Goal: Task Accomplishment & Management: Complete application form

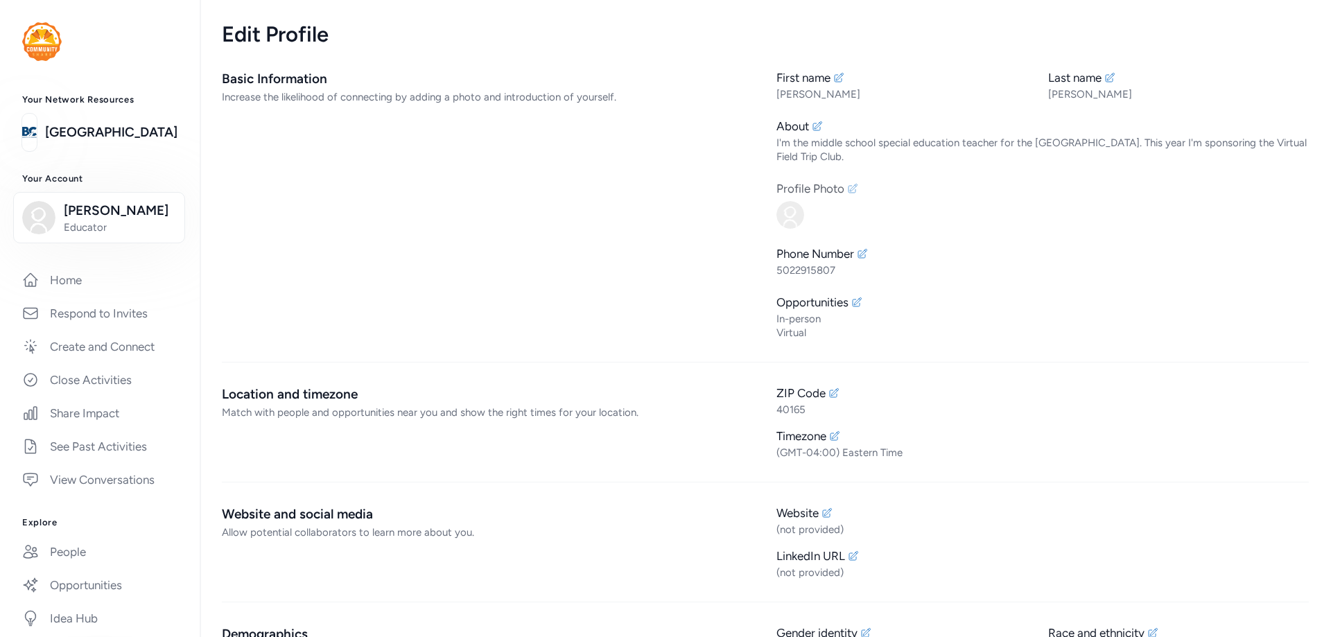
click at [848, 191] on icon at bounding box center [852, 188] width 9 height 9
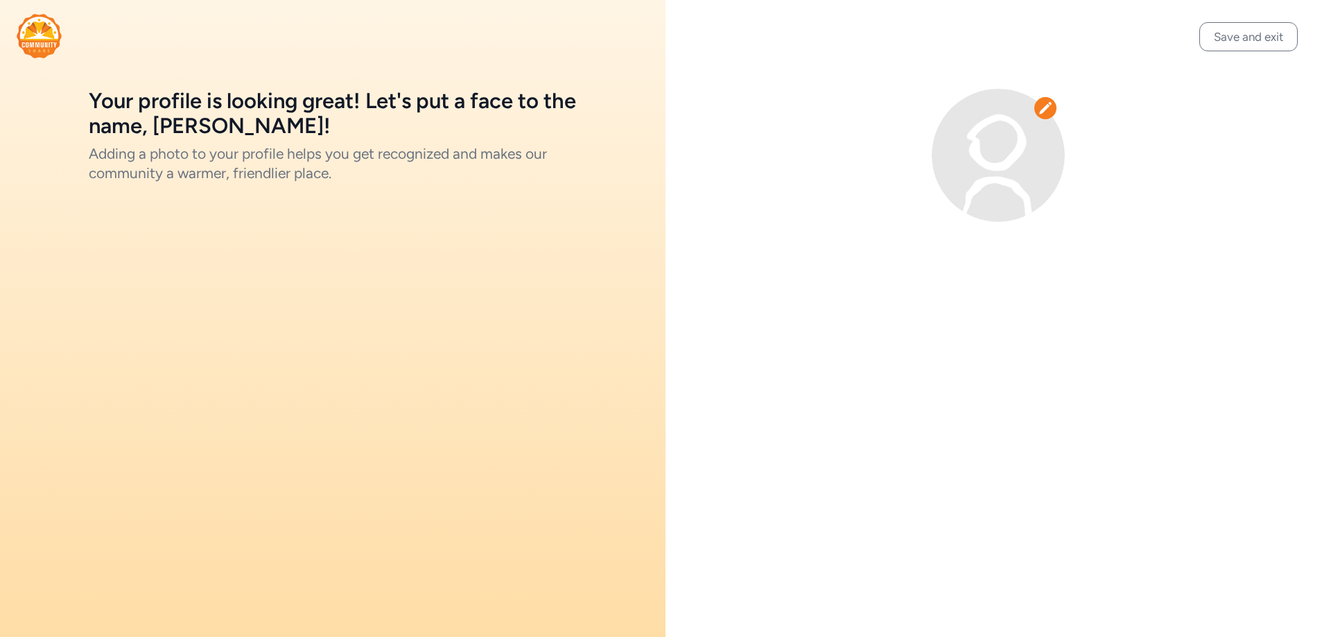
click at [1045, 111] on icon at bounding box center [1045, 108] width 12 height 12
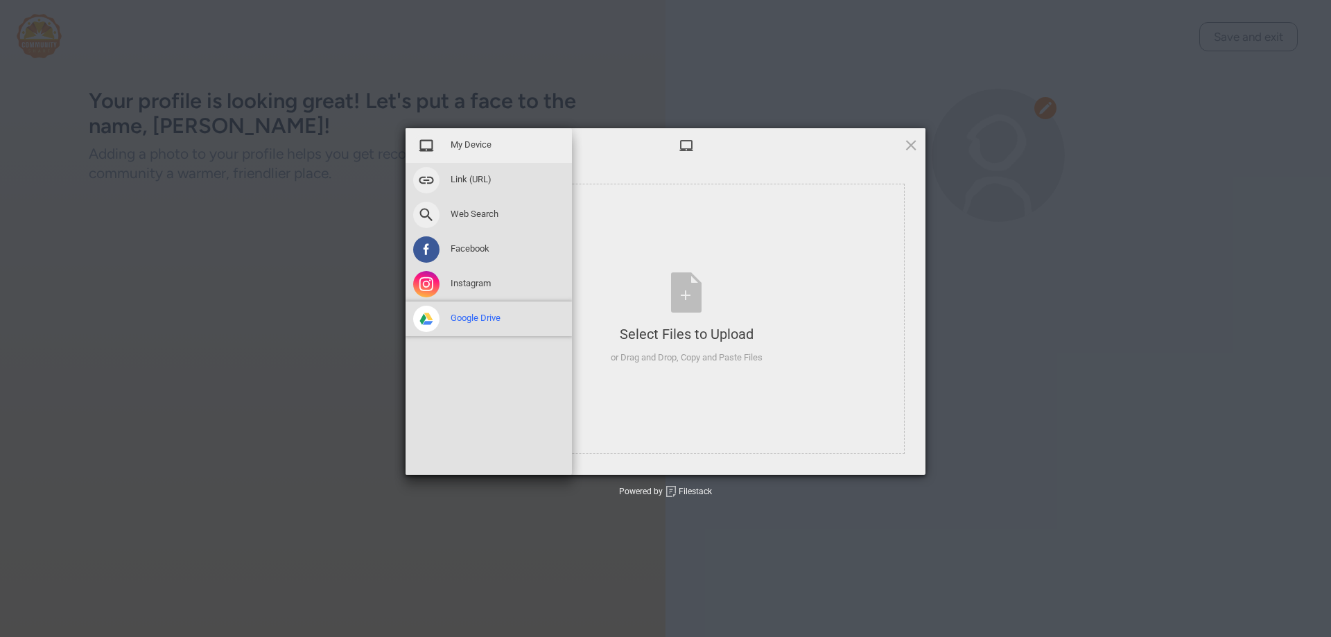
click at [475, 316] on span "Google Drive" at bounding box center [476, 318] width 50 height 12
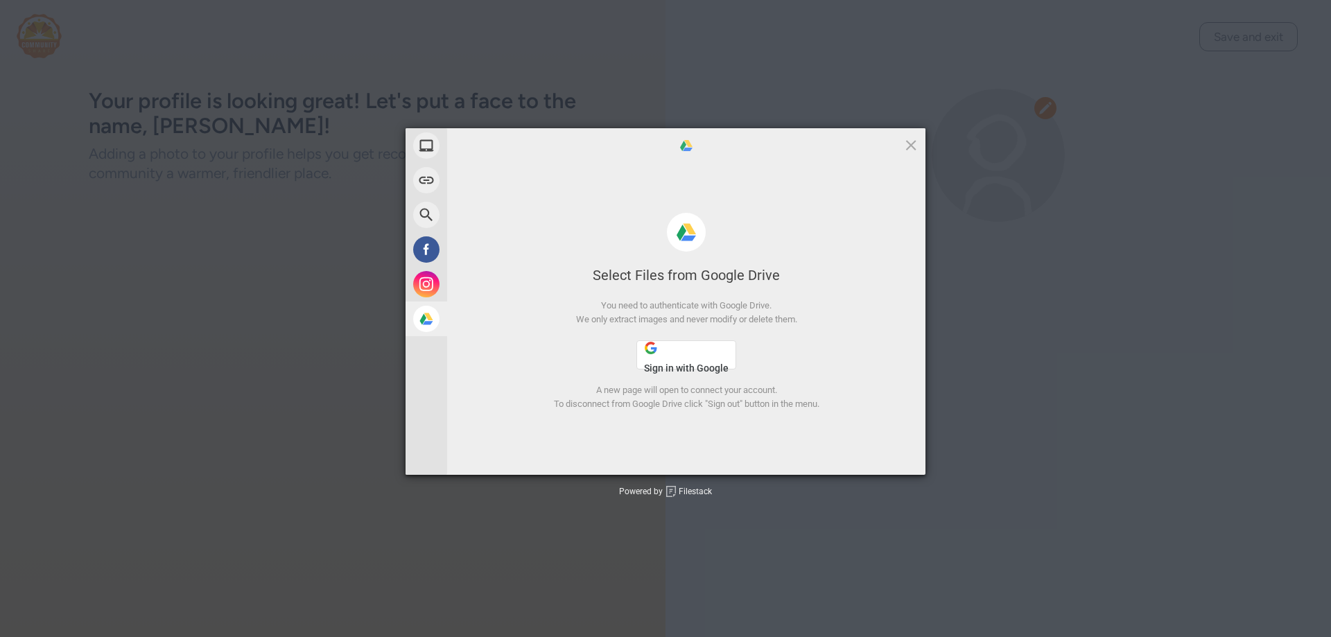
click at [705, 363] on span "Sign in with Google" at bounding box center [686, 368] width 85 height 11
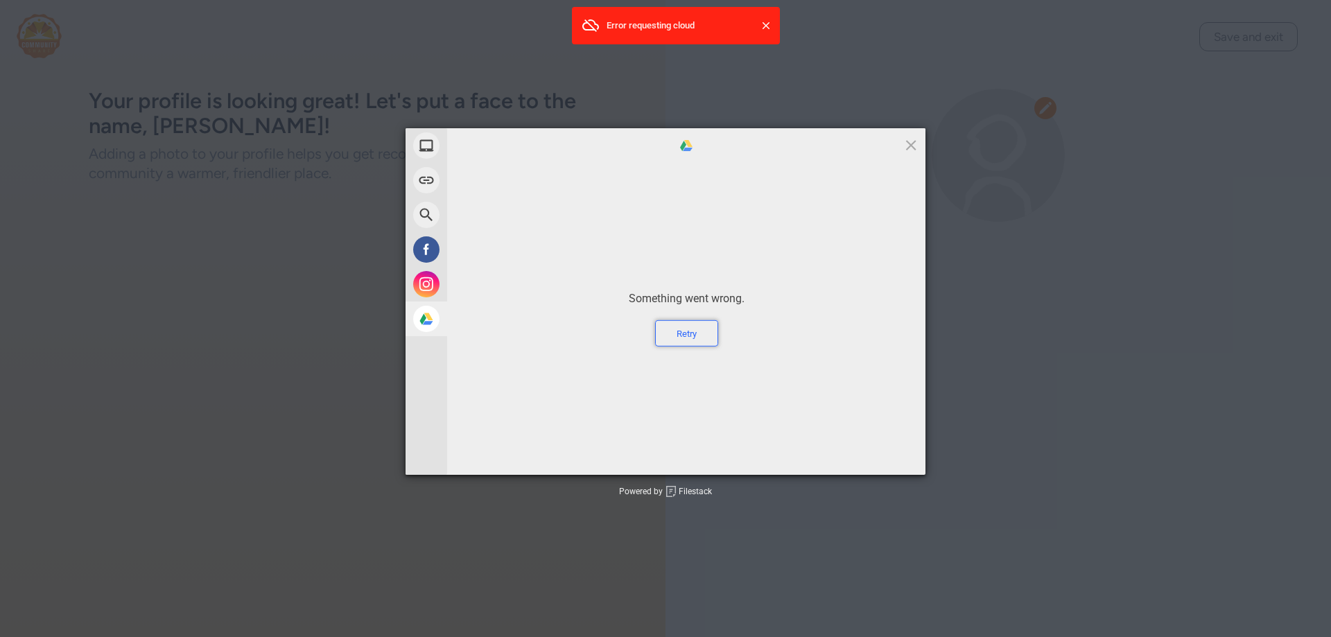
click at [686, 345] on div "Retry" at bounding box center [686, 333] width 63 height 26
click at [690, 334] on div "Retry" at bounding box center [686, 333] width 63 height 26
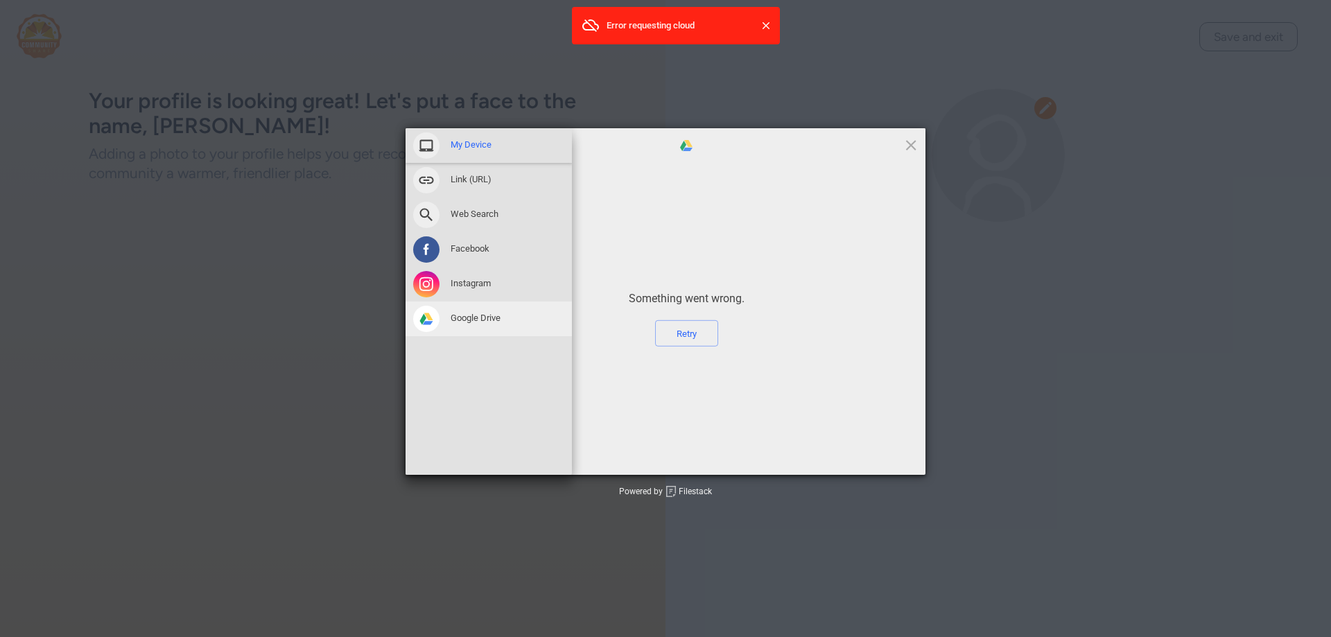
click at [435, 148] on span at bounding box center [426, 145] width 26 height 26
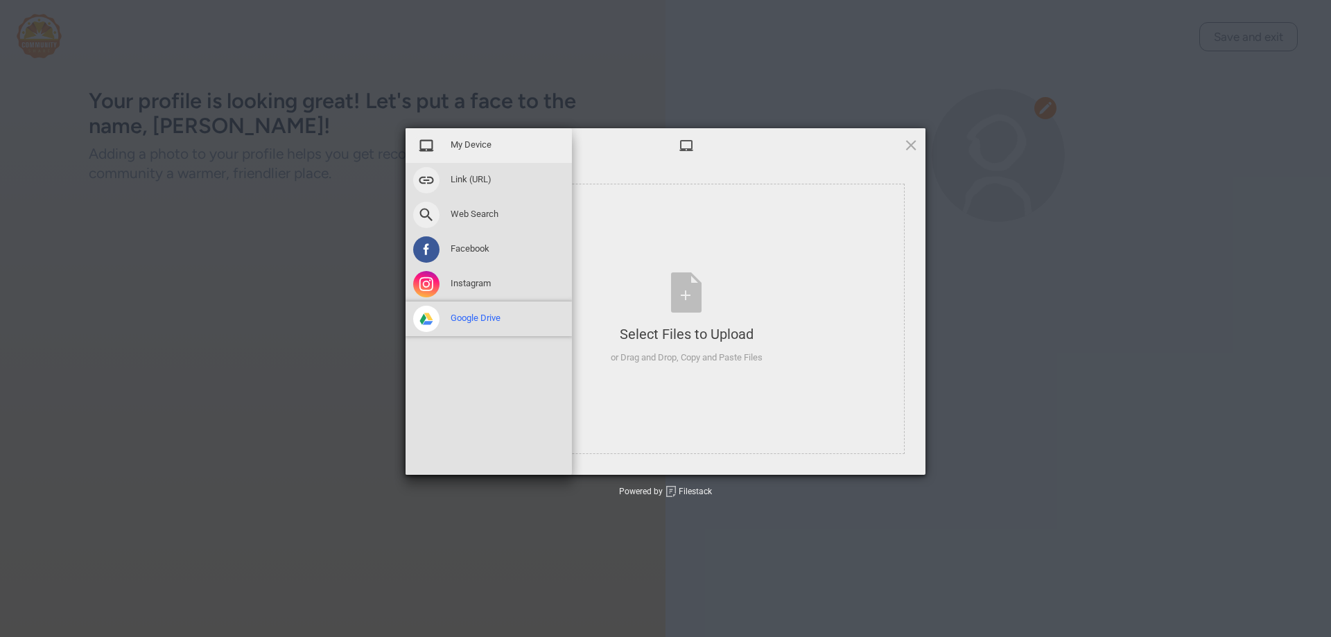
click at [473, 320] on span "Google Drive" at bounding box center [476, 318] width 50 height 12
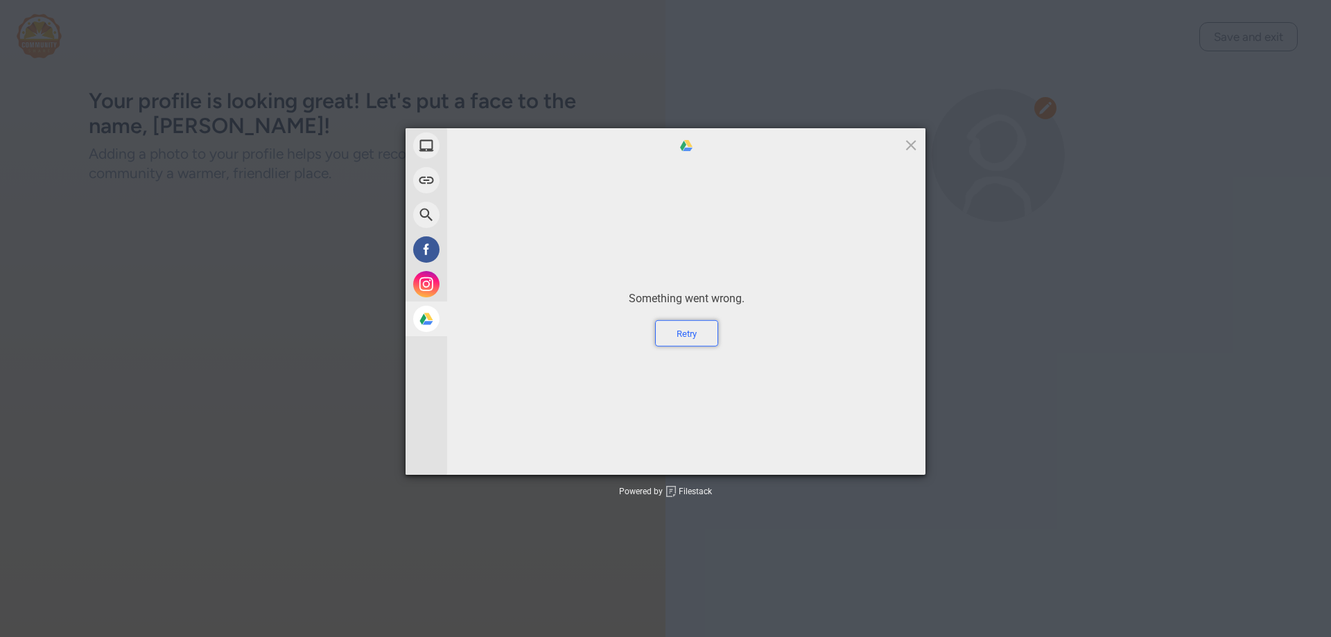
click at [679, 333] on div "Retry" at bounding box center [686, 333] width 63 height 26
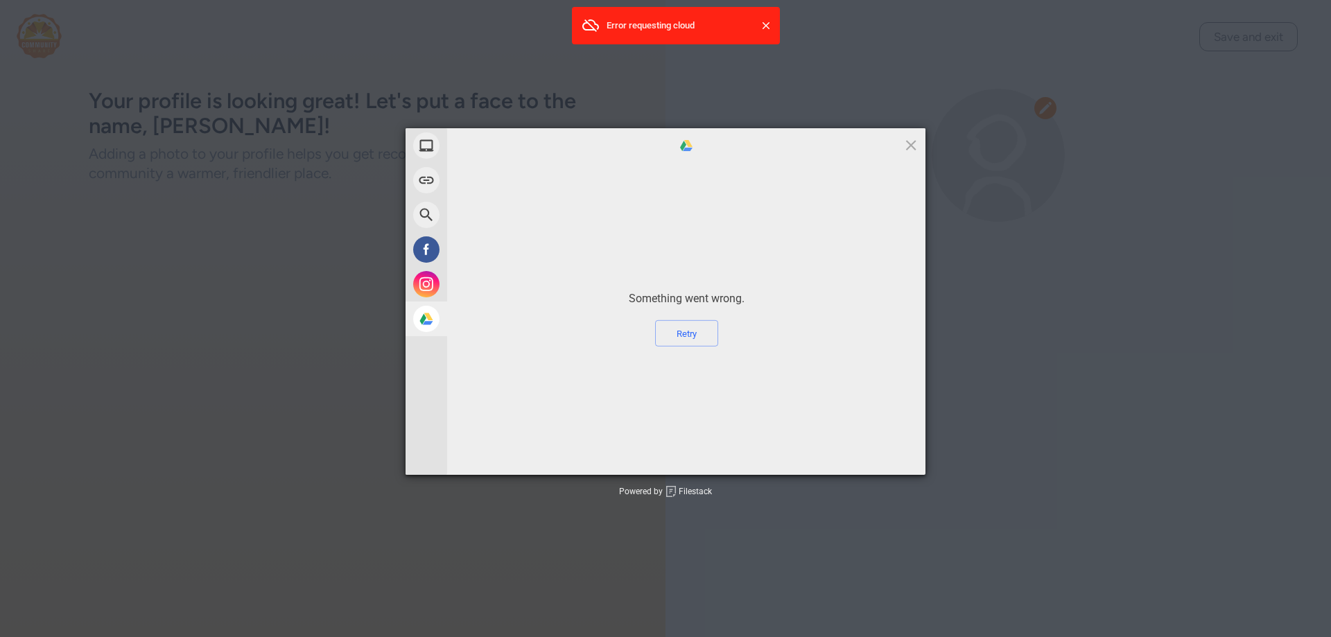
click at [906, 142] on span at bounding box center [910, 144] width 15 height 15
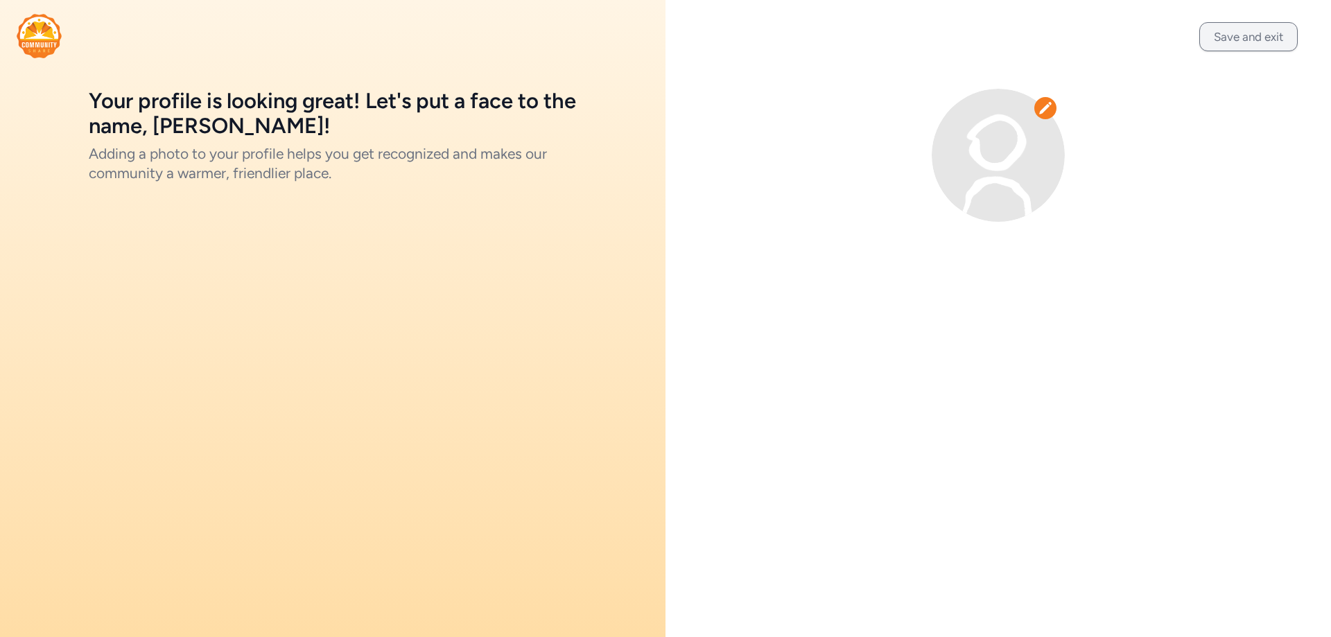
click at [1265, 37] on button "Save and exit" at bounding box center [1248, 36] width 98 height 29
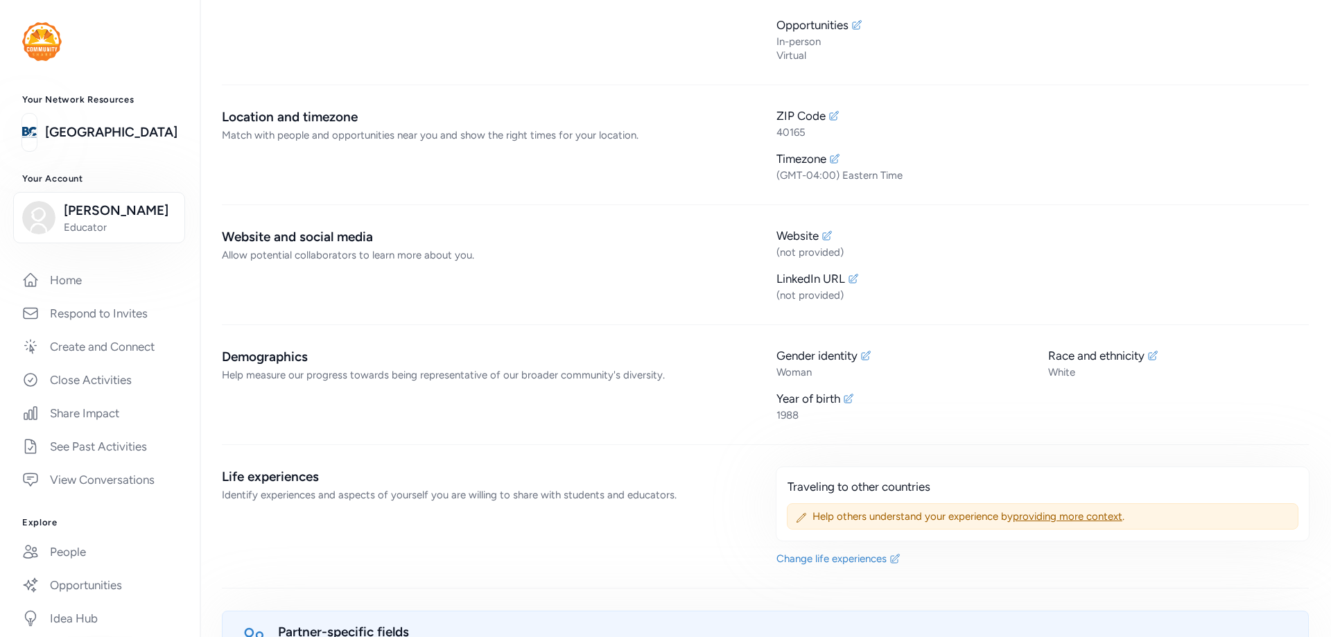
scroll to position [208, 0]
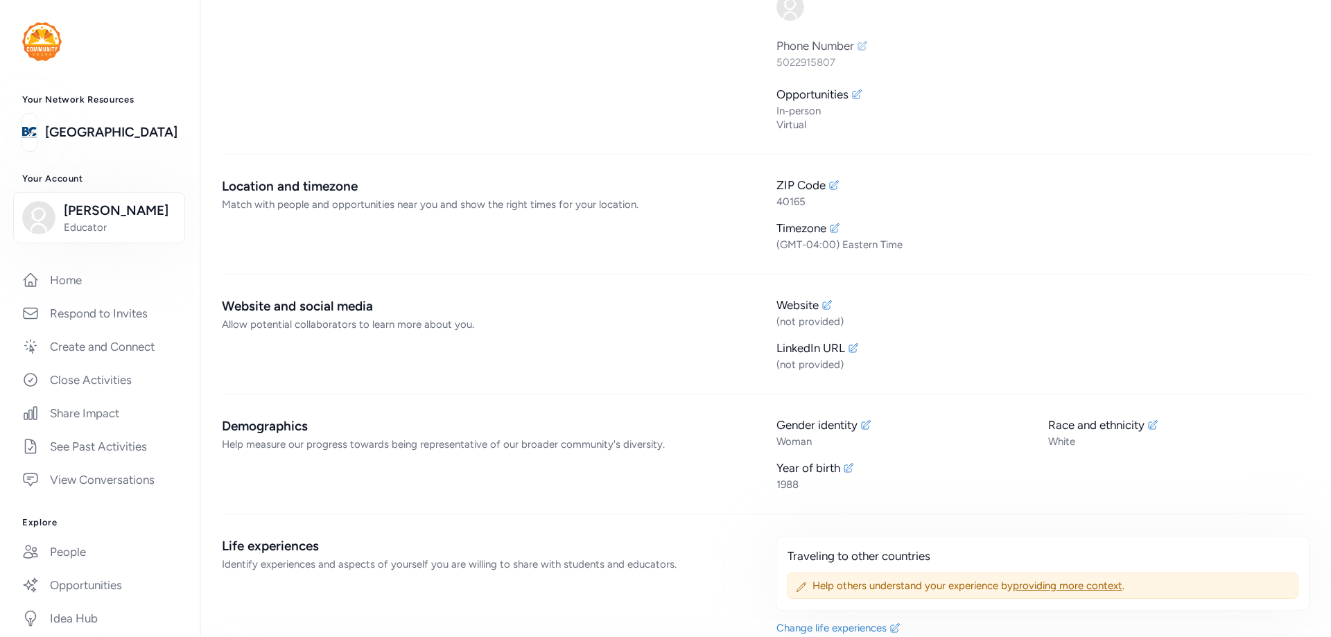
click at [991, 44] on div "Phone Number" at bounding box center [1042, 45] width 532 height 17
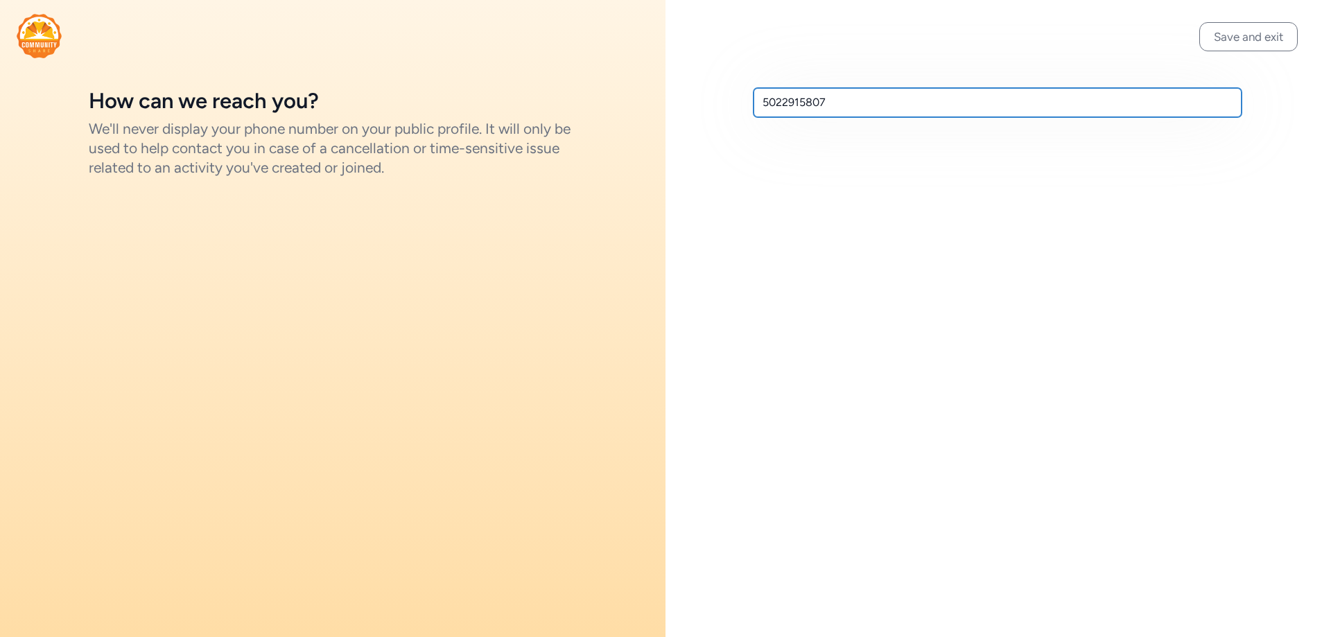
click at [777, 101] on input "5022915807" at bounding box center [997, 102] width 488 height 29
type input "[PHONE_NUMBER]"
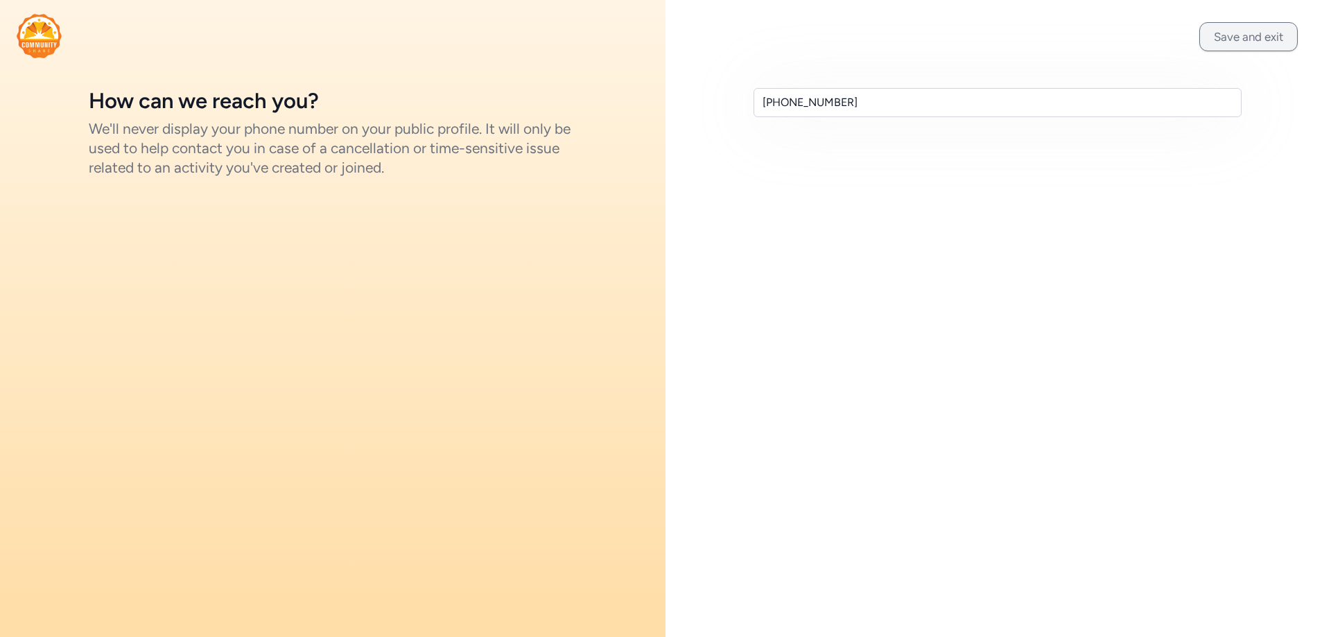
click at [1219, 42] on button "Save and exit" at bounding box center [1248, 36] width 98 height 29
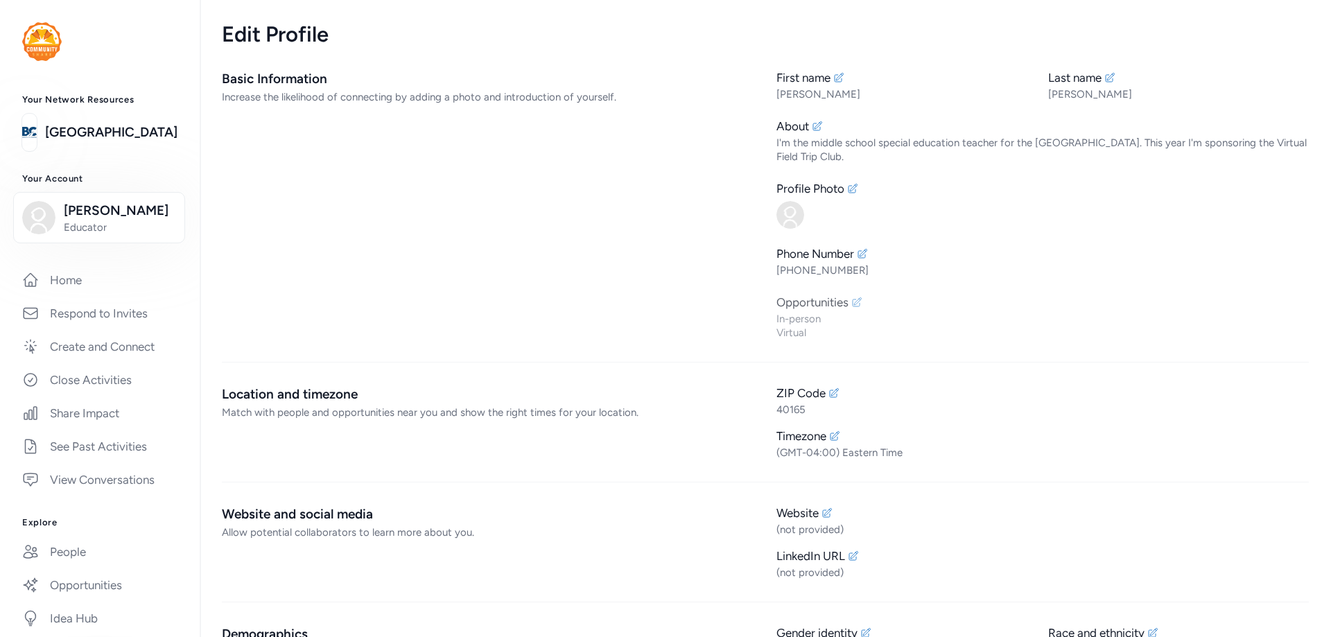
click at [853, 300] on icon at bounding box center [856, 302] width 11 height 11
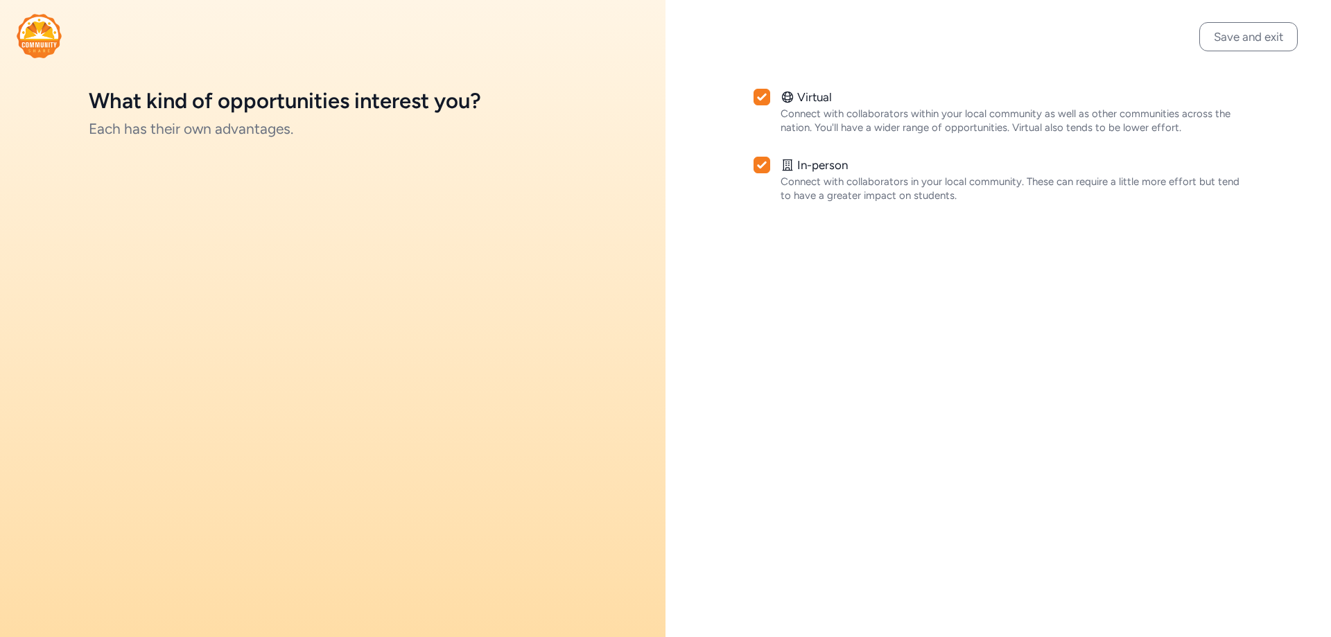
click at [760, 164] on icon at bounding box center [762, 165] width 10 height 8
checkbox input "false"
click at [1221, 43] on button "Save and exit" at bounding box center [1248, 36] width 98 height 29
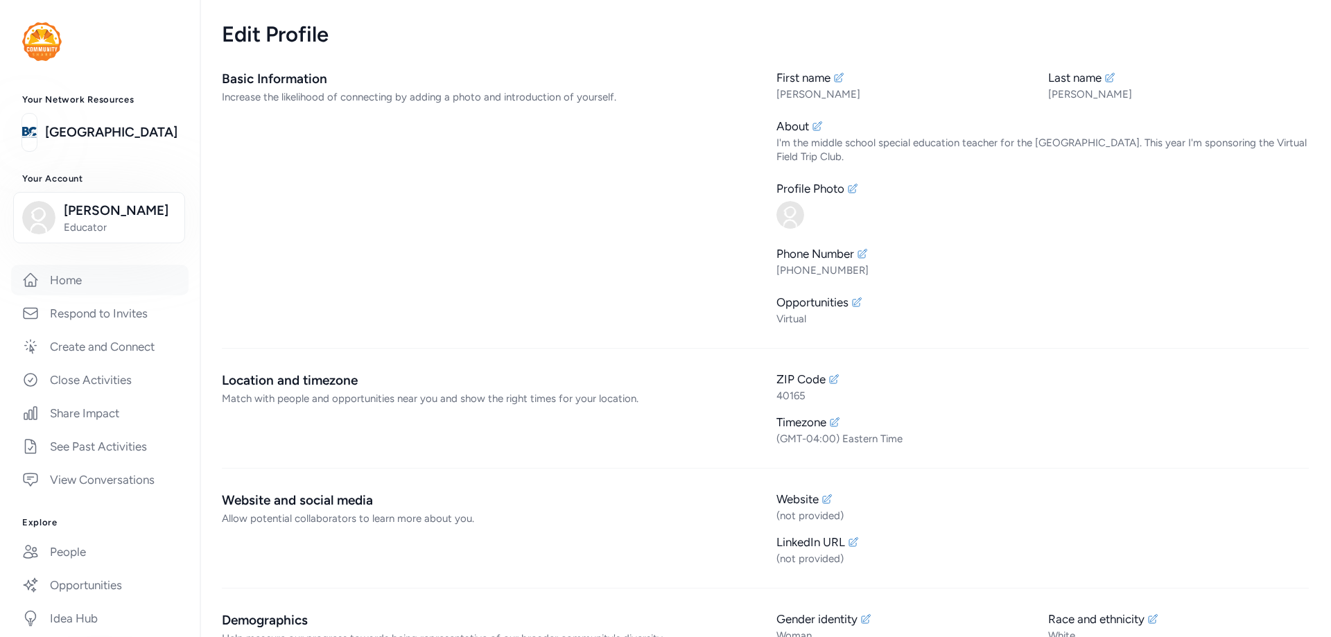
click at [49, 293] on link "Home" at bounding box center [99, 280] width 177 height 30
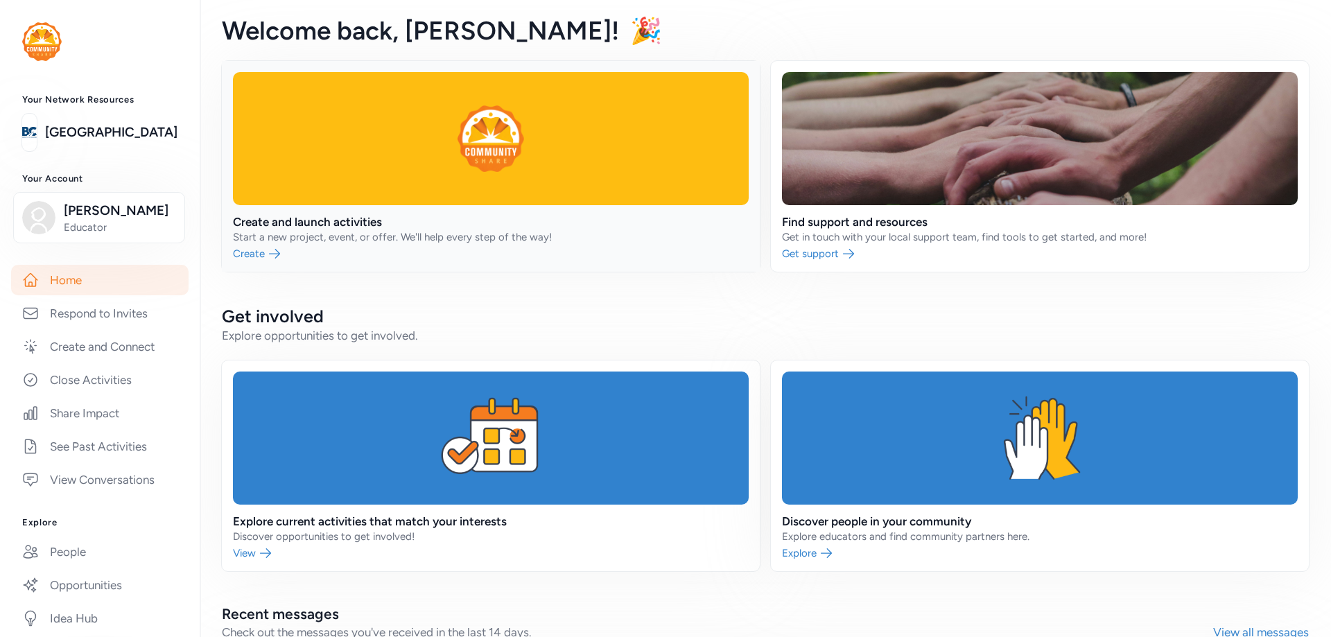
click at [246, 251] on link at bounding box center [491, 166] width 538 height 211
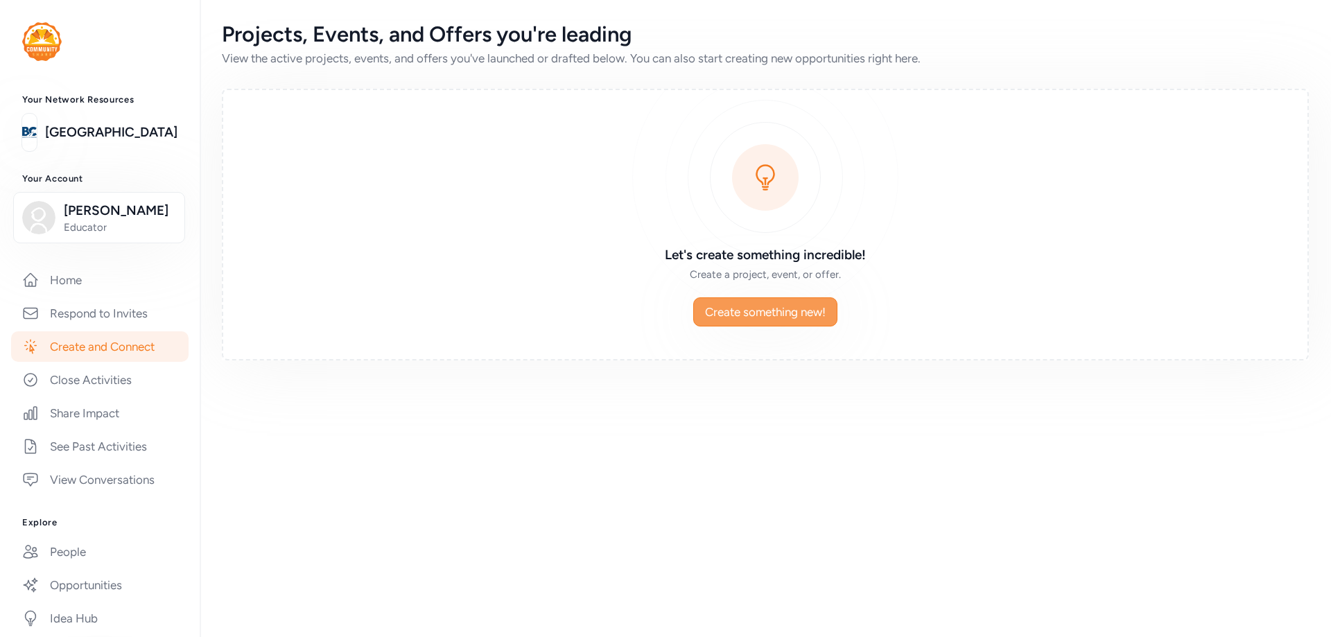
click at [801, 316] on span "Create something new!" at bounding box center [765, 312] width 121 height 17
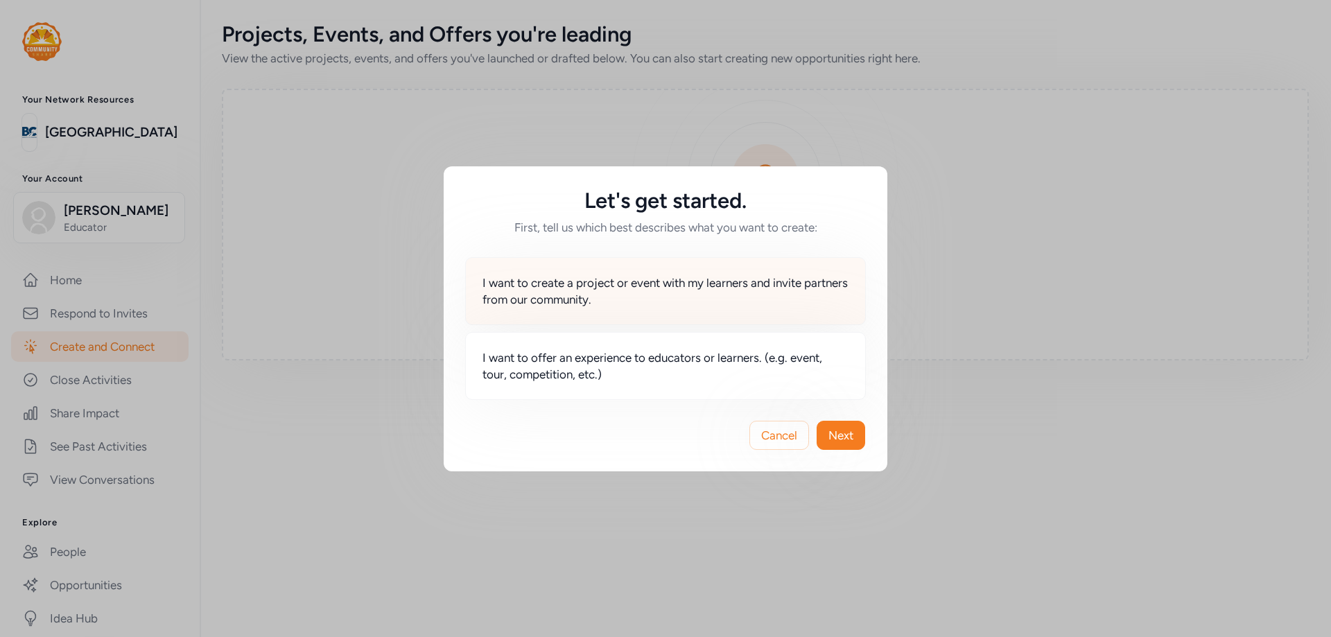
click at [557, 288] on span "I want to create a project or event with my learners and invite partners from o…" at bounding box center [665, 290] width 366 height 33
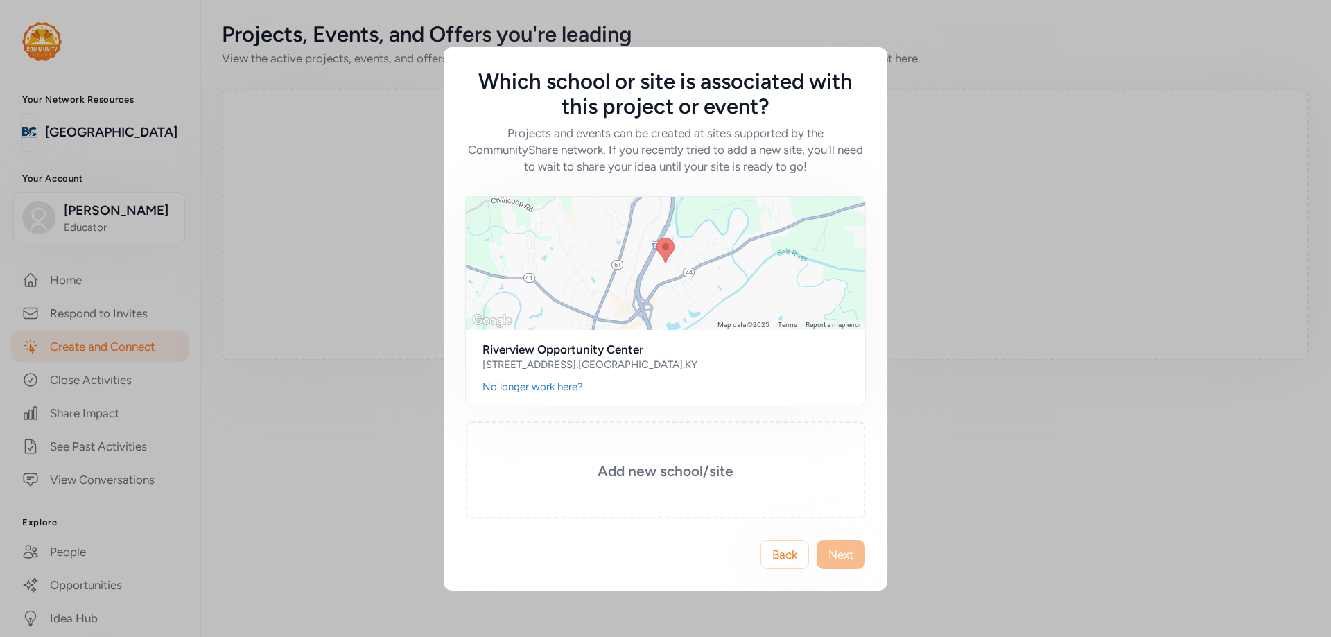
click at [840, 561] on span "Next" at bounding box center [840, 554] width 25 height 17
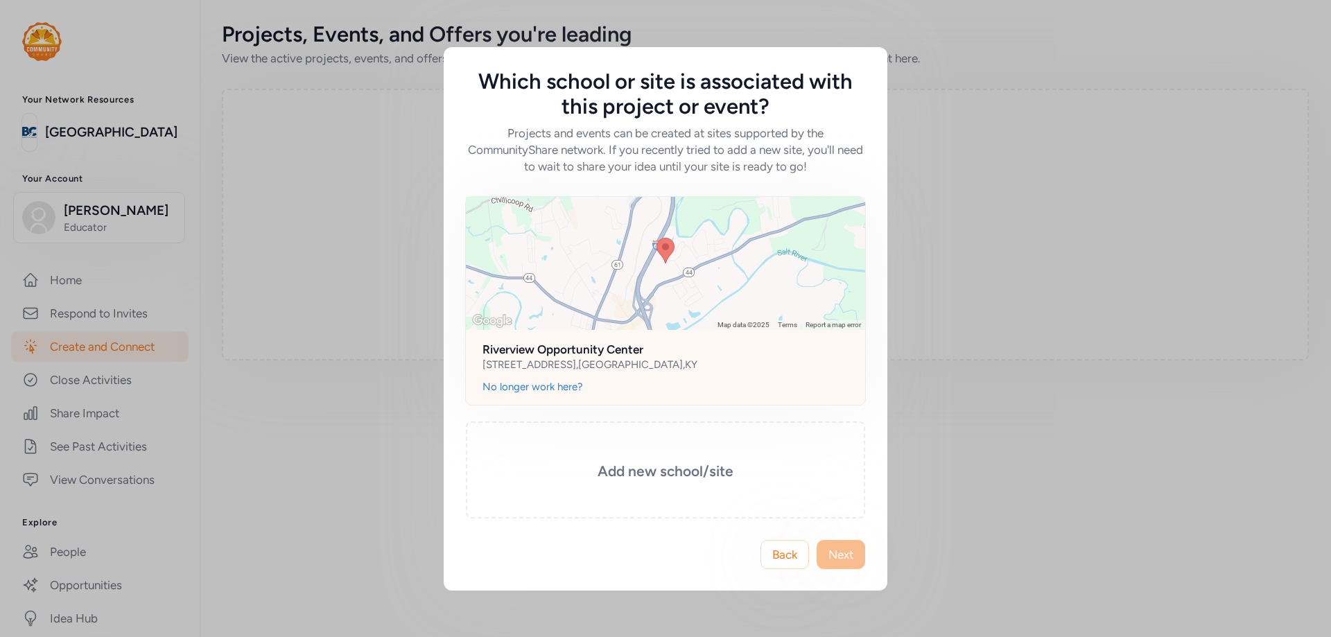
click at [703, 369] on div "[STREET_ADDRESS]" at bounding box center [665, 365] width 366 height 14
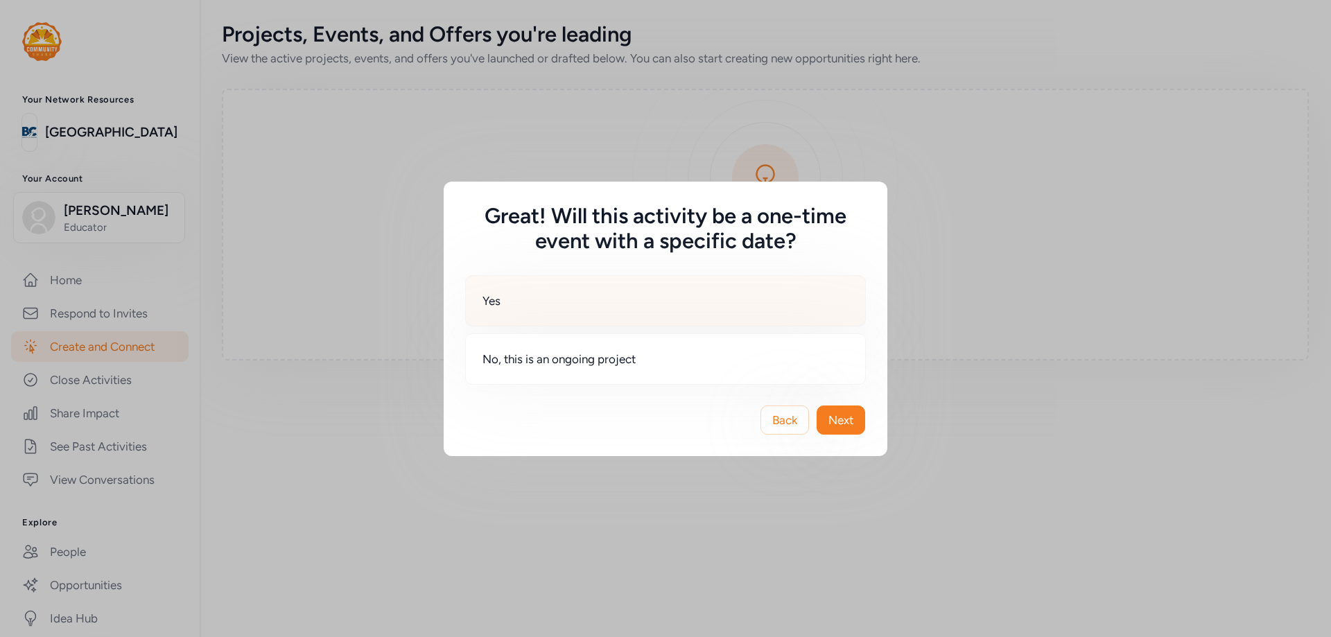
click at [684, 309] on div "Yes" at bounding box center [665, 300] width 401 height 51
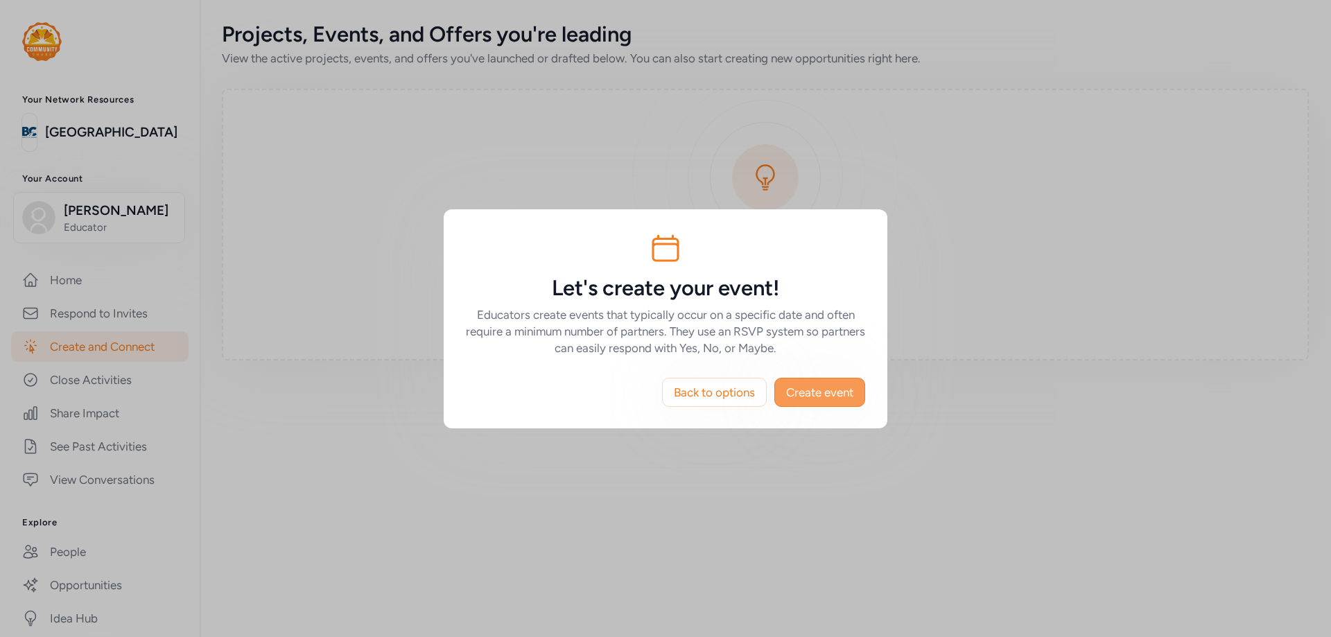
click at [821, 390] on span "Create event" at bounding box center [819, 392] width 67 height 17
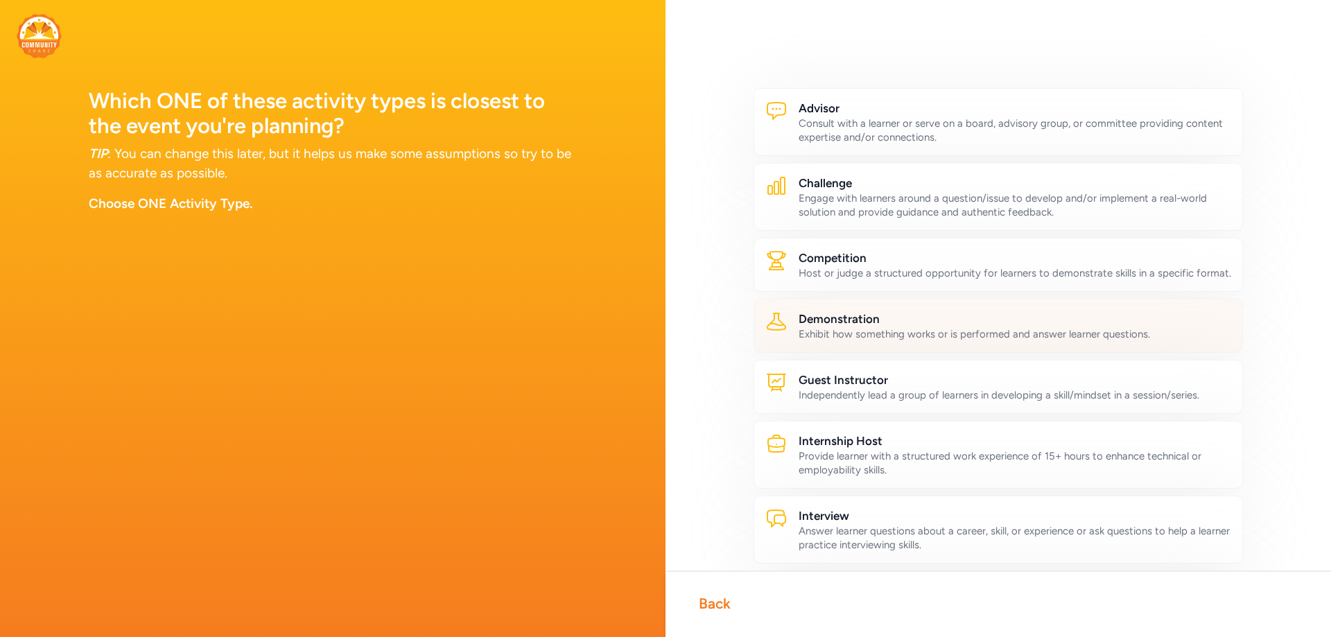
scroll to position [69, 0]
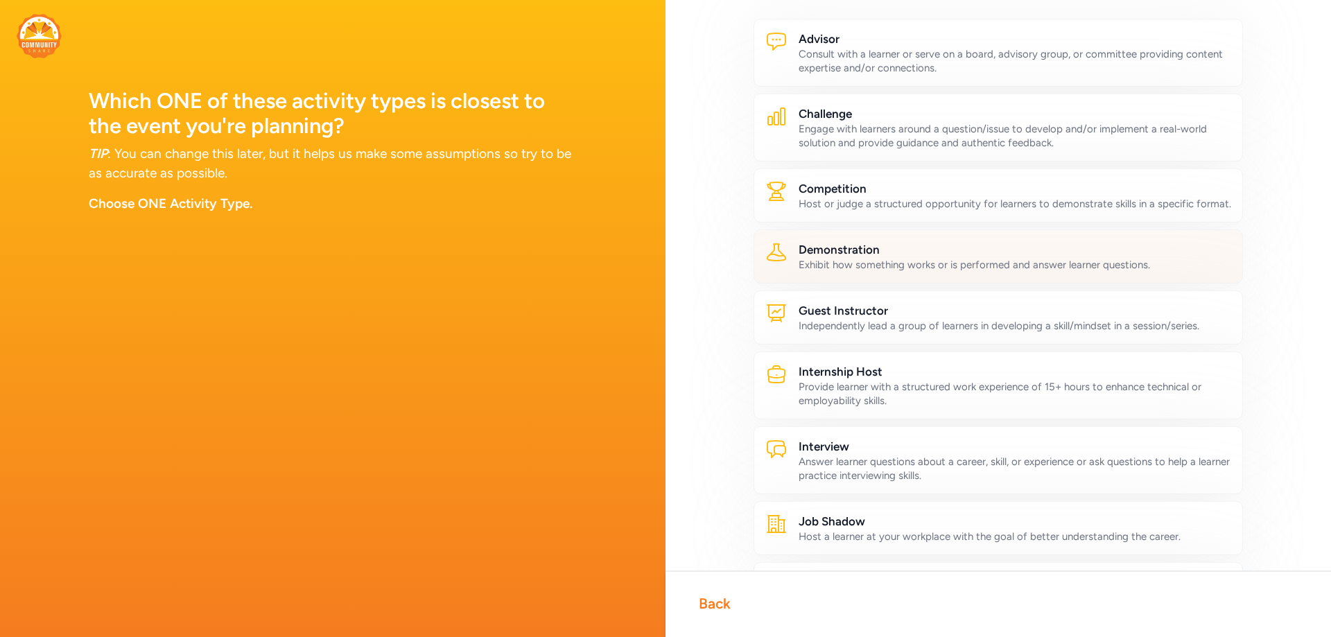
click at [859, 257] on h2 "Demonstration" at bounding box center [1015, 249] width 433 height 17
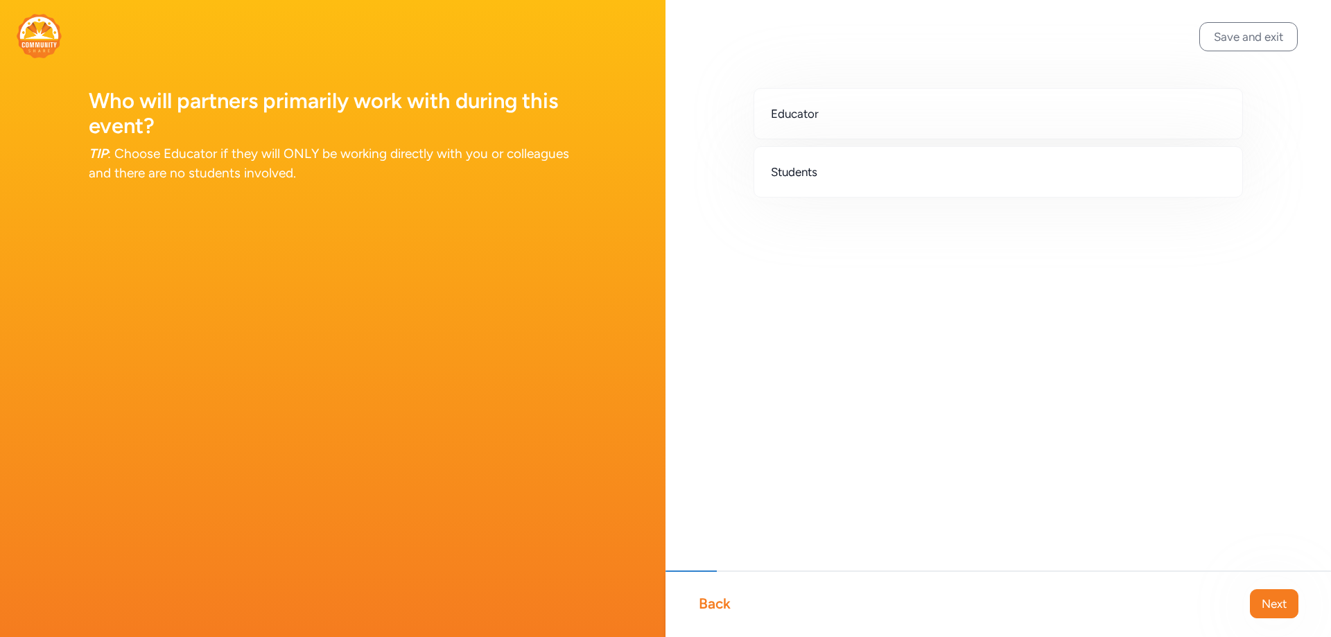
click at [721, 610] on div "Back" at bounding box center [715, 603] width 32 height 19
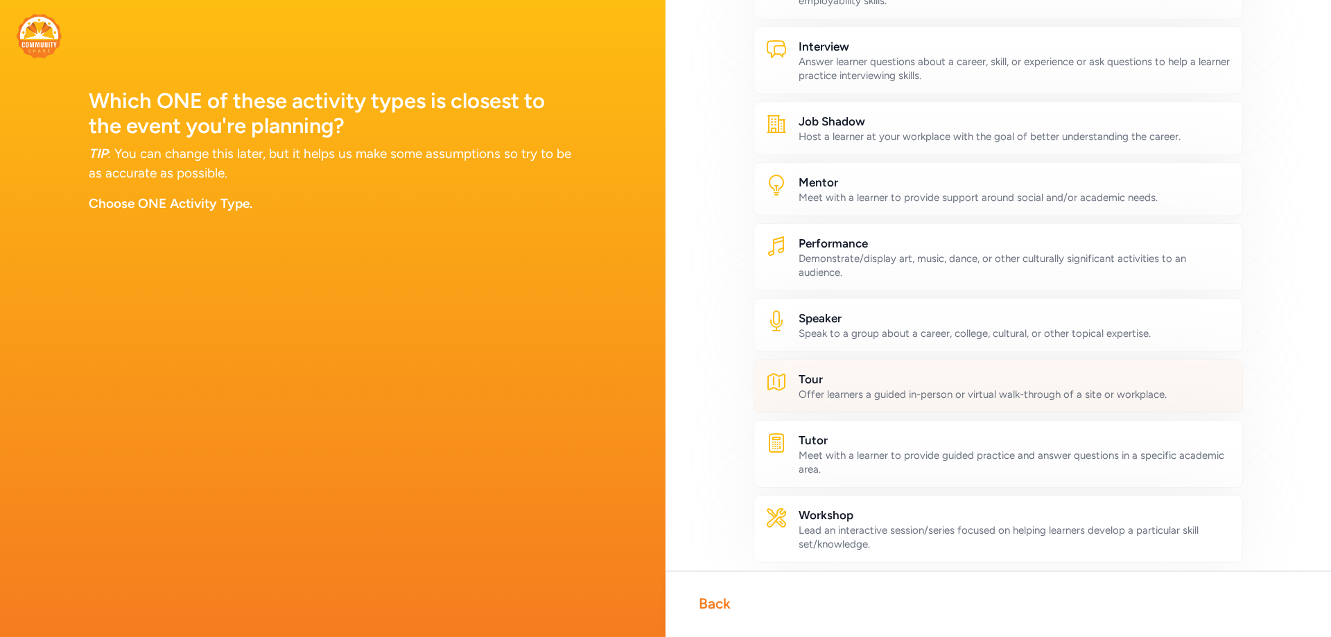
scroll to position [541, 0]
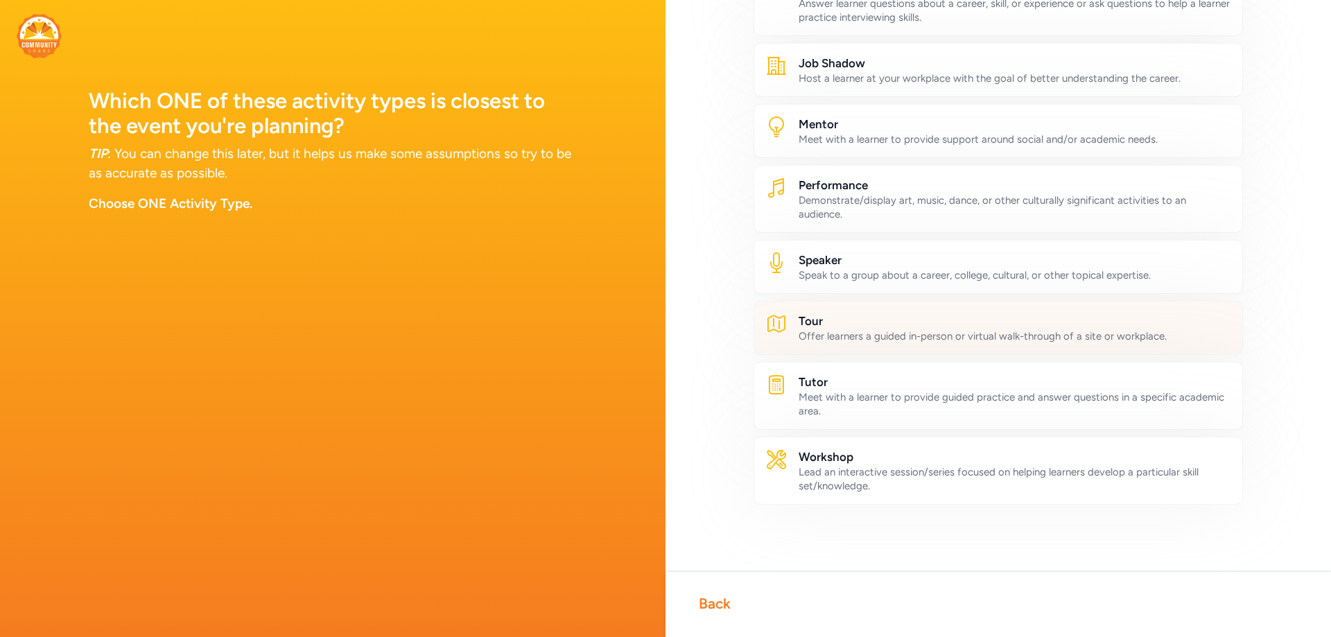
click at [950, 329] on div "Offer learners a guided in-person or virtual walk-through of a site or workplac…" at bounding box center [1015, 336] width 433 height 14
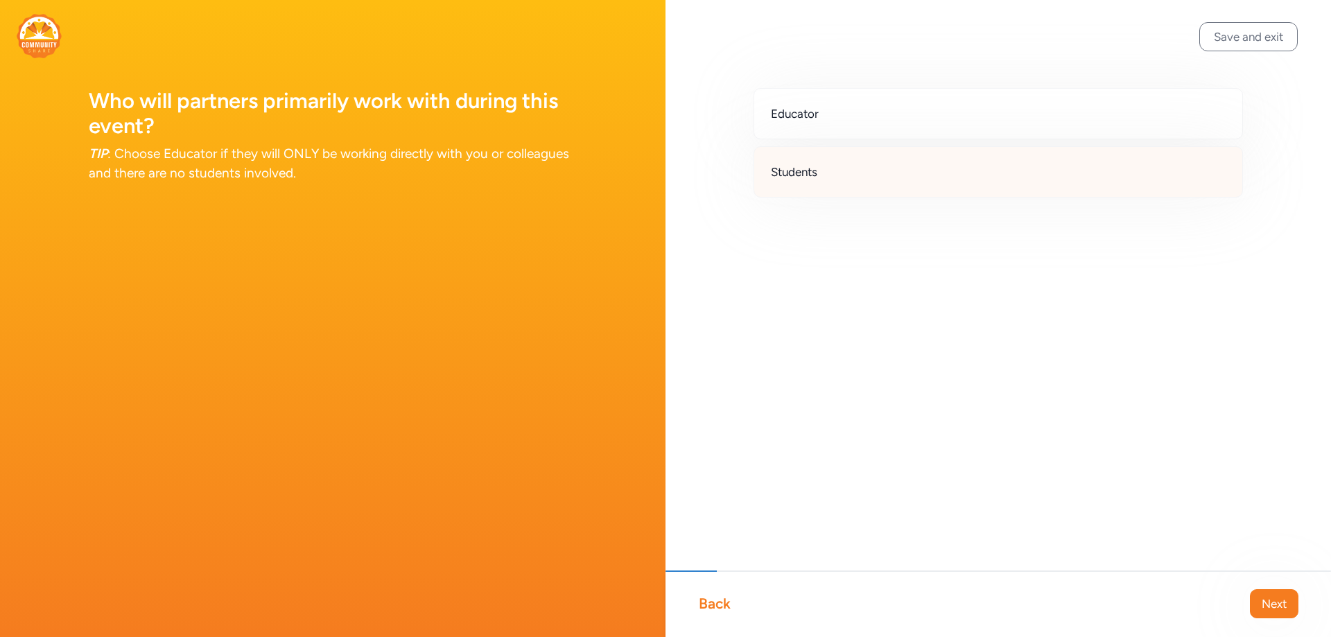
click at [888, 183] on div "Students" at bounding box center [997, 171] width 489 height 51
click at [1275, 595] on span "Next" at bounding box center [1274, 603] width 25 height 17
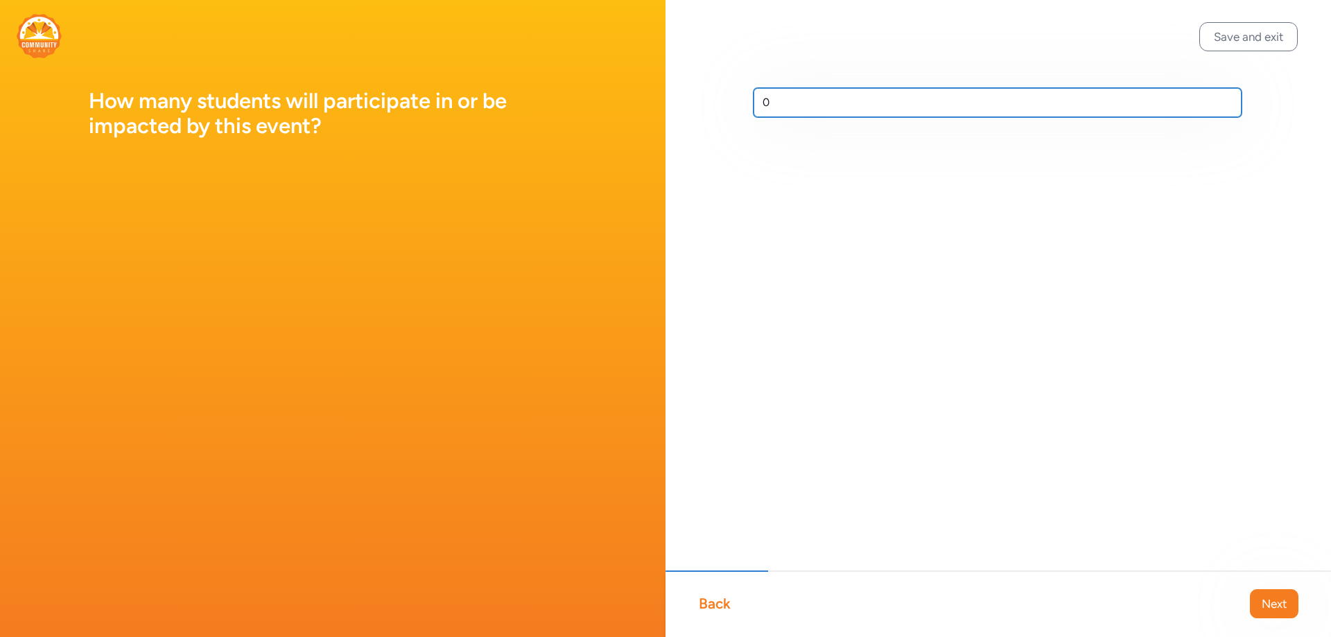
drag, startPoint x: 803, startPoint y: 100, endPoint x: 634, endPoint y: 86, distance: 169.7
click at [645, 87] on div "How many students will participate in or be impacted by this event? Save and ex…" at bounding box center [665, 318] width 1331 height 637
type input "20"
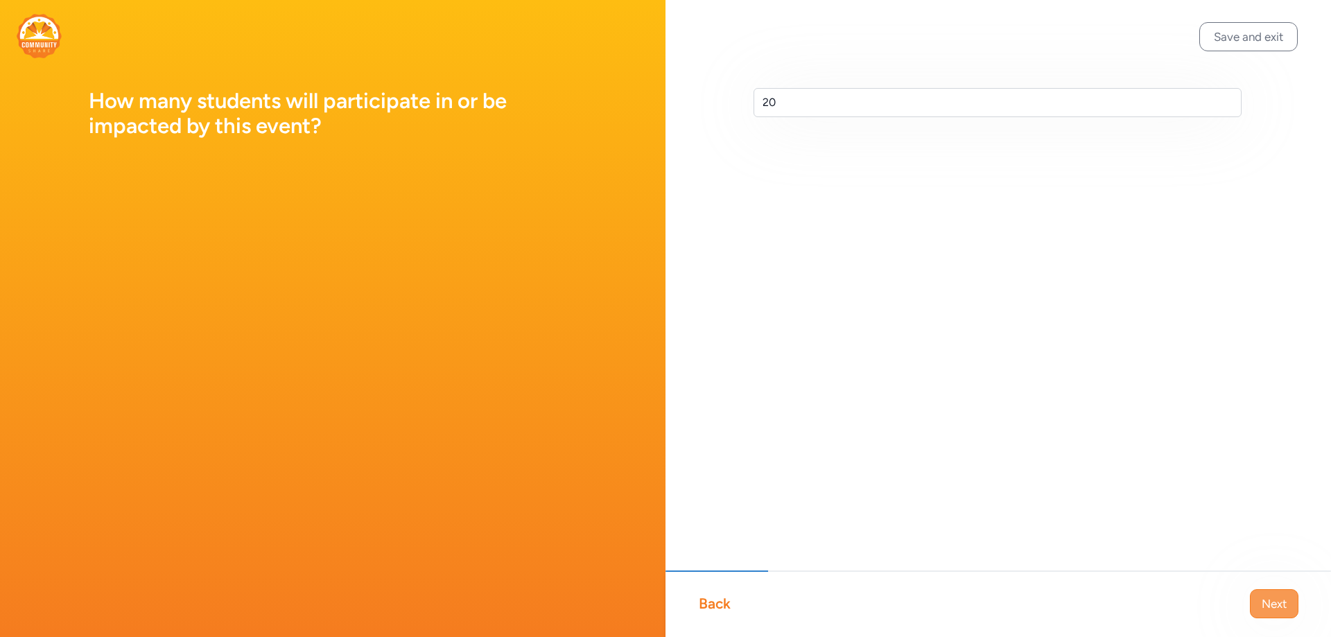
click at [1281, 602] on span "Next" at bounding box center [1274, 603] width 25 height 17
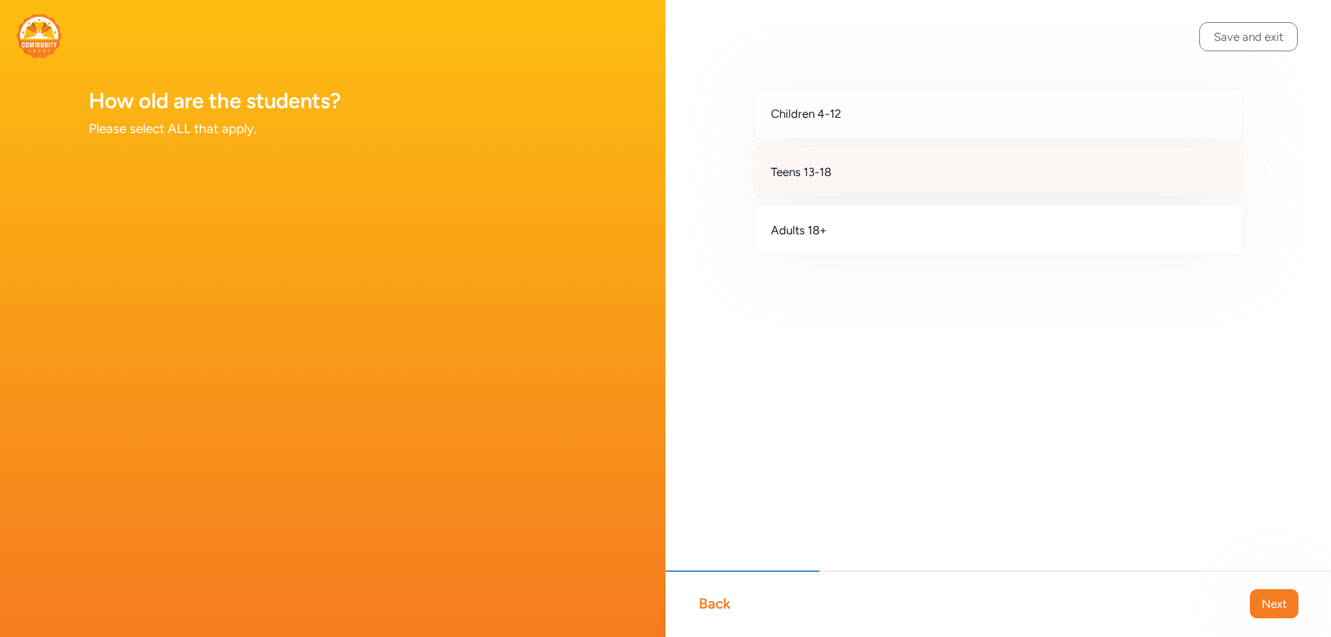
click at [887, 166] on div "Teens 13-18" at bounding box center [997, 171] width 489 height 51
click at [1287, 611] on button "Next" at bounding box center [1274, 603] width 49 height 29
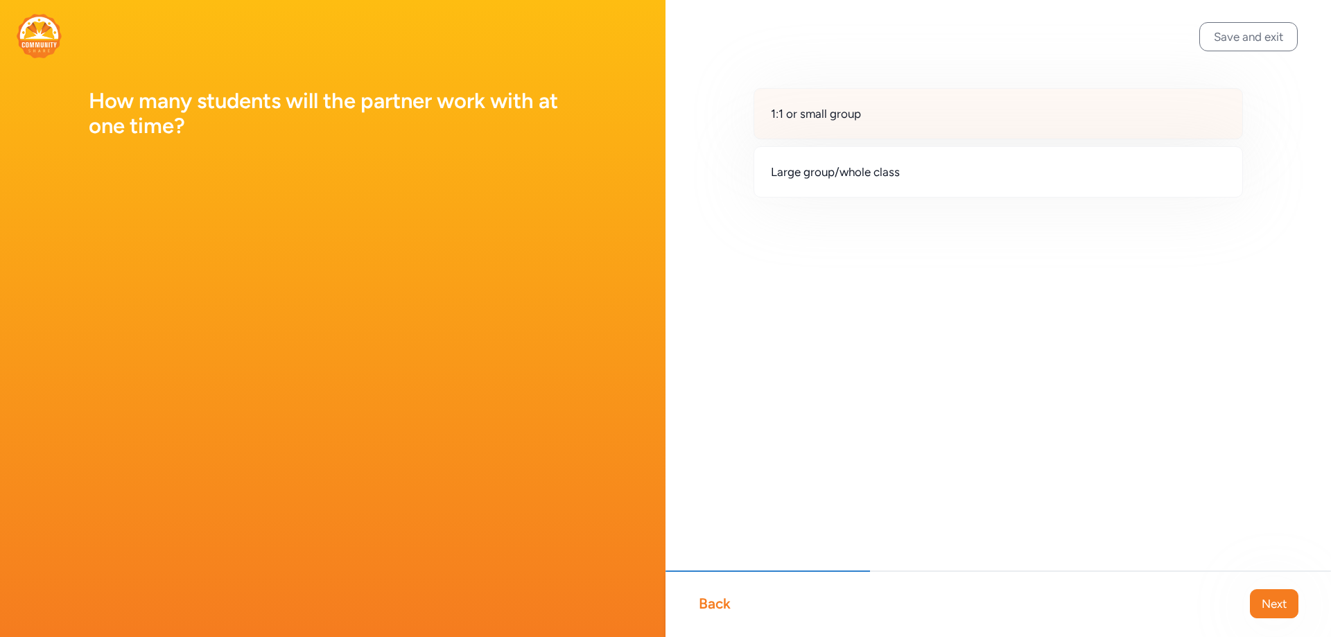
click at [937, 116] on div "1:1 or small group" at bounding box center [997, 113] width 489 height 51
click at [1283, 609] on span "Next" at bounding box center [1274, 603] width 25 height 17
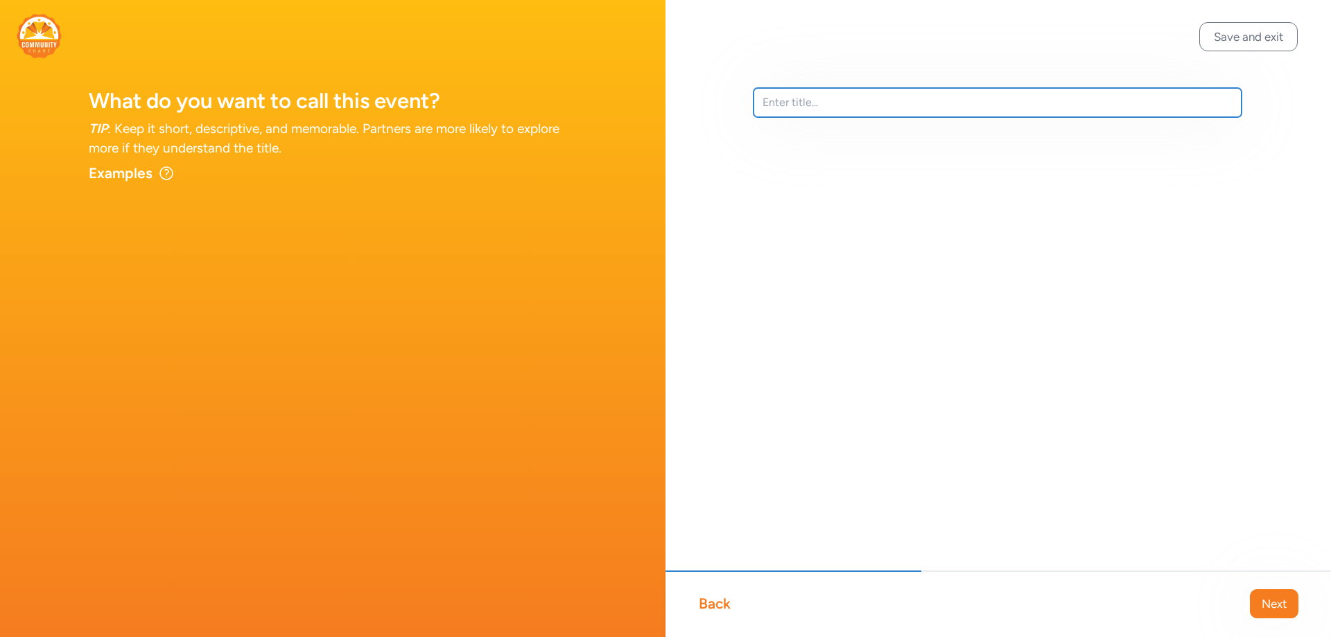
click at [812, 103] on input "text" at bounding box center [997, 102] width 488 height 29
type input "[GEOGRAPHIC_DATA] Virtual Field Trip"
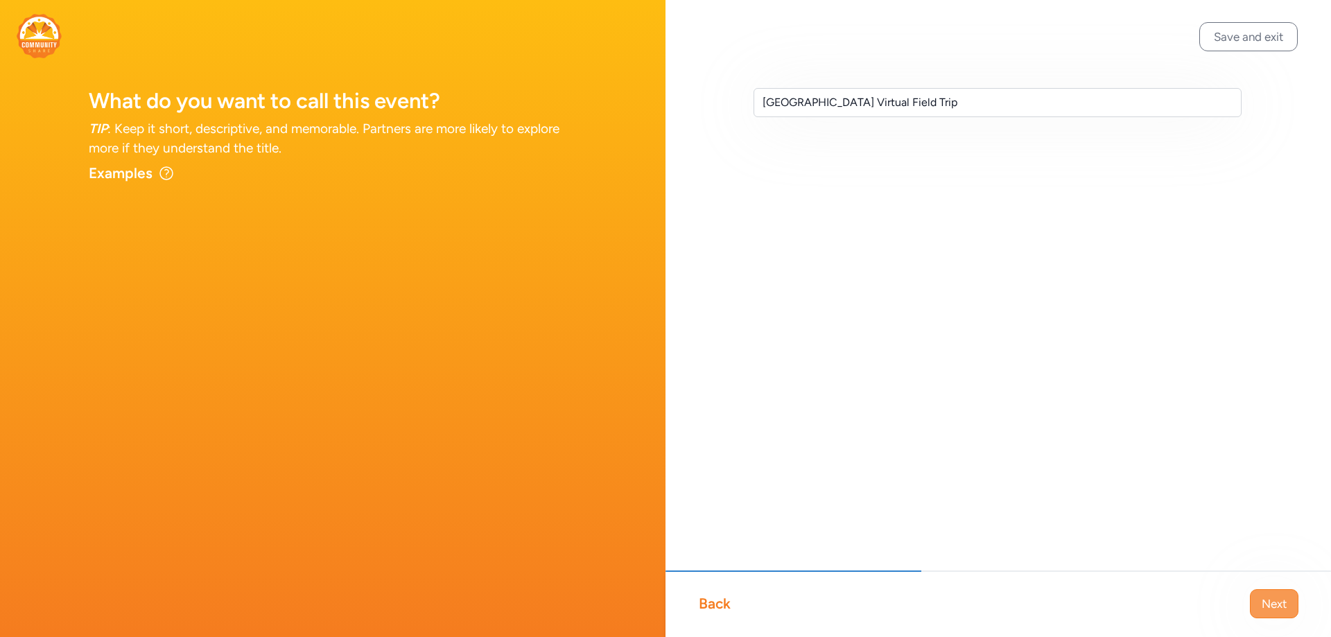
click at [1282, 607] on span "Next" at bounding box center [1274, 603] width 25 height 17
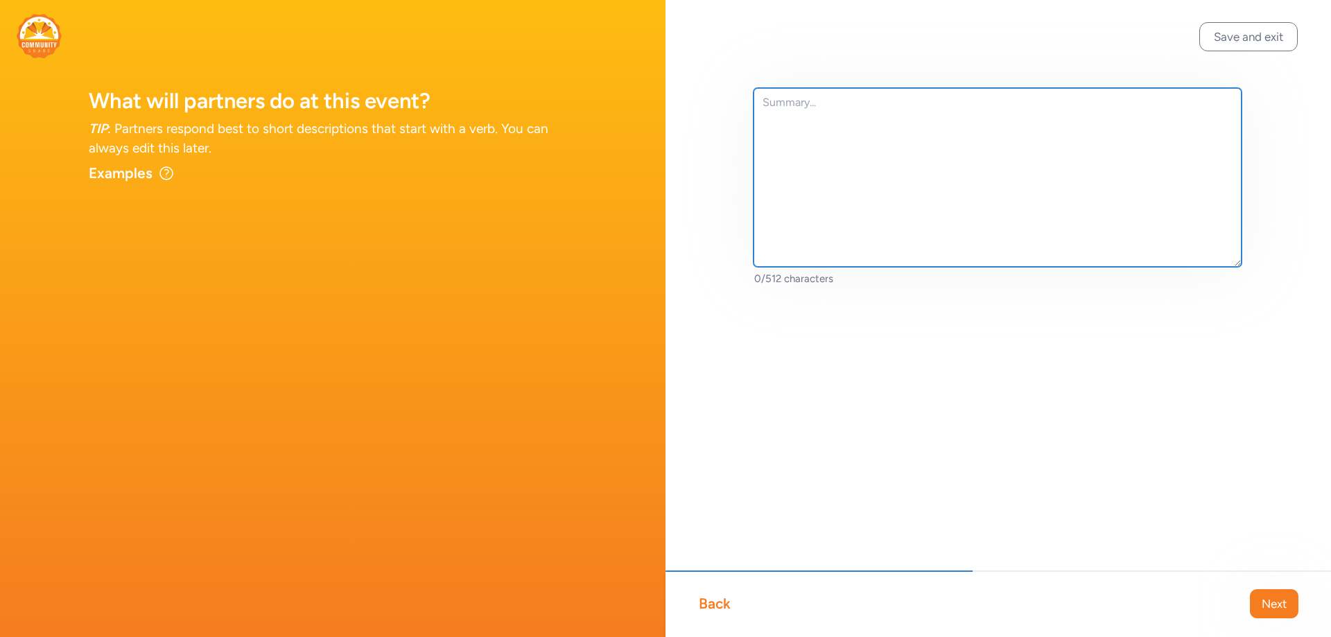
click at [796, 138] on textarea at bounding box center [997, 177] width 488 height 179
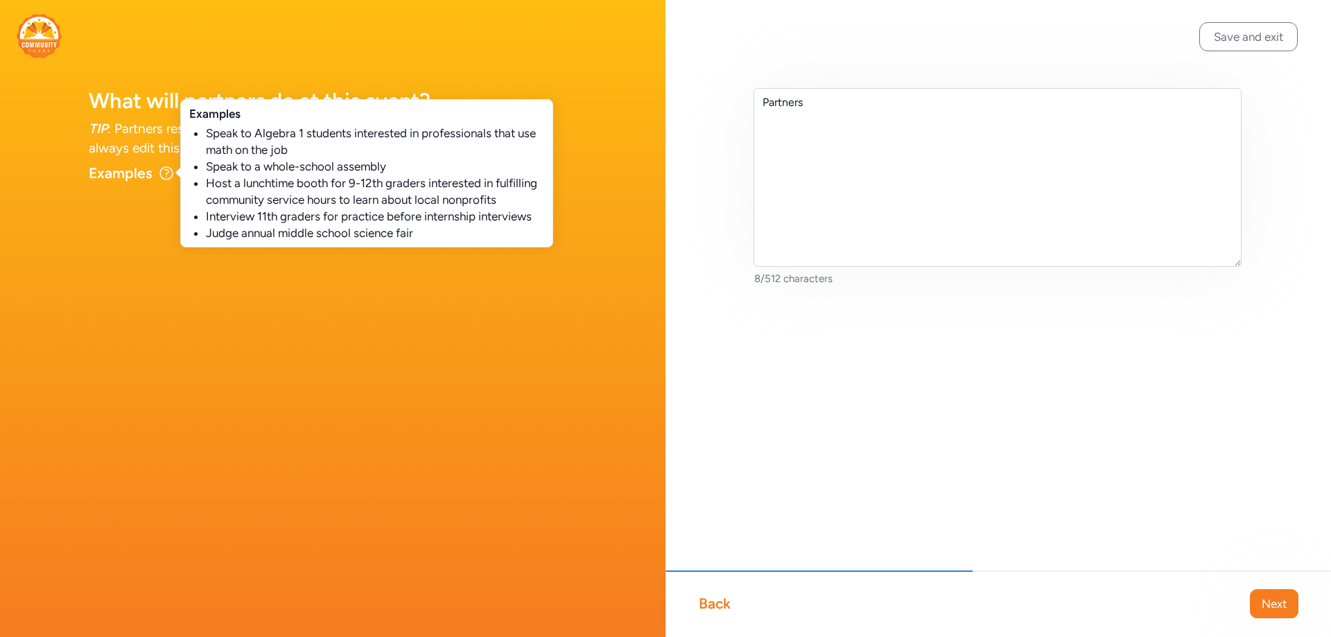
click at [158, 174] on icon at bounding box center [166, 173] width 17 height 17
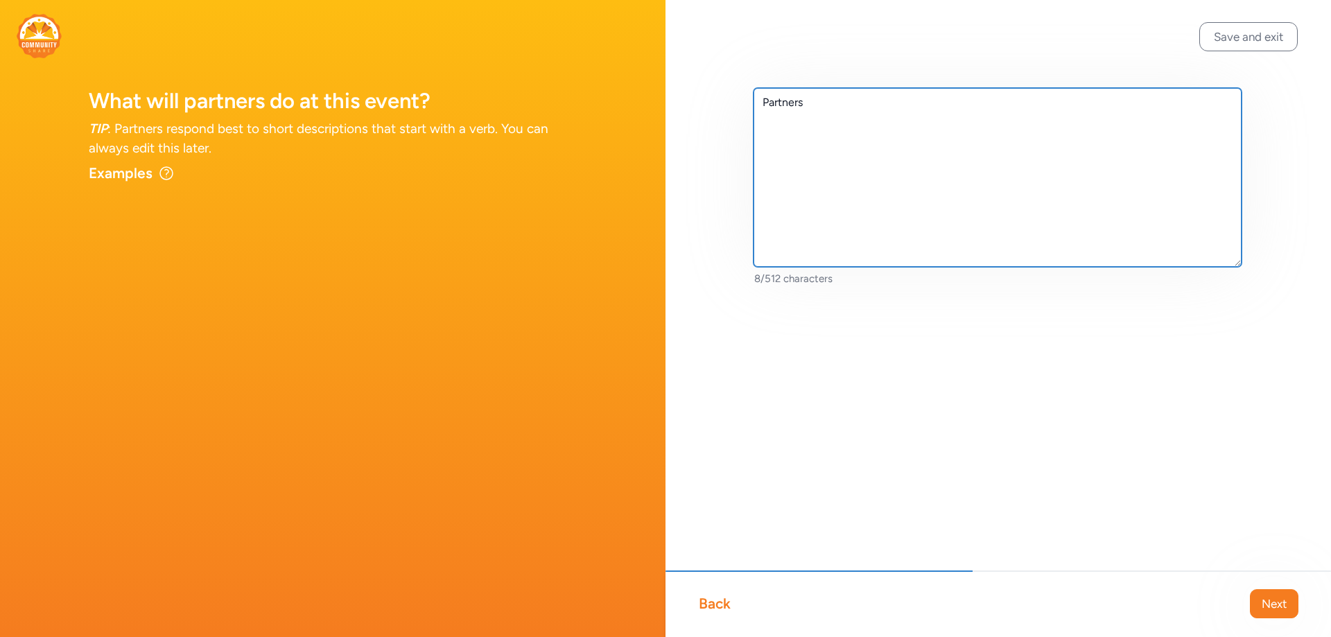
click at [864, 103] on textarea "Partners" at bounding box center [997, 177] width 488 height 179
drag, startPoint x: 1071, startPoint y: 105, endPoint x: 760, endPoint y: 91, distance: 311.5
click at [760, 91] on textarea "Partners will provide a guided "field trip" through their chose" at bounding box center [997, 177] width 488 height 179
click at [792, 99] on textarea "Partners will provide a guided "field trip" through their chose" at bounding box center [997, 177] width 488 height 179
drag, startPoint x: 878, startPoint y: 102, endPoint x: 731, endPoint y: 97, distance: 146.3
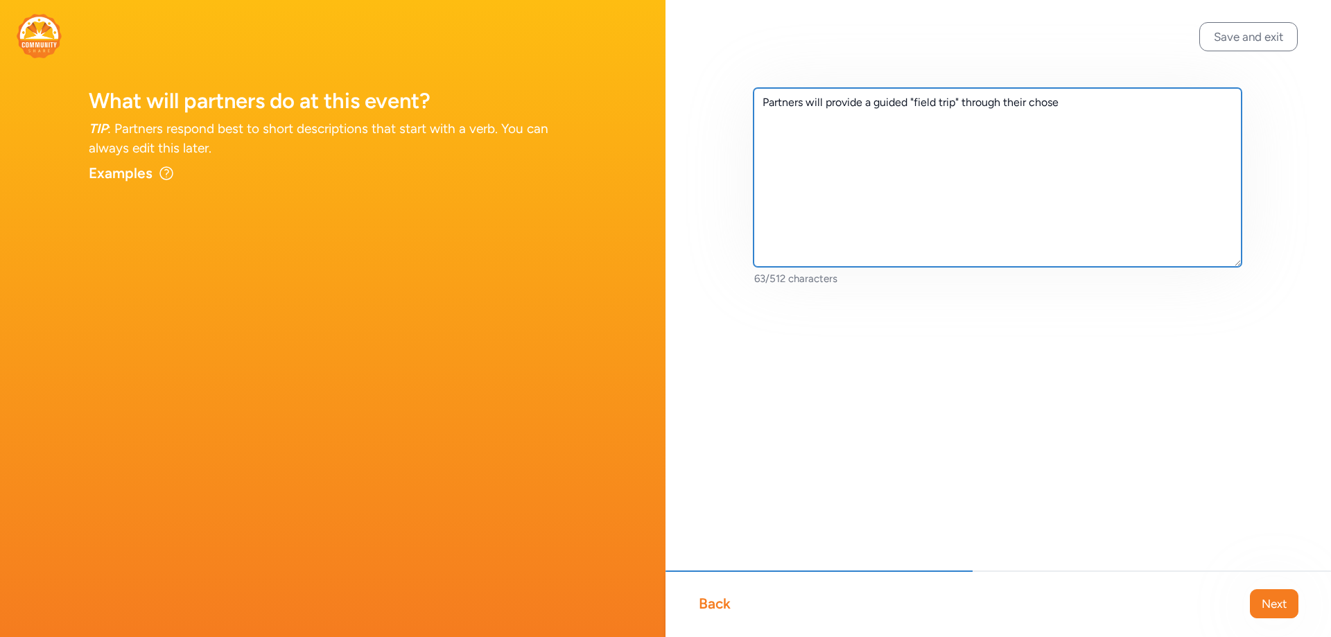
click at [731, 97] on div "Partners will provide a guided "field trip" through their chose 63/512 characte…" at bounding box center [997, 209] width 665 height 419
type textarea "Guide a "field trip" through an organization that middle school students may no…"
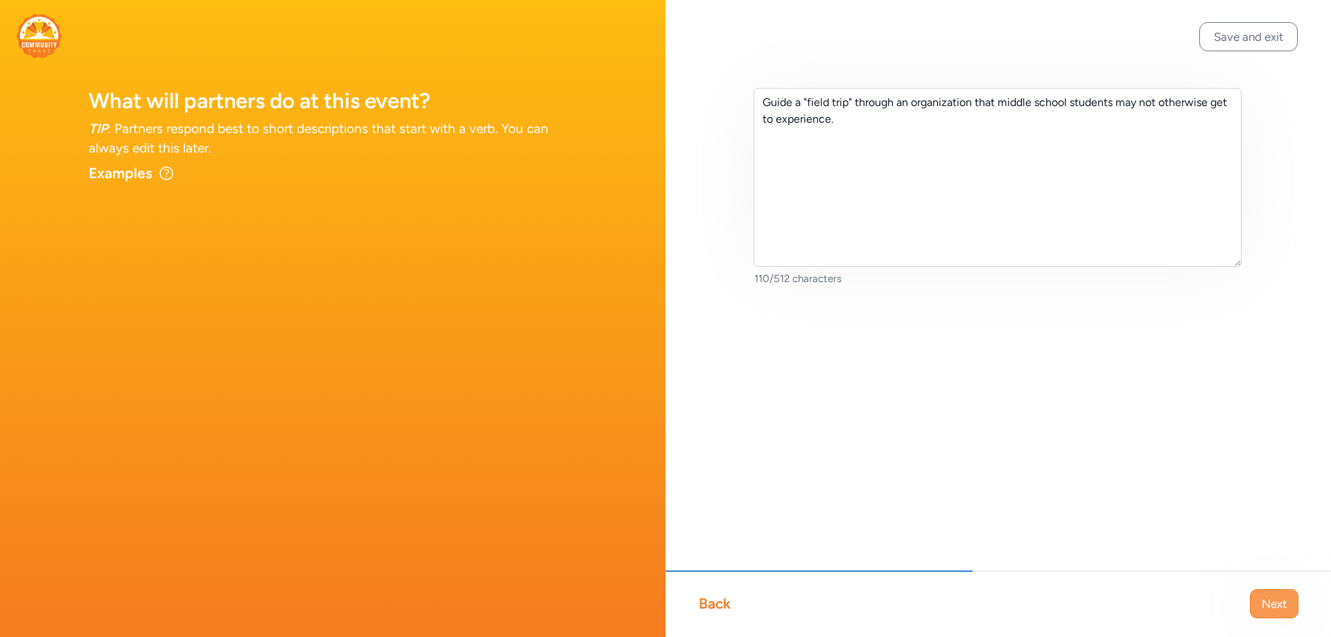
click at [1266, 604] on span "Next" at bounding box center [1274, 603] width 25 height 17
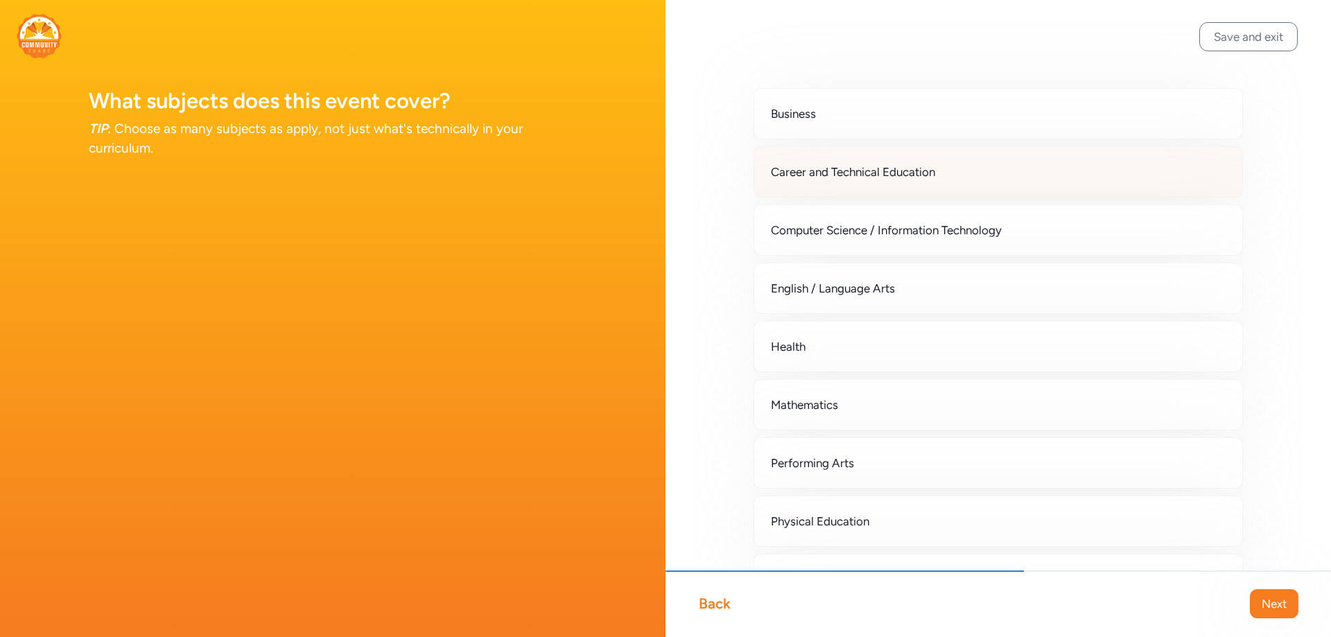
click at [927, 164] on span "Career and Technical Education" at bounding box center [853, 172] width 164 height 17
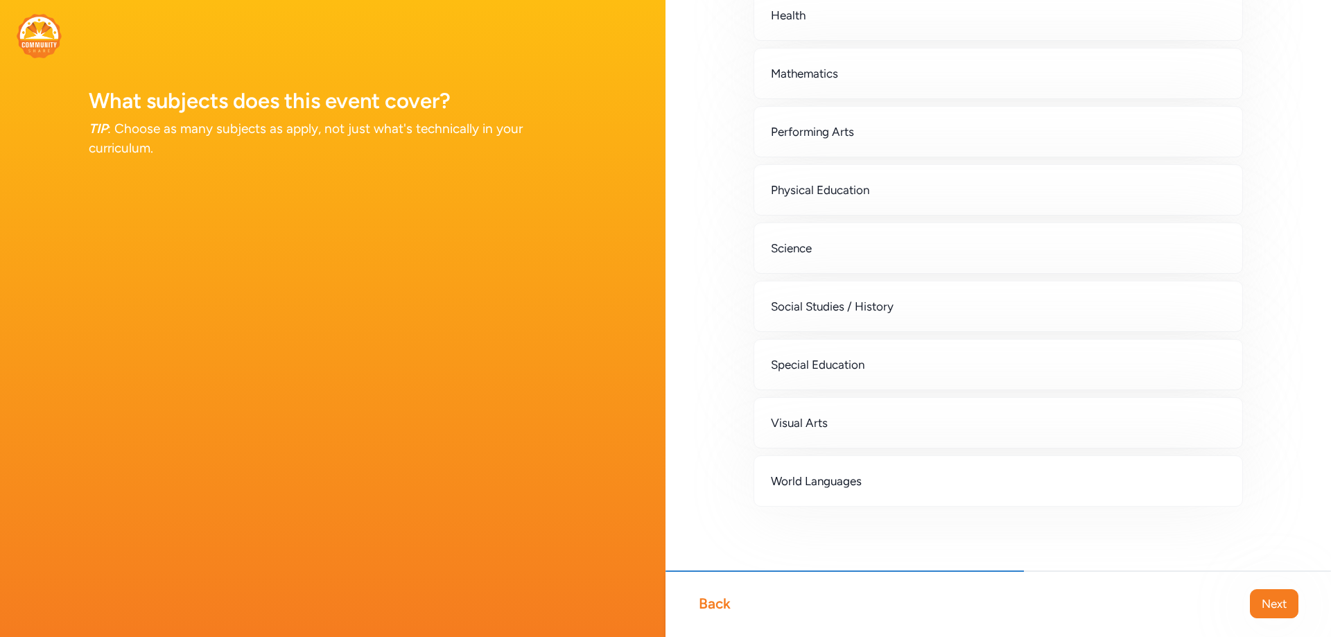
scroll to position [333, 0]
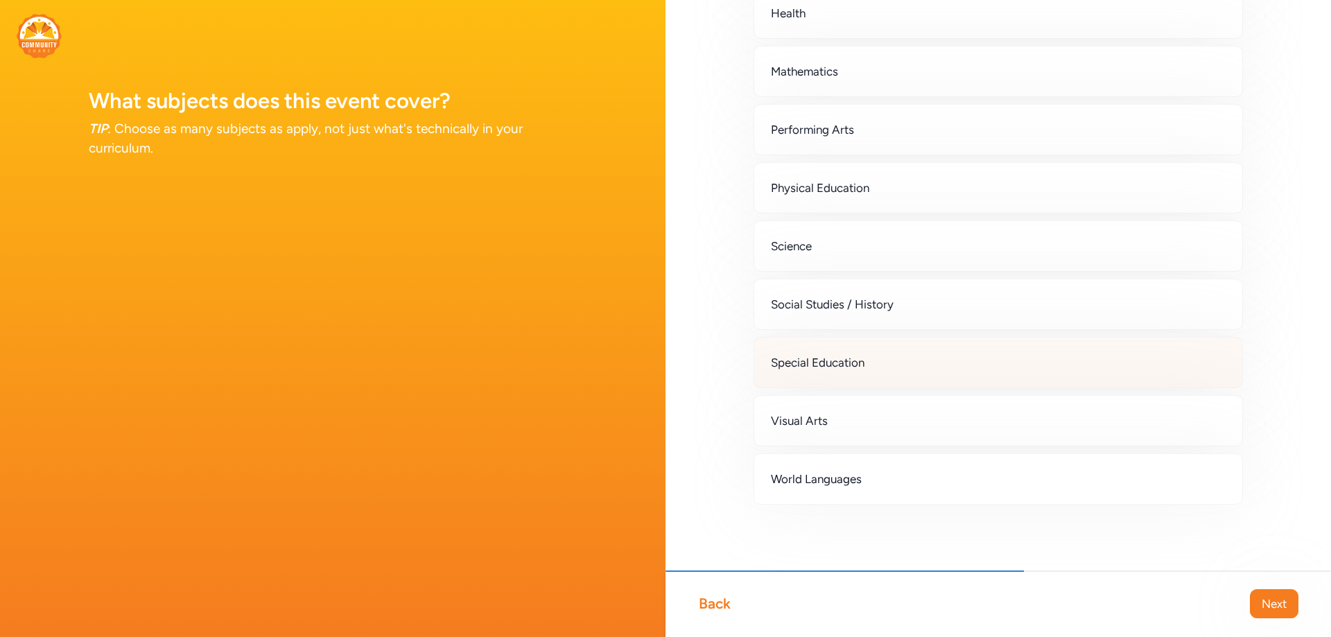
click at [823, 373] on div "Special Education" at bounding box center [997, 362] width 489 height 51
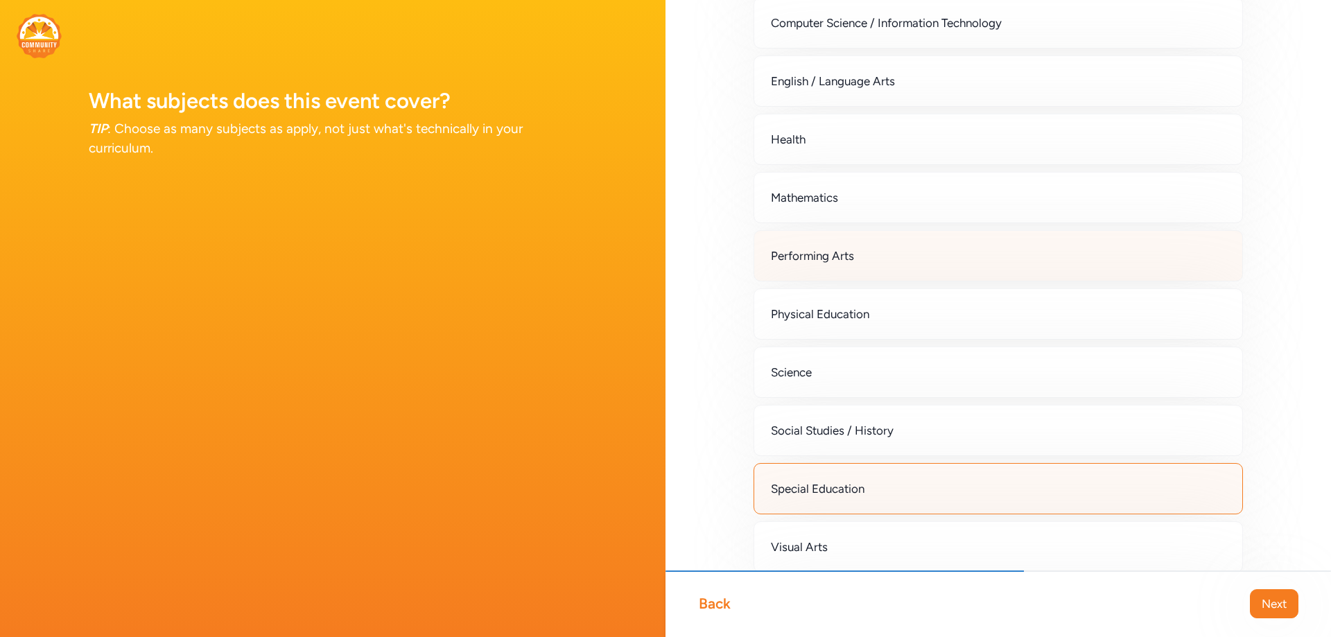
scroll to position [208, 0]
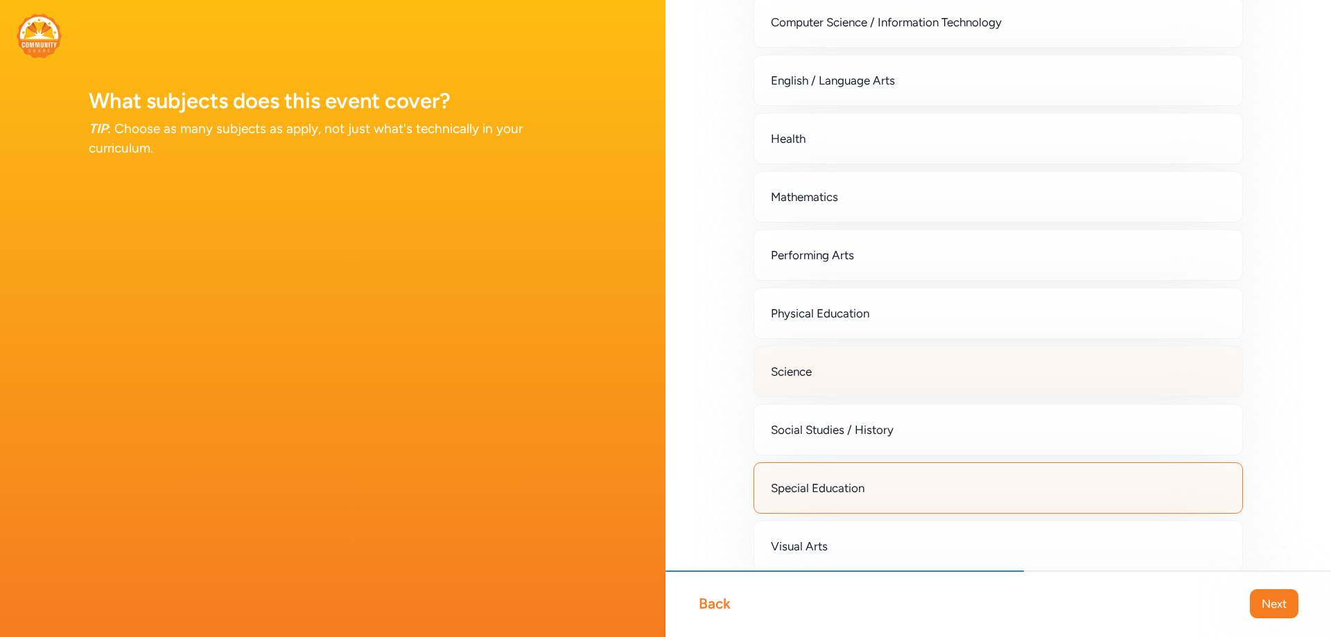
click at [958, 380] on div "Science" at bounding box center [997, 371] width 489 height 51
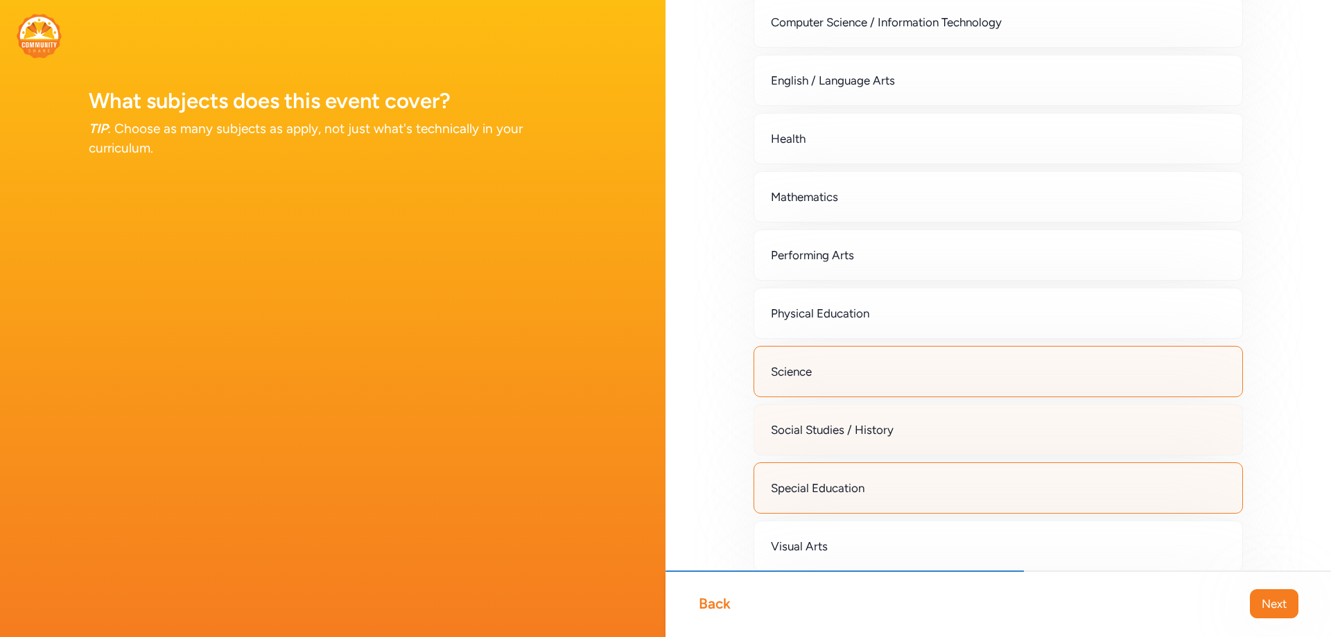
click at [904, 419] on div "Social Studies / History" at bounding box center [997, 429] width 489 height 51
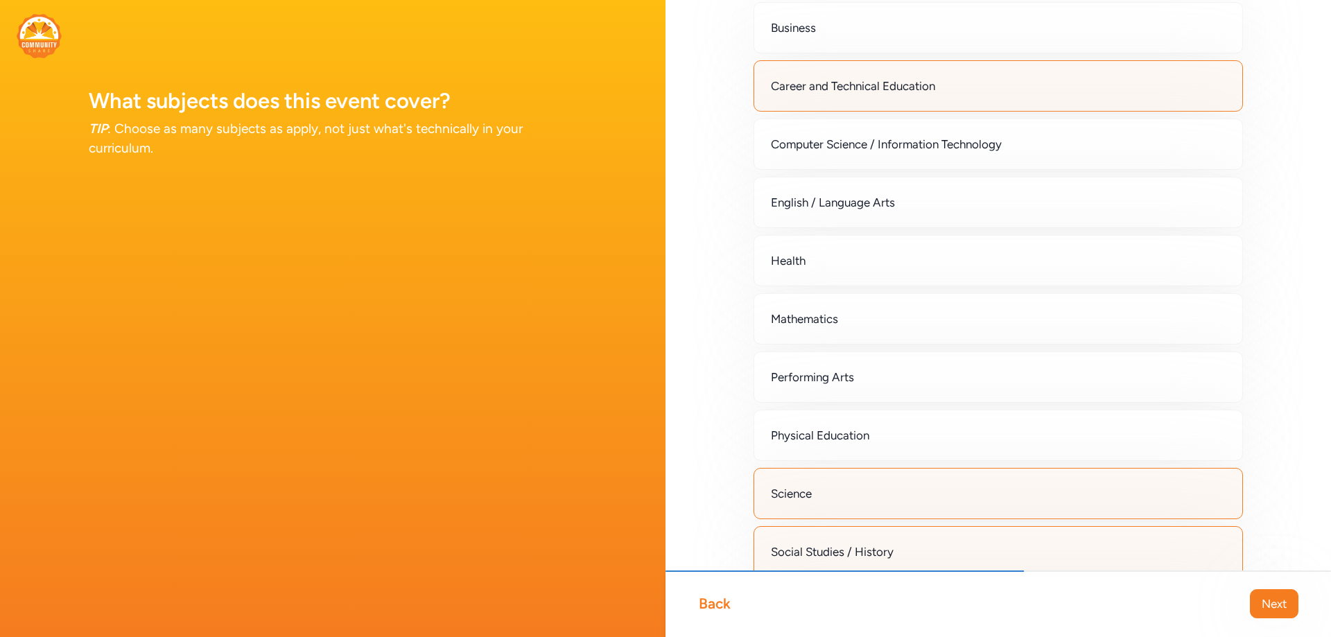
scroll to position [0, 0]
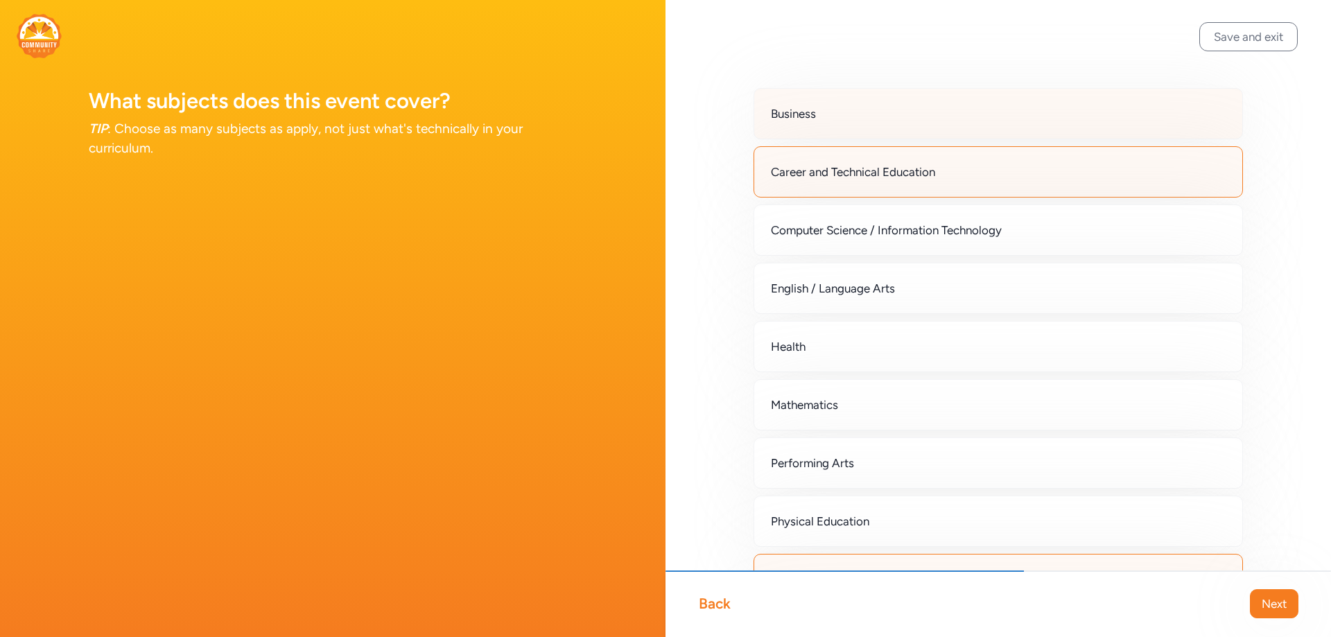
click at [851, 117] on div "Business" at bounding box center [997, 113] width 489 height 51
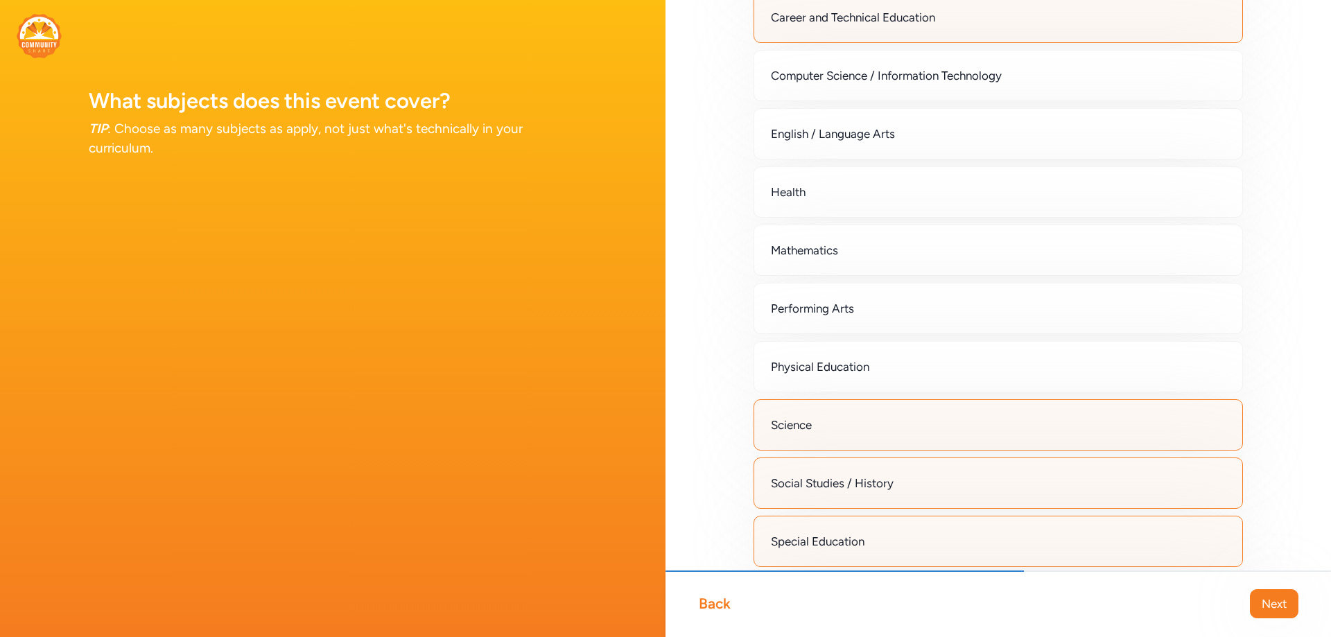
scroll to position [333, 0]
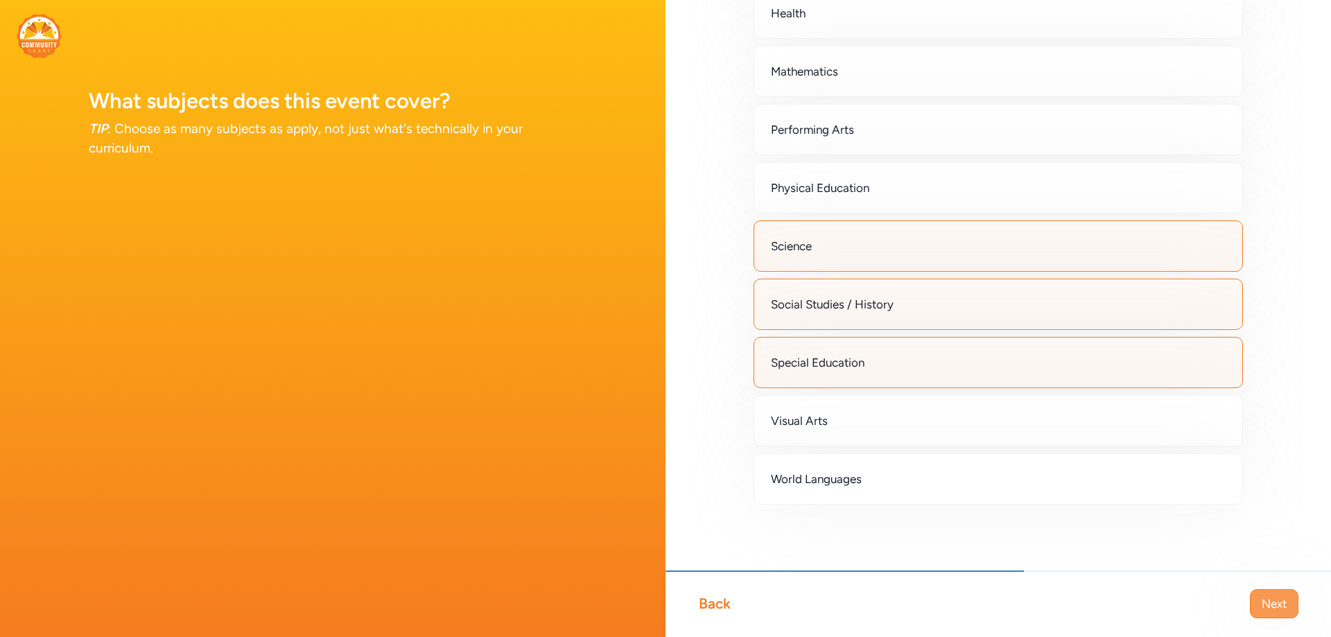
click at [1291, 606] on button "Next" at bounding box center [1274, 603] width 49 height 29
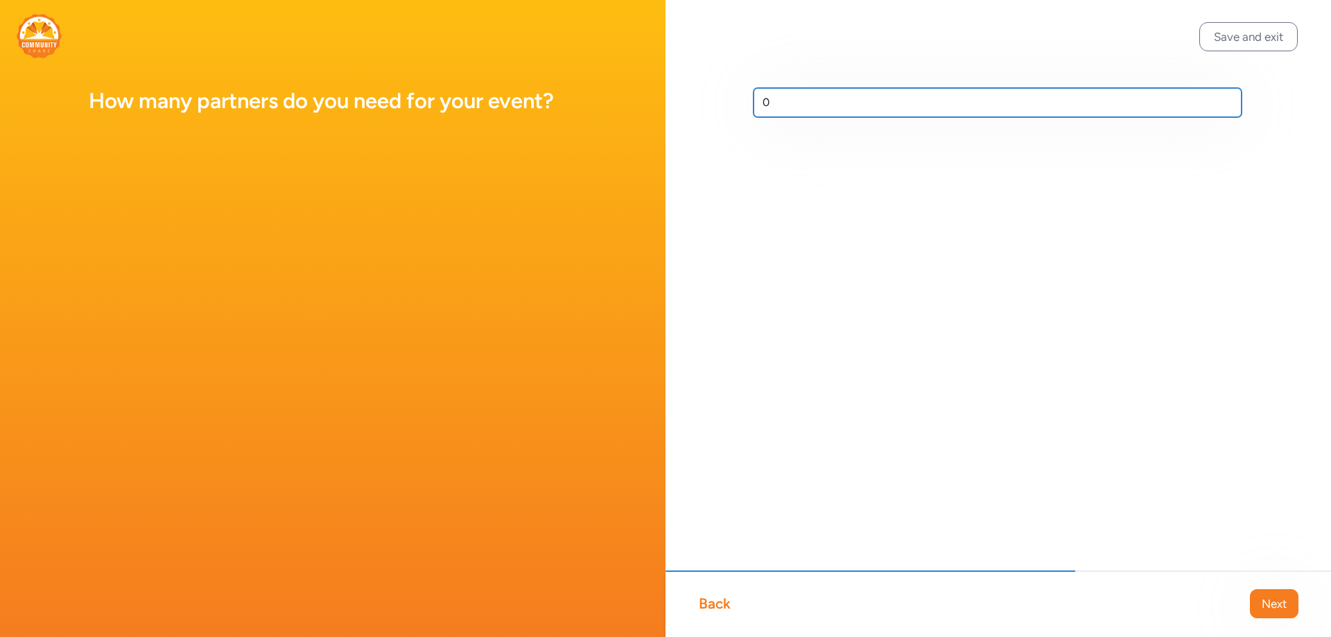
drag, startPoint x: 785, startPoint y: 105, endPoint x: 677, endPoint y: 75, distance: 112.2
click at [677, 75] on div "0" at bounding box center [997, 125] width 665 height 250
click at [771, 107] on input "0" at bounding box center [997, 102] width 488 height 29
drag, startPoint x: 770, startPoint y: 101, endPoint x: 695, endPoint y: 87, distance: 76.0
click at [695, 87] on div "0" at bounding box center [997, 125] width 665 height 250
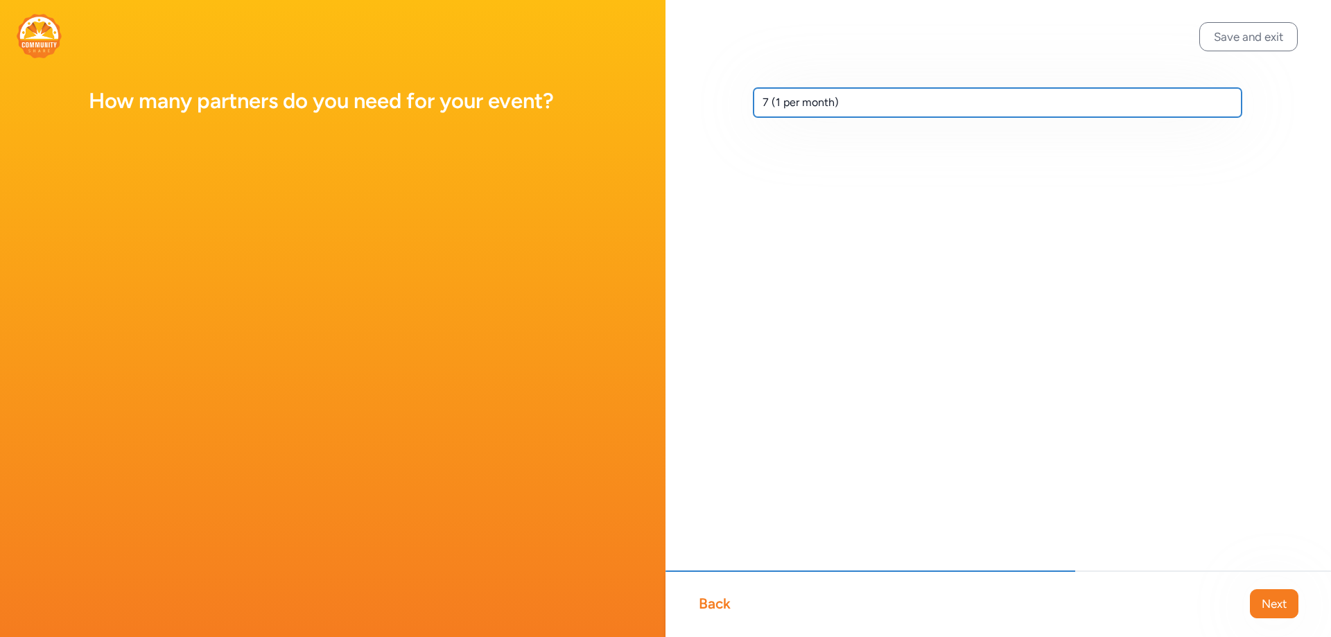
click at [834, 101] on input "7 (1 per month)" at bounding box center [997, 102] width 488 height 29
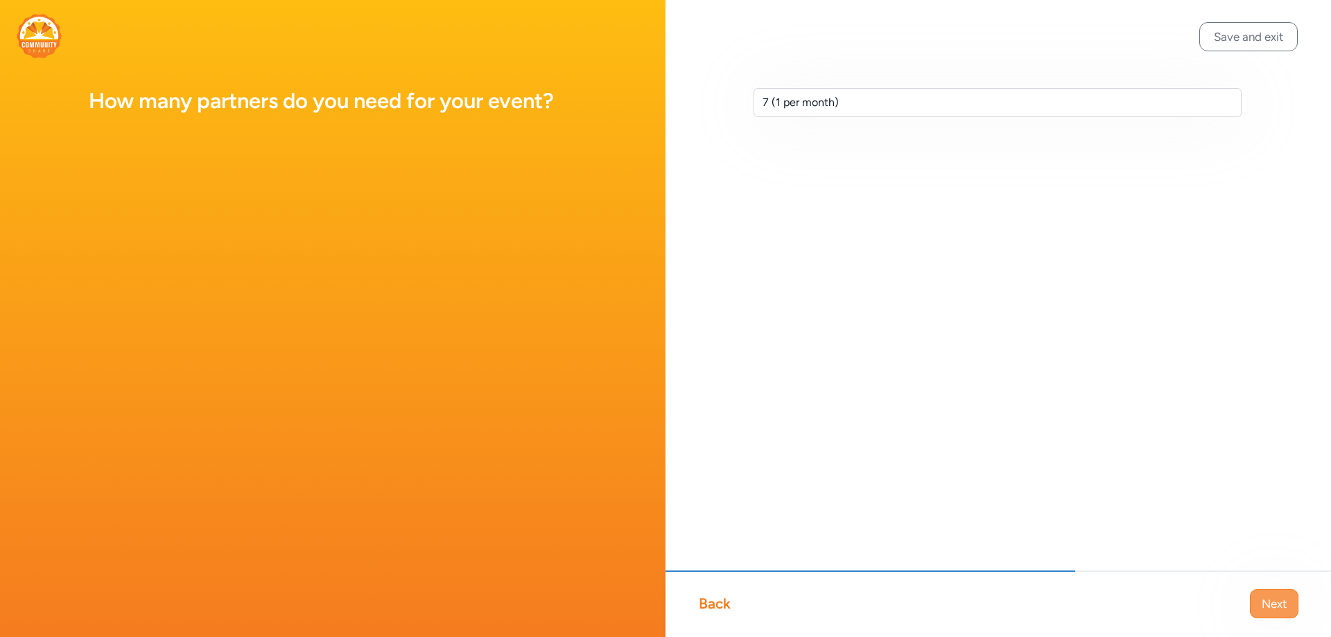
click at [1268, 613] on button "Next" at bounding box center [1274, 603] width 49 height 29
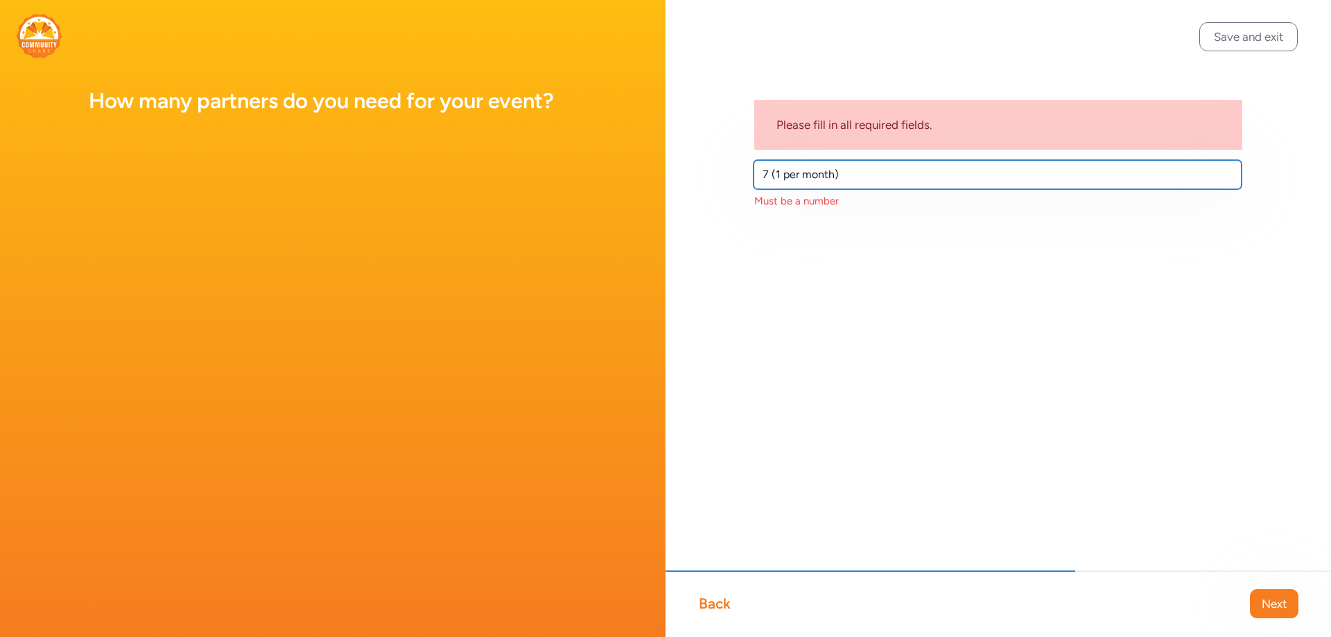
click at [839, 177] on input "7 (1 per month)" at bounding box center [997, 174] width 488 height 29
drag, startPoint x: 846, startPoint y: 175, endPoint x: 767, endPoint y: 167, distance: 80.1
click at [767, 167] on input "7 (1 per month)" at bounding box center [997, 174] width 488 height 29
type input "7"
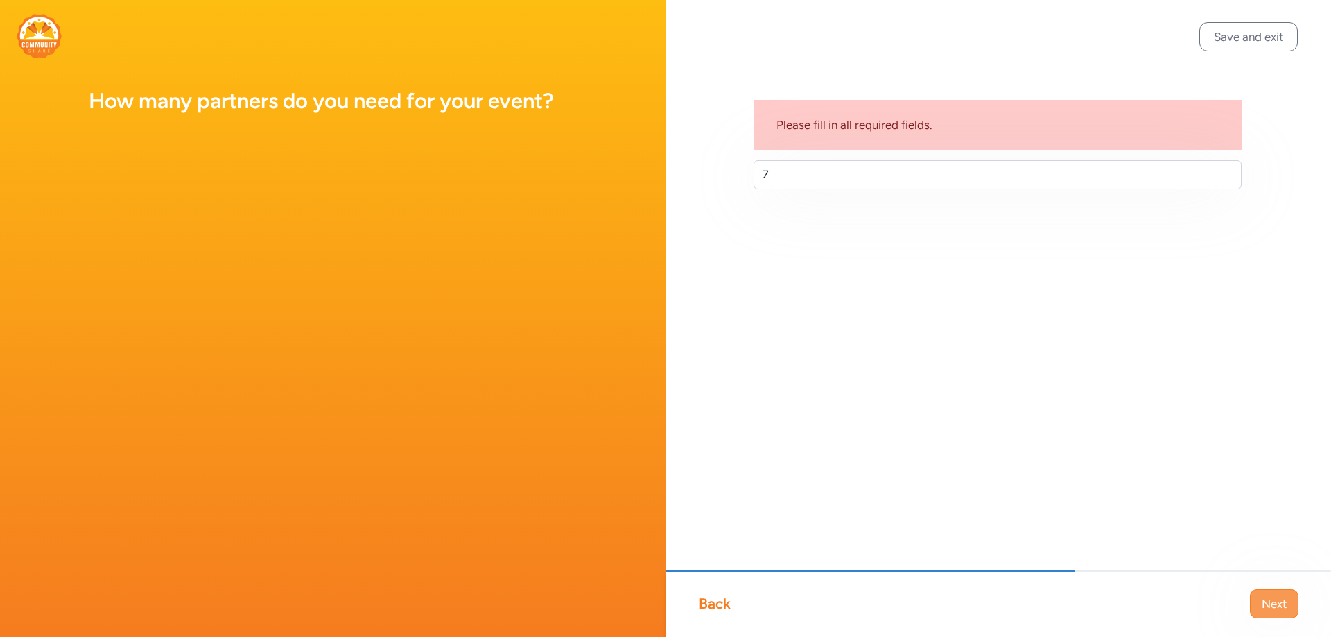
click at [1259, 607] on button "Next" at bounding box center [1274, 603] width 49 height 29
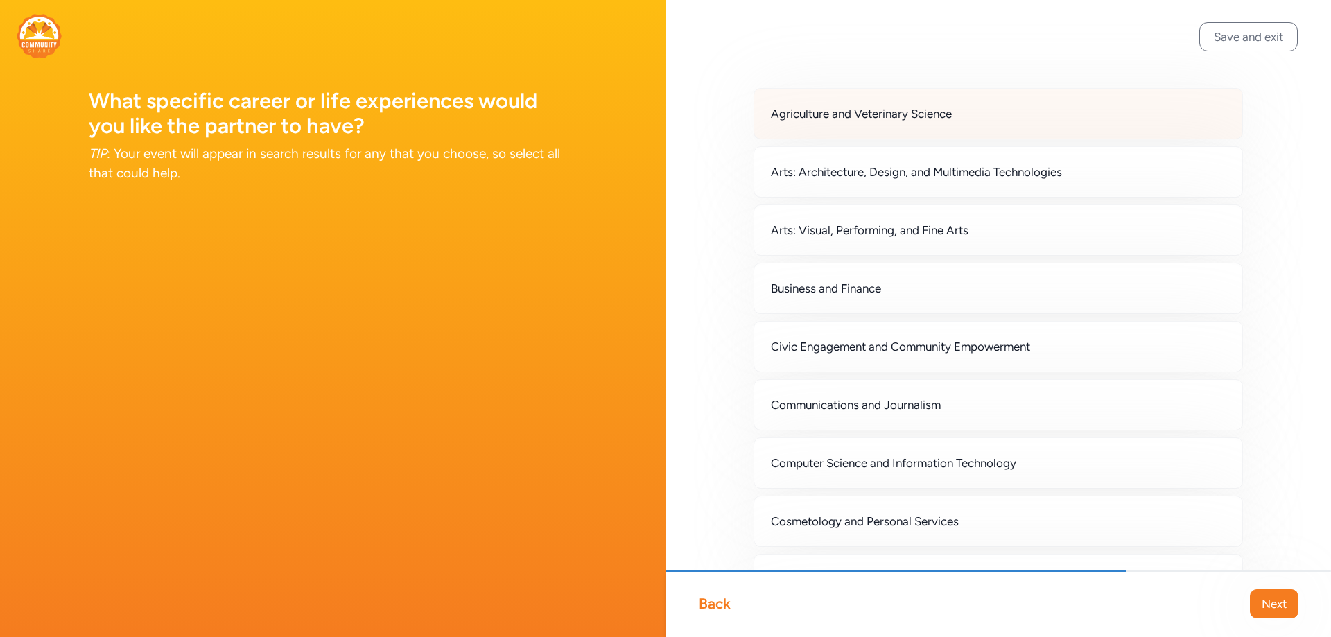
click at [1032, 119] on div "Agriculture and Veterinary Science" at bounding box center [997, 113] width 489 height 51
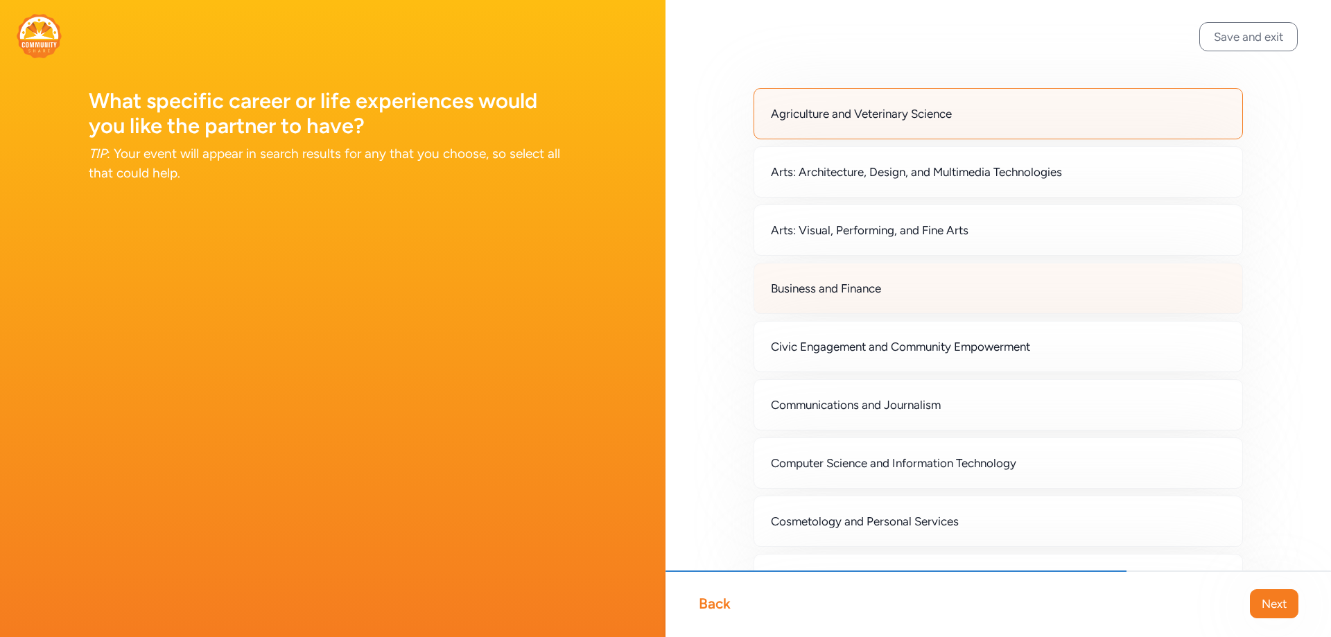
click at [839, 294] on span "Business and Finance" at bounding box center [826, 288] width 110 height 17
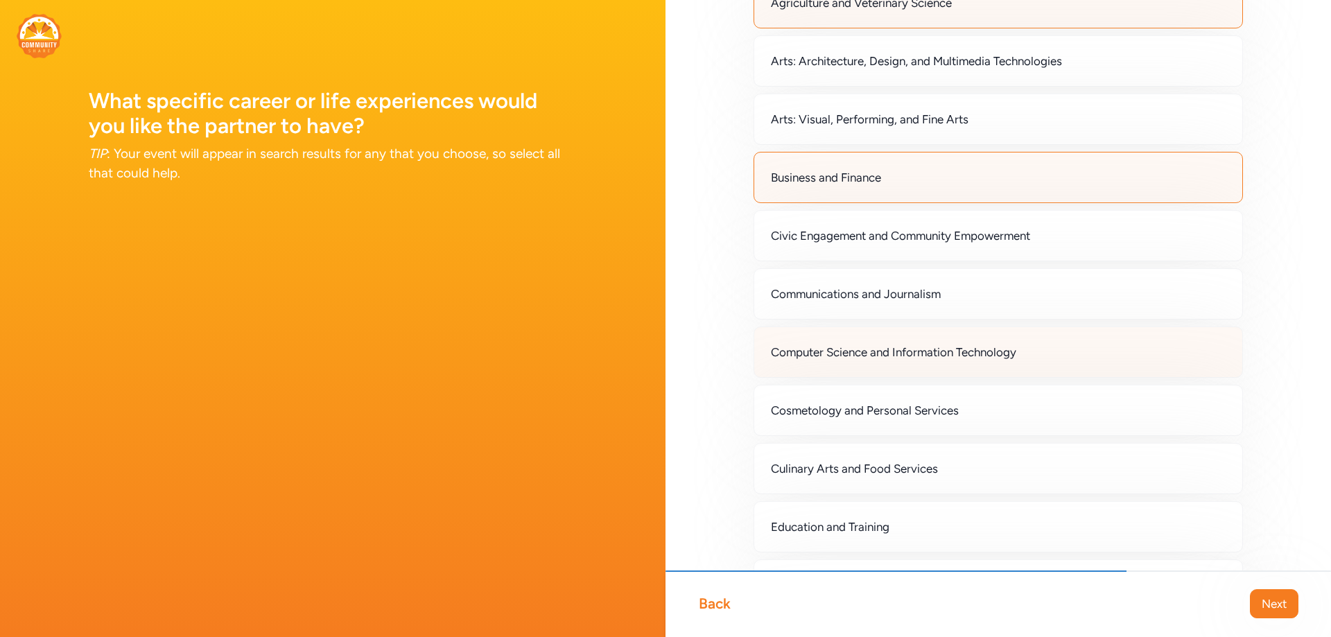
scroll to position [139, 0]
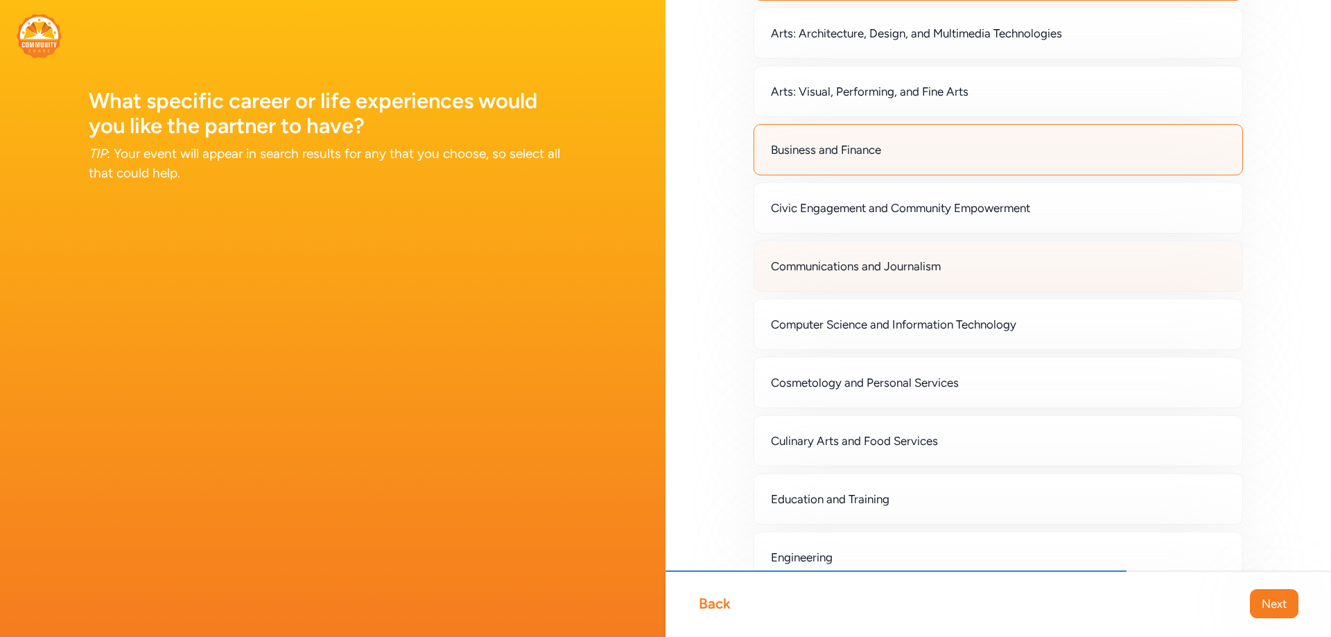
click at [843, 265] on span "Communications and Journalism" at bounding box center [856, 266] width 170 height 17
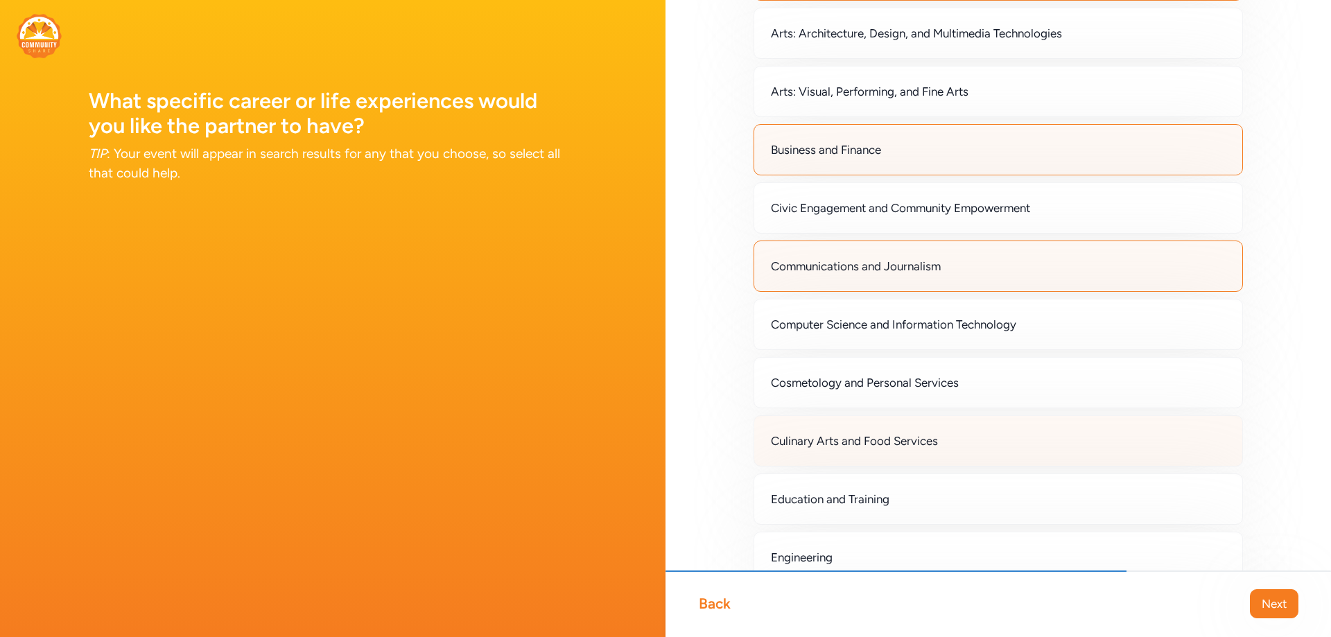
click at [1089, 430] on div "Culinary Arts and Food Services" at bounding box center [997, 440] width 489 height 51
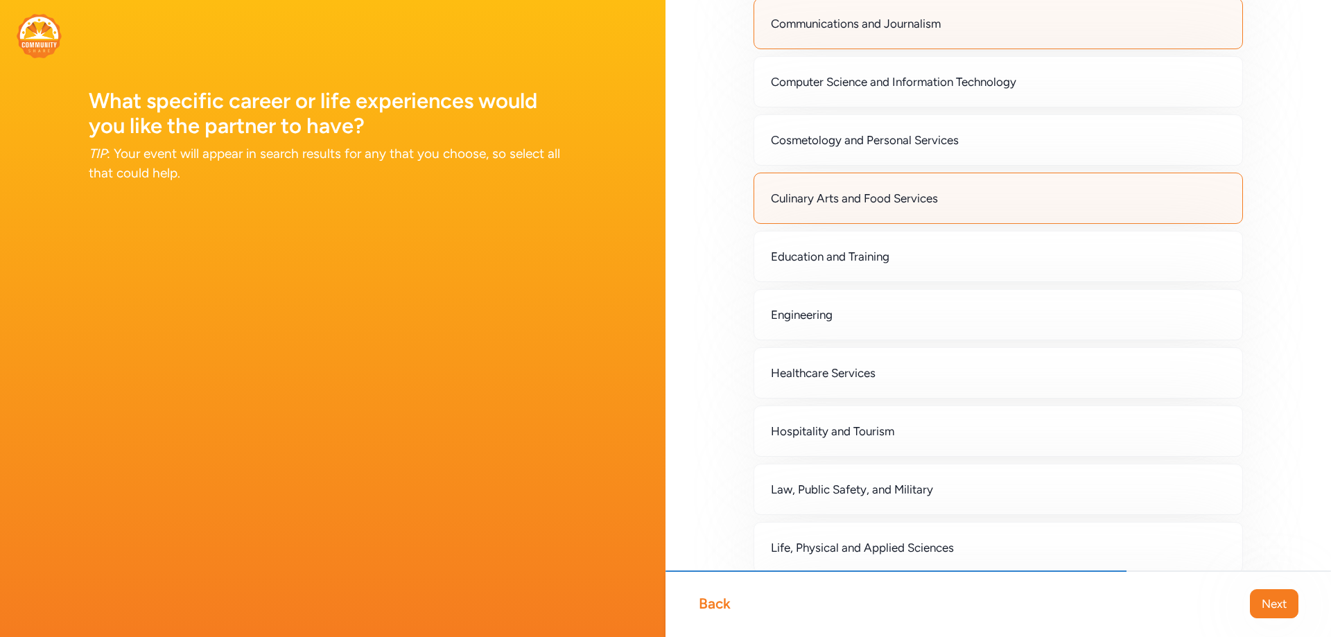
scroll to position [416, 0]
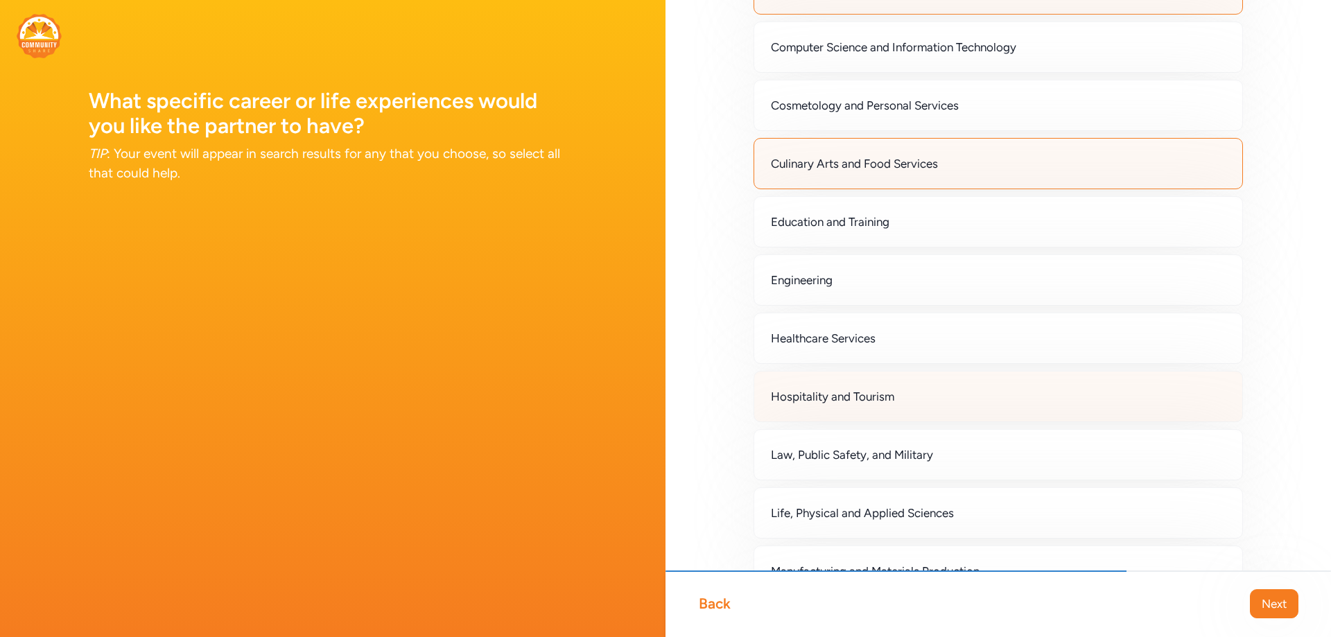
click at [794, 400] on span "Hospitality and Tourism" at bounding box center [832, 396] width 123 height 17
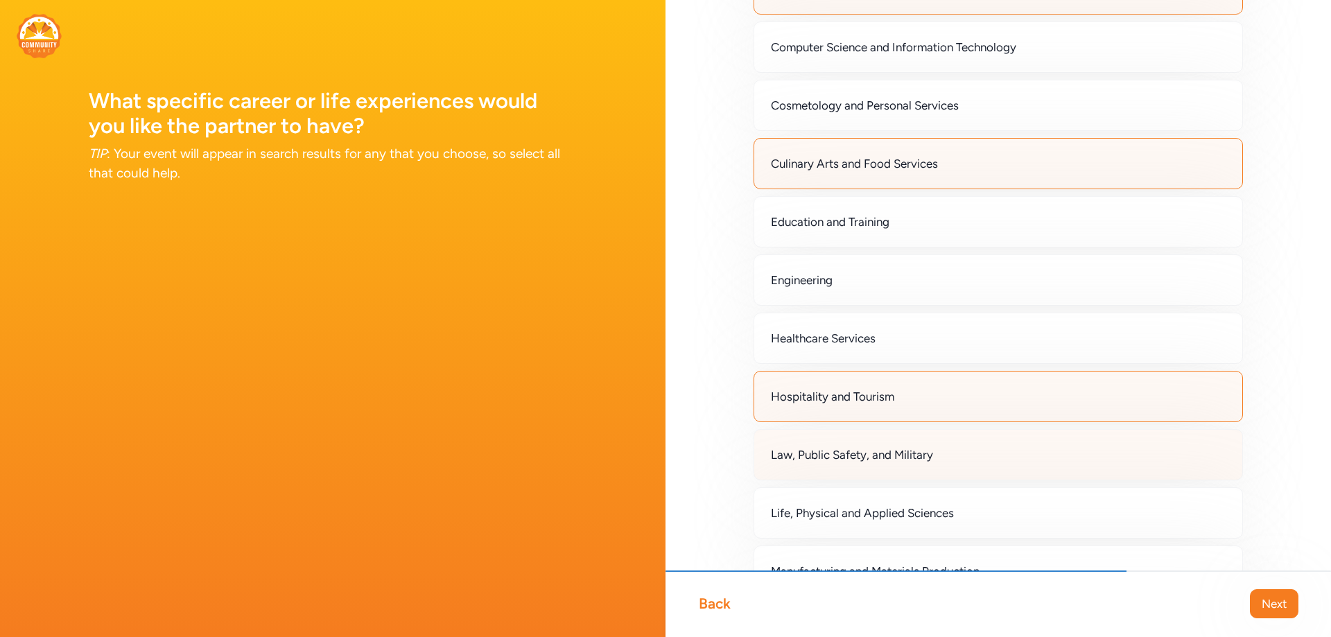
click at [926, 451] on span "Law, Public Safety, and Military" at bounding box center [852, 454] width 162 height 17
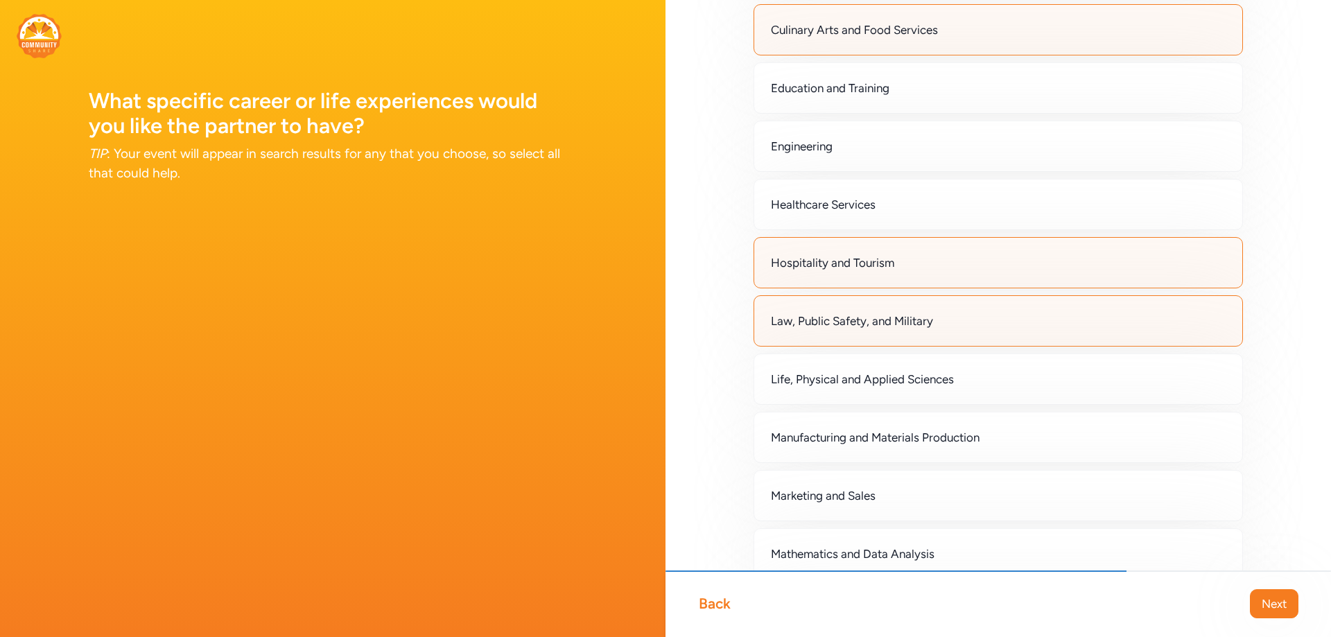
scroll to position [624, 0]
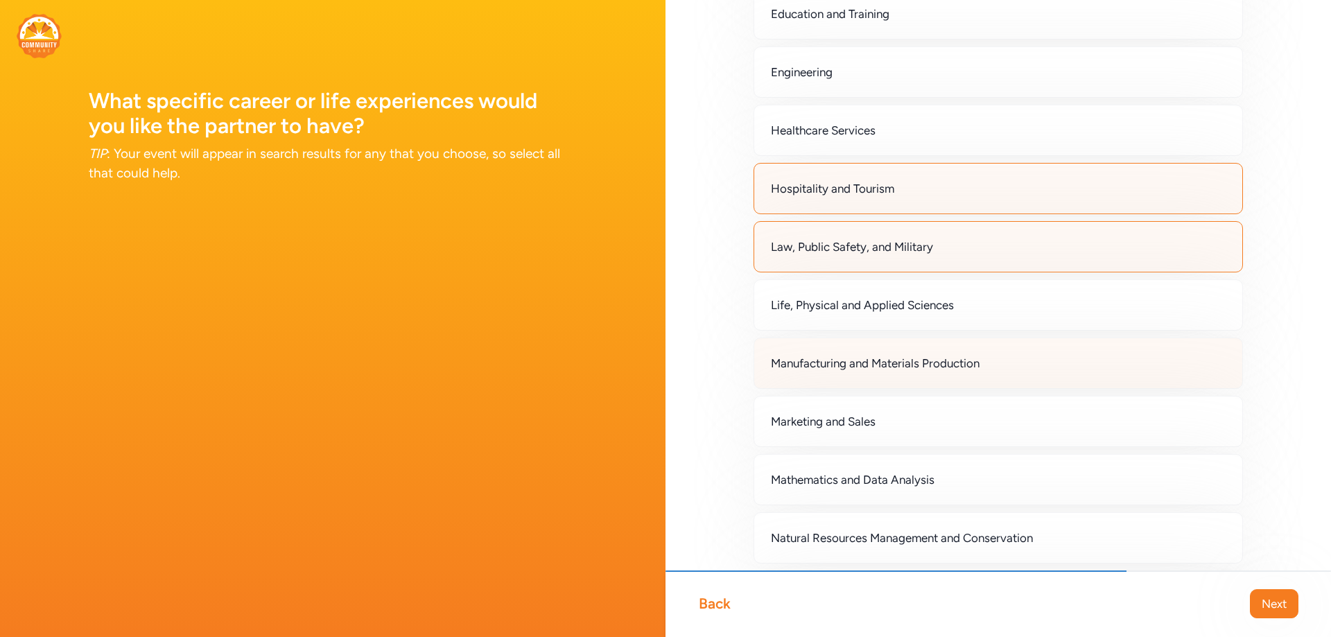
click at [885, 362] on span "Manufacturing and Materials Production" at bounding box center [875, 363] width 209 height 17
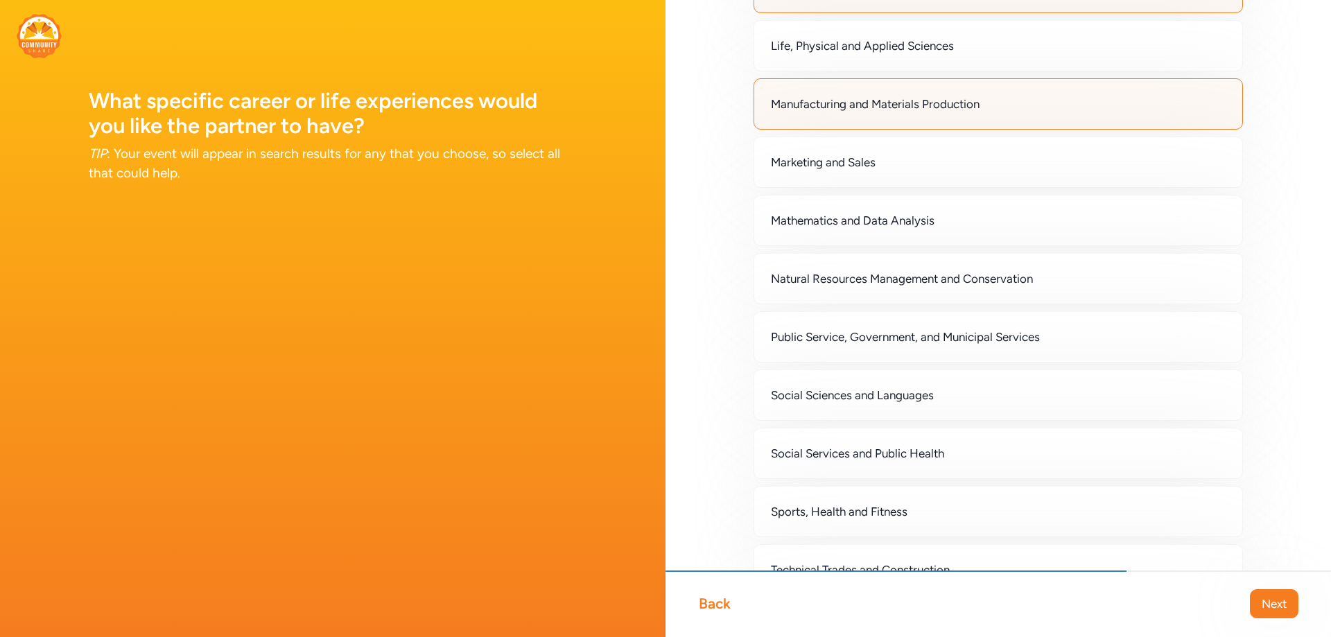
scroll to position [901, 0]
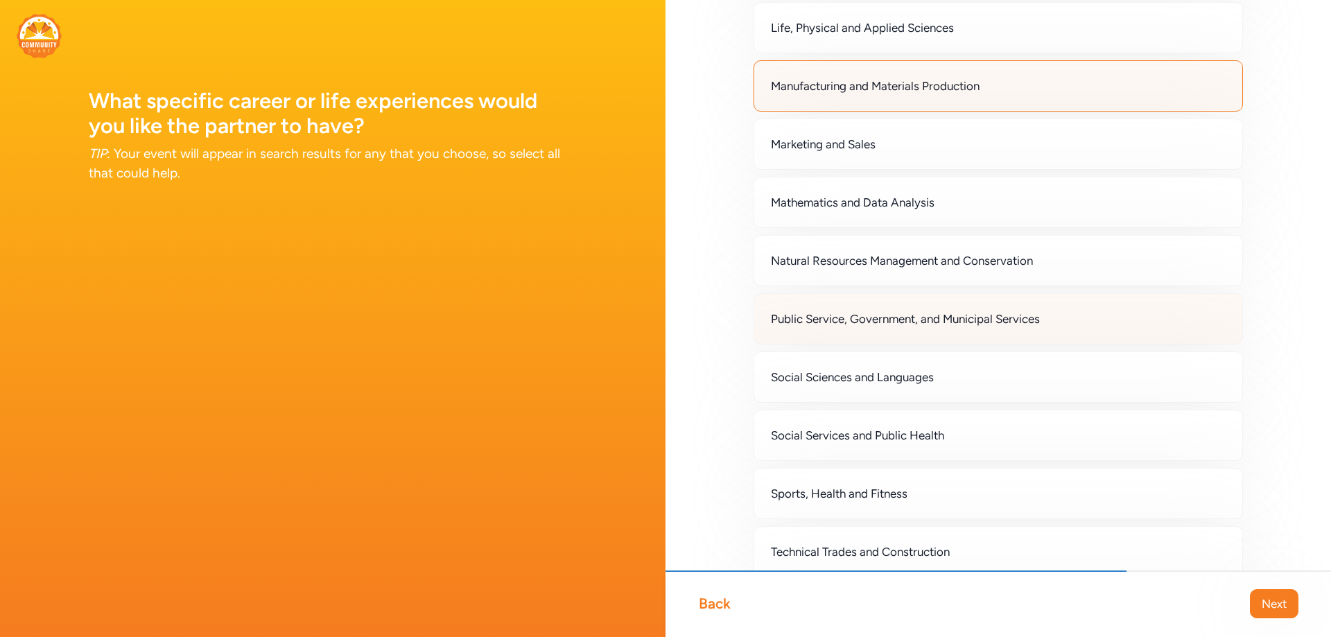
click at [1055, 322] on div "Public Service, Government, and Municipal Services" at bounding box center [997, 318] width 489 height 51
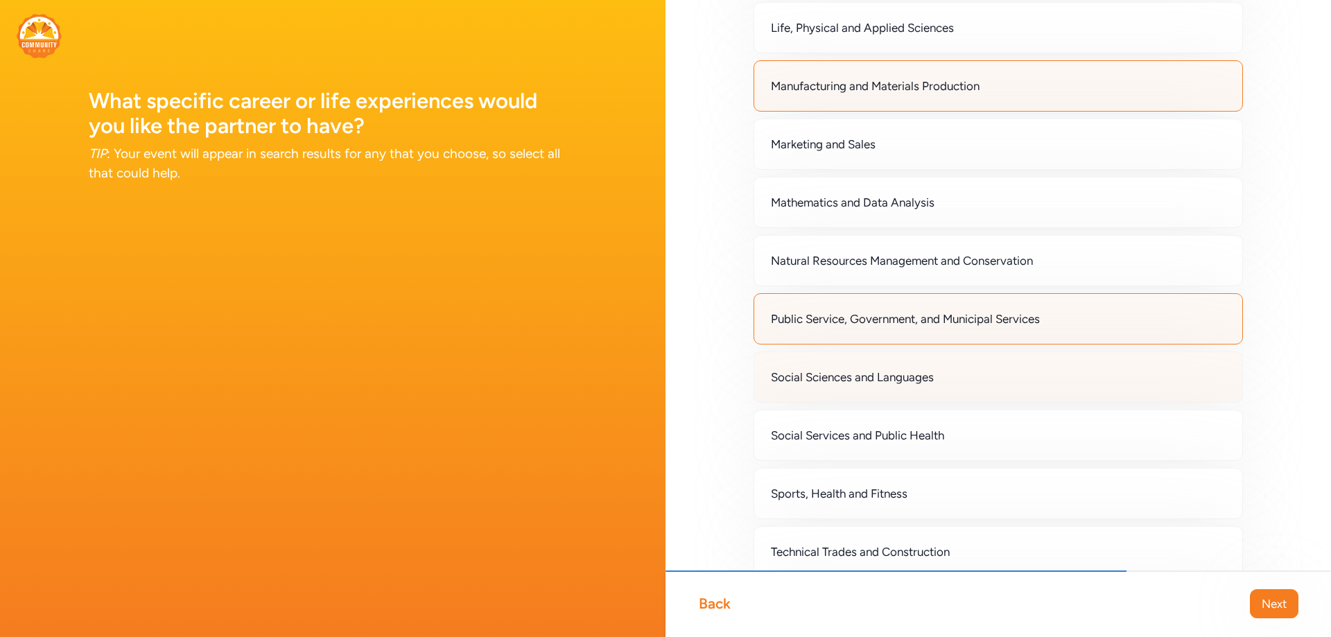
scroll to position [1032, 0]
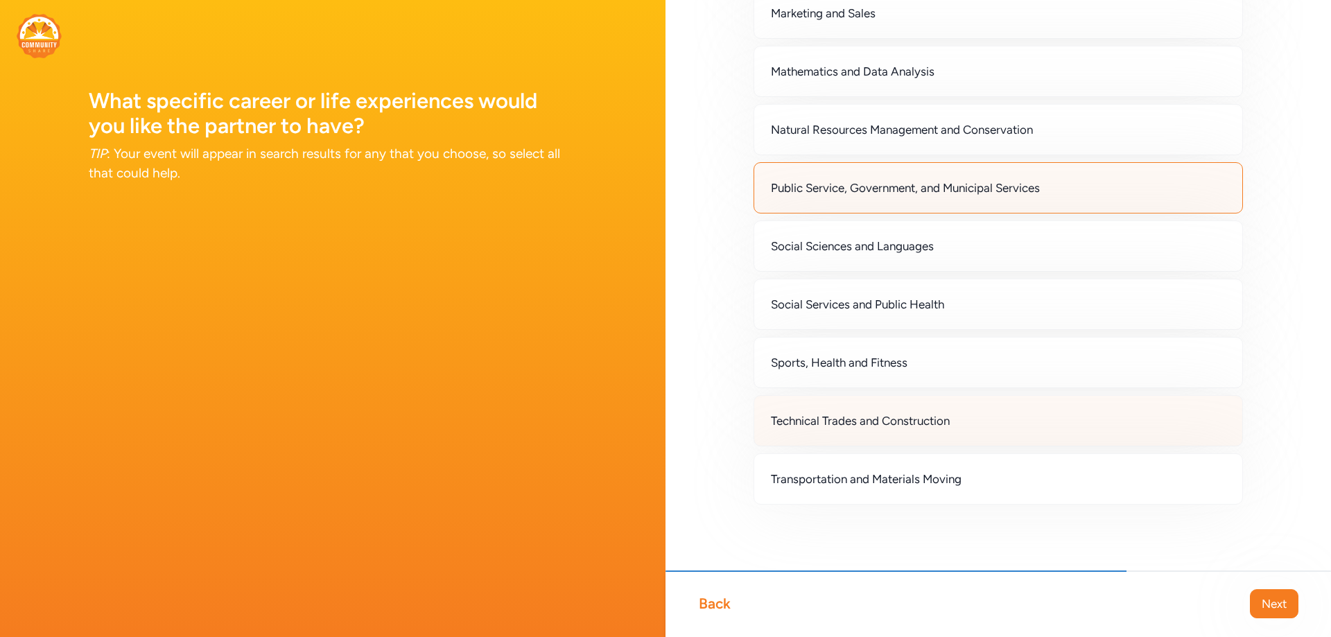
click at [891, 421] on span "Technical Trades and Construction" at bounding box center [860, 420] width 179 height 17
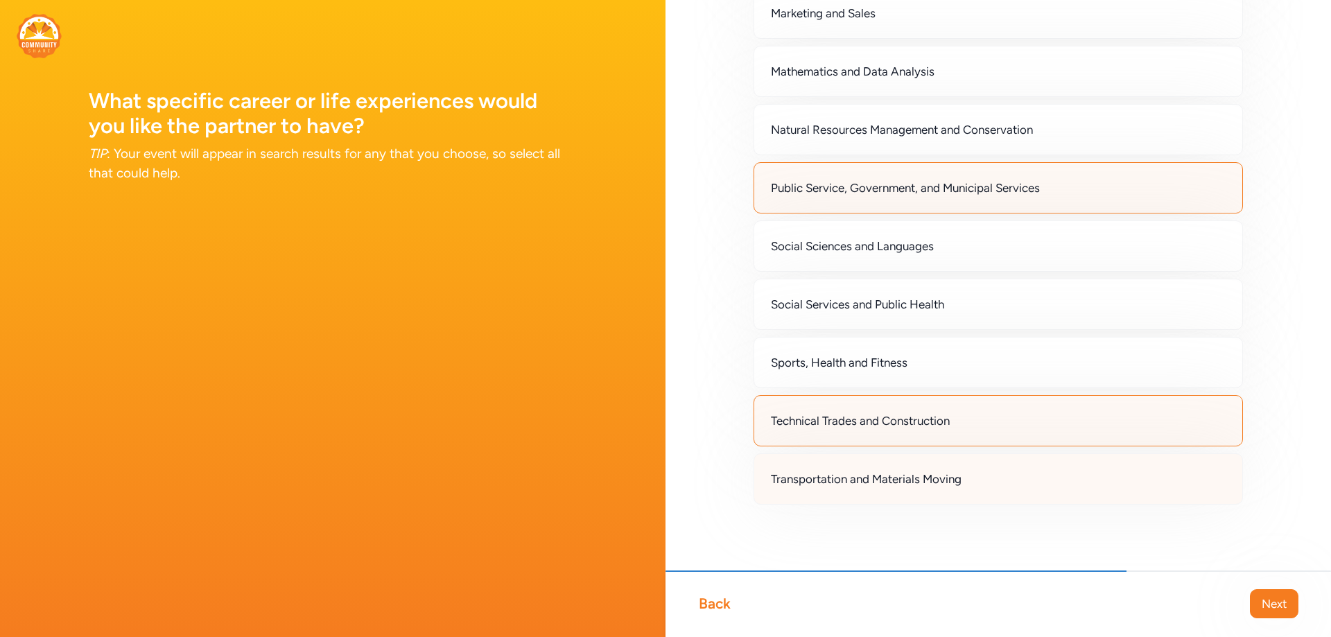
click at [939, 470] on div "Transportation and Materials Moving" at bounding box center [997, 478] width 489 height 51
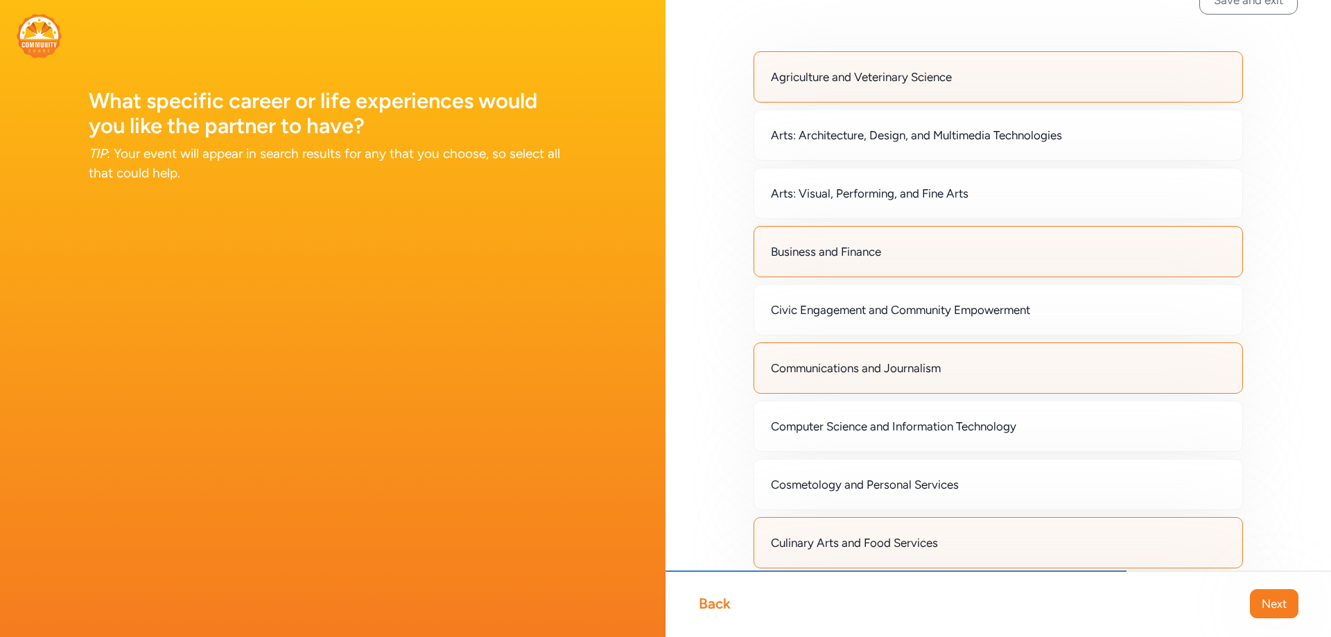
scroll to position [0, 0]
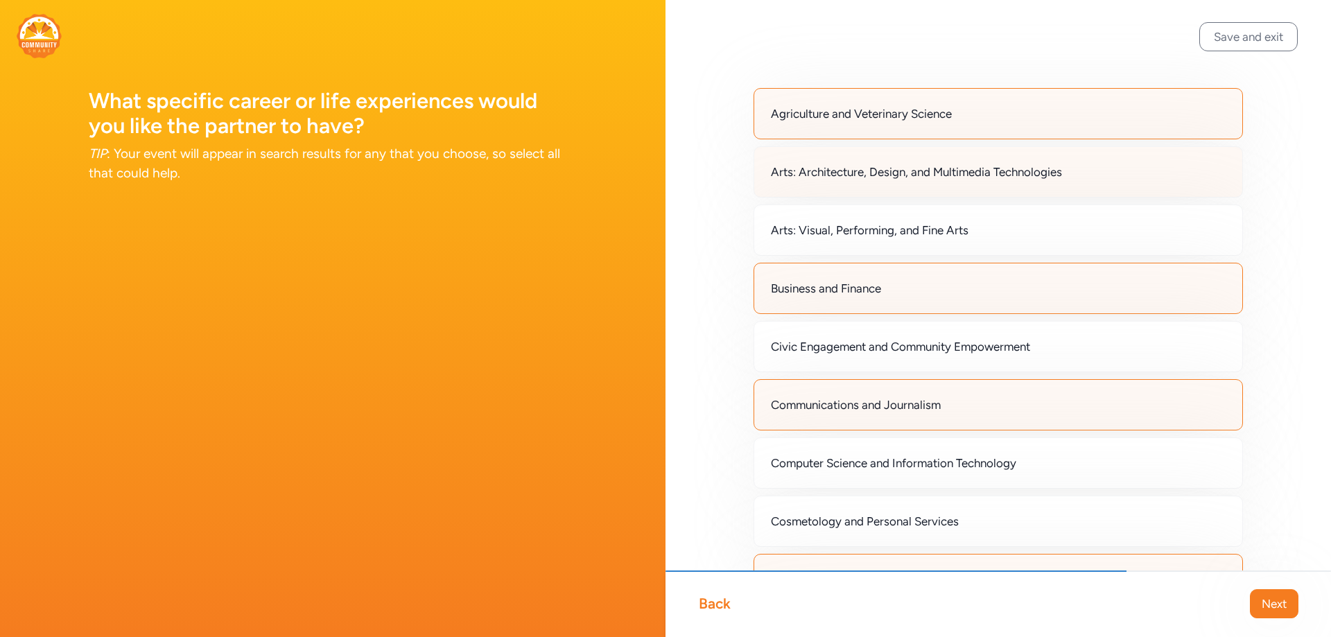
click at [1101, 173] on div "Arts: Architecture, Design, and Multimedia Technologies" at bounding box center [997, 171] width 489 height 51
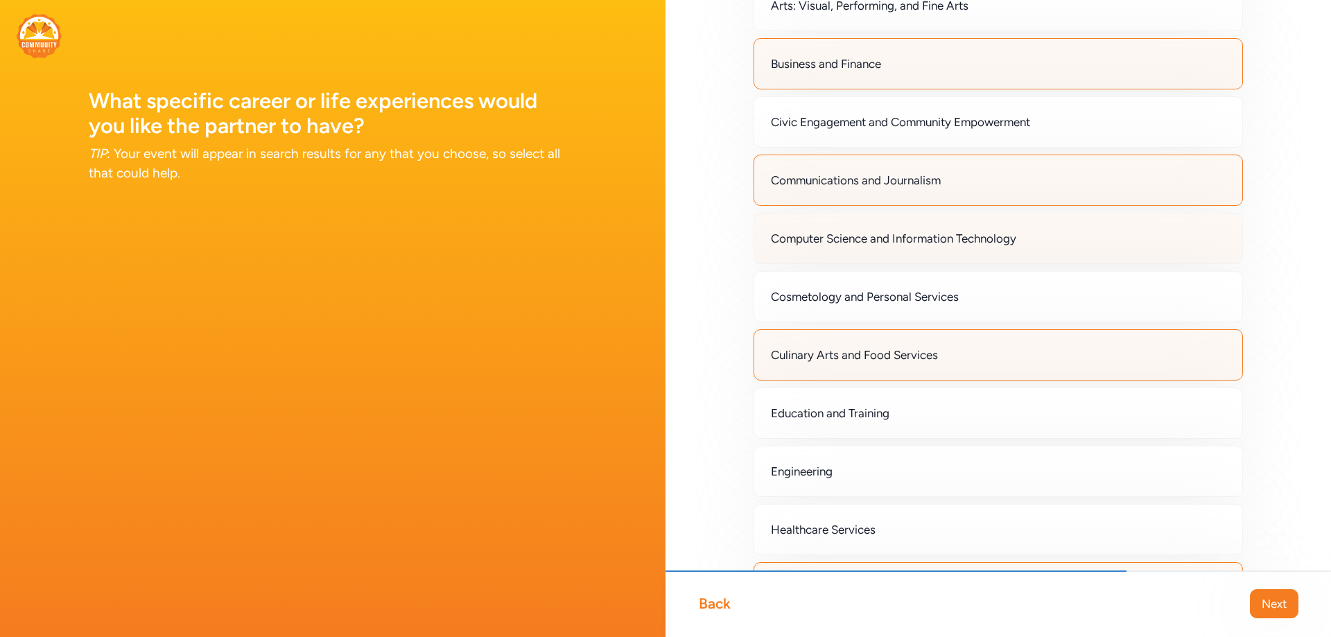
scroll to position [277, 0]
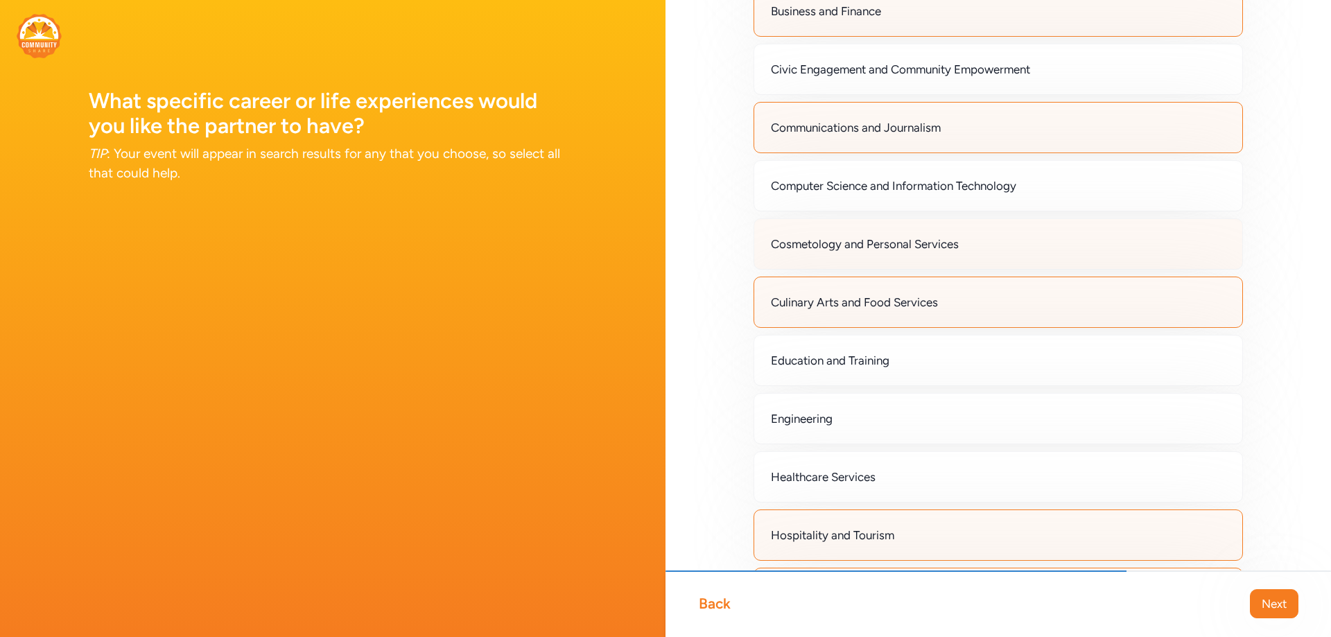
click at [840, 232] on div "Cosmetology and Personal Services" at bounding box center [997, 243] width 489 height 51
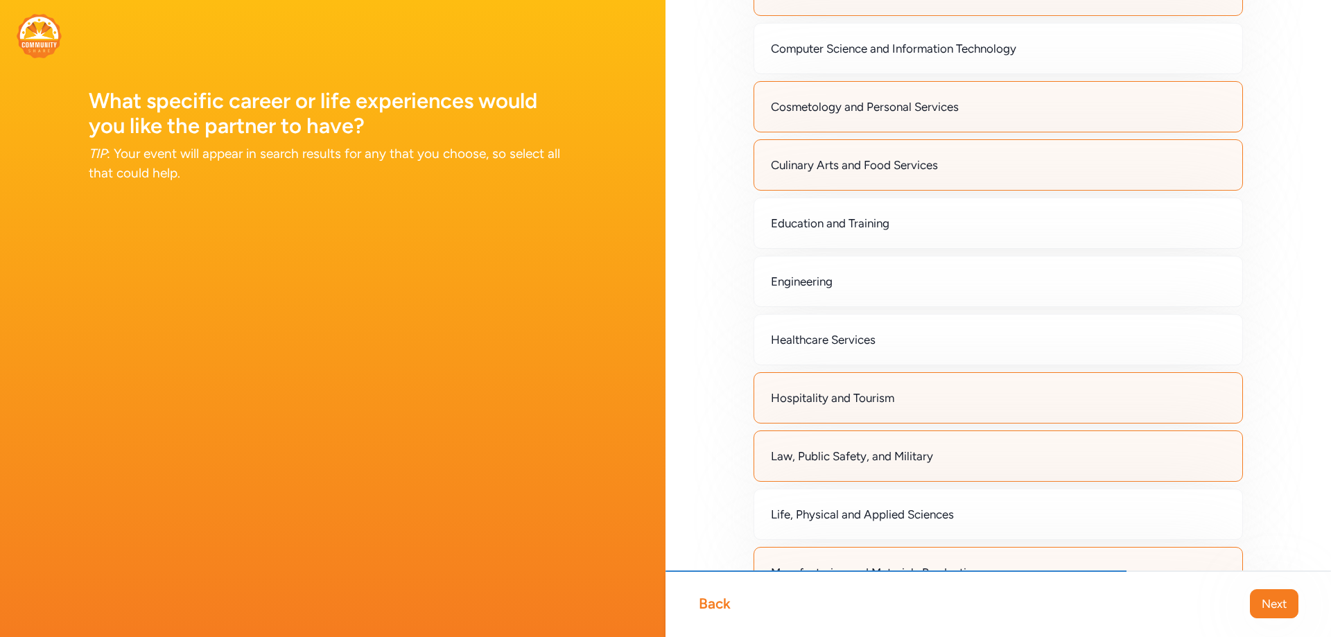
scroll to position [416, 0]
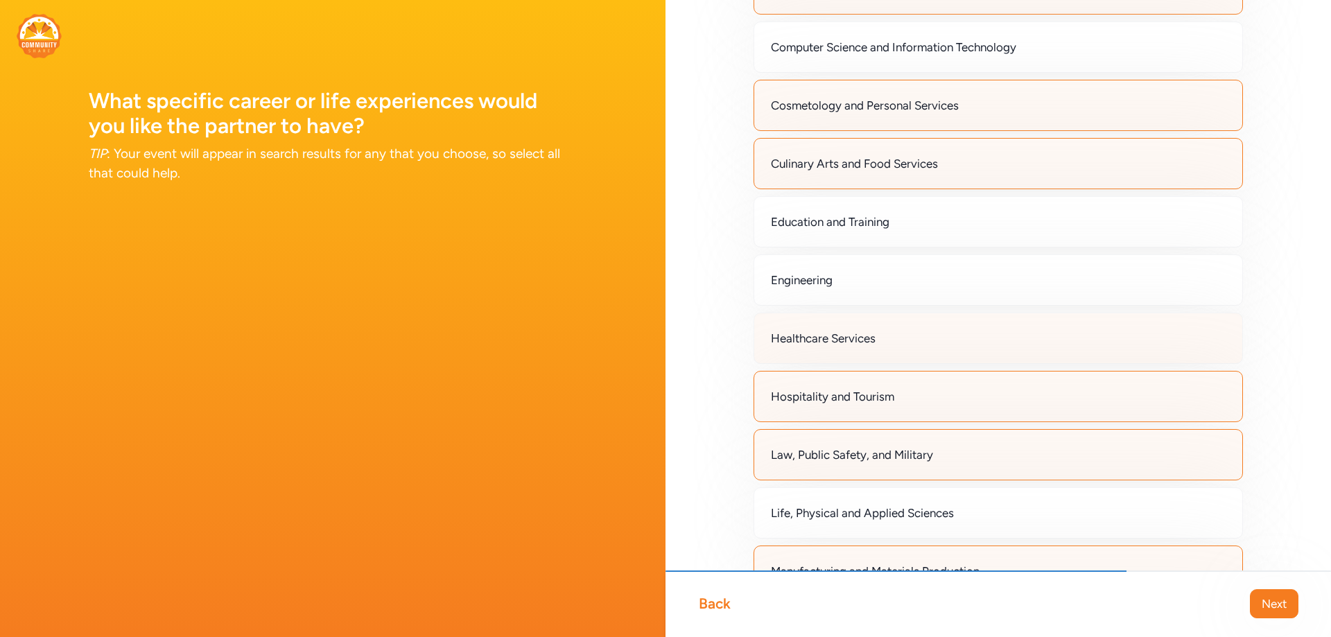
click at [873, 326] on div "Healthcare Services" at bounding box center [997, 338] width 489 height 51
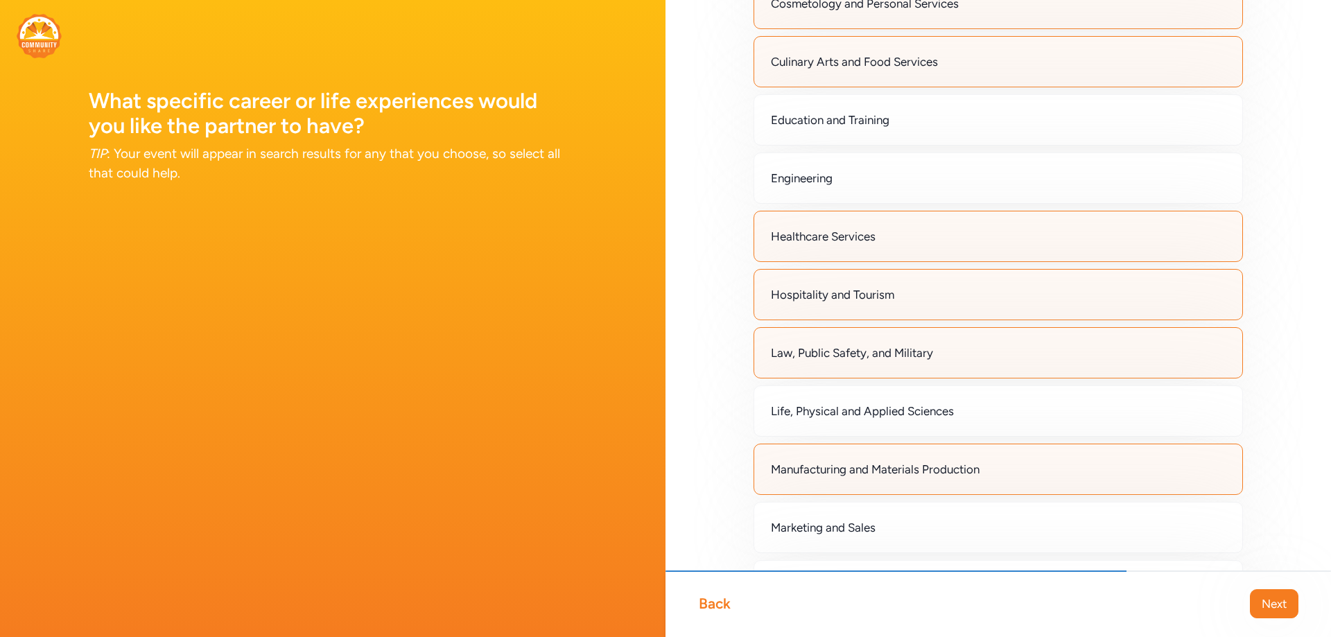
scroll to position [693, 0]
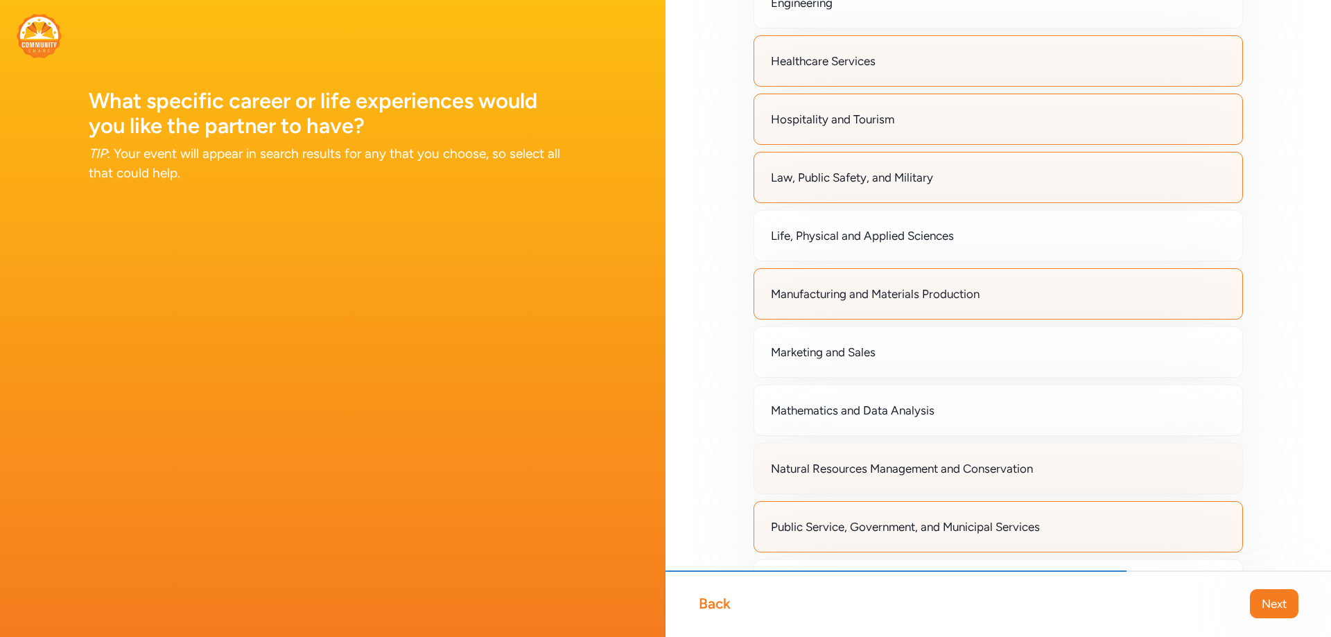
click at [834, 473] on span "Natural Resources Management and Conservation" at bounding box center [902, 468] width 262 height 17
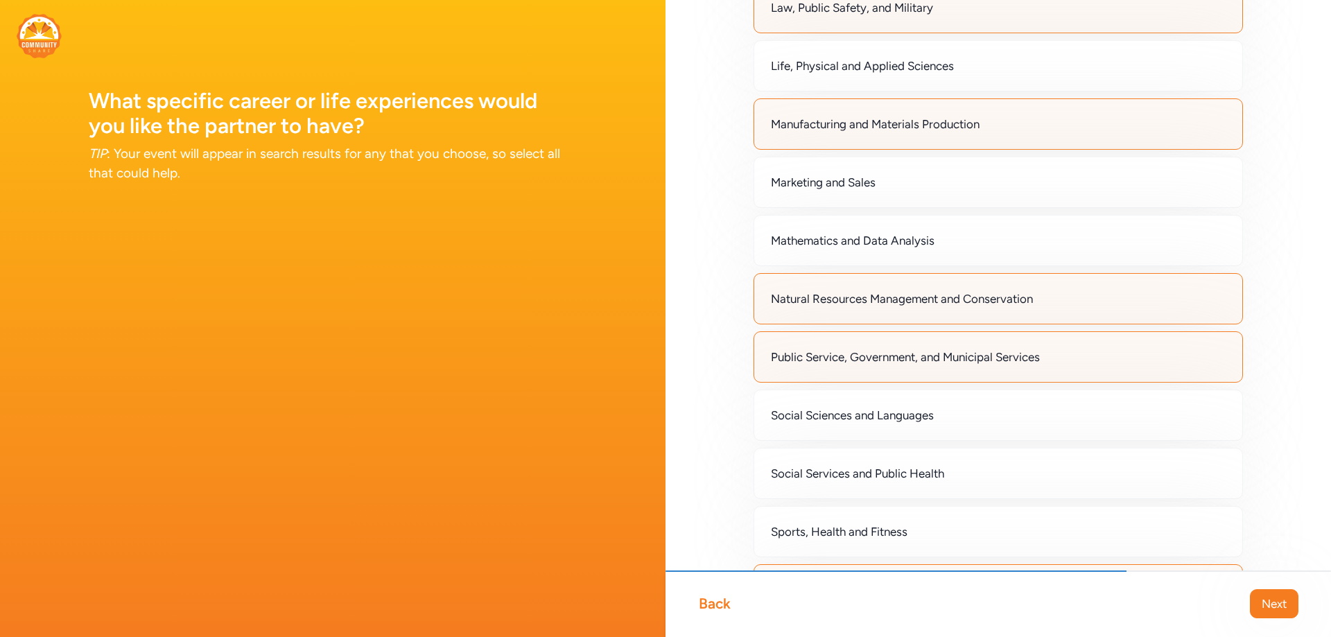
scroll to position [1032, 0]
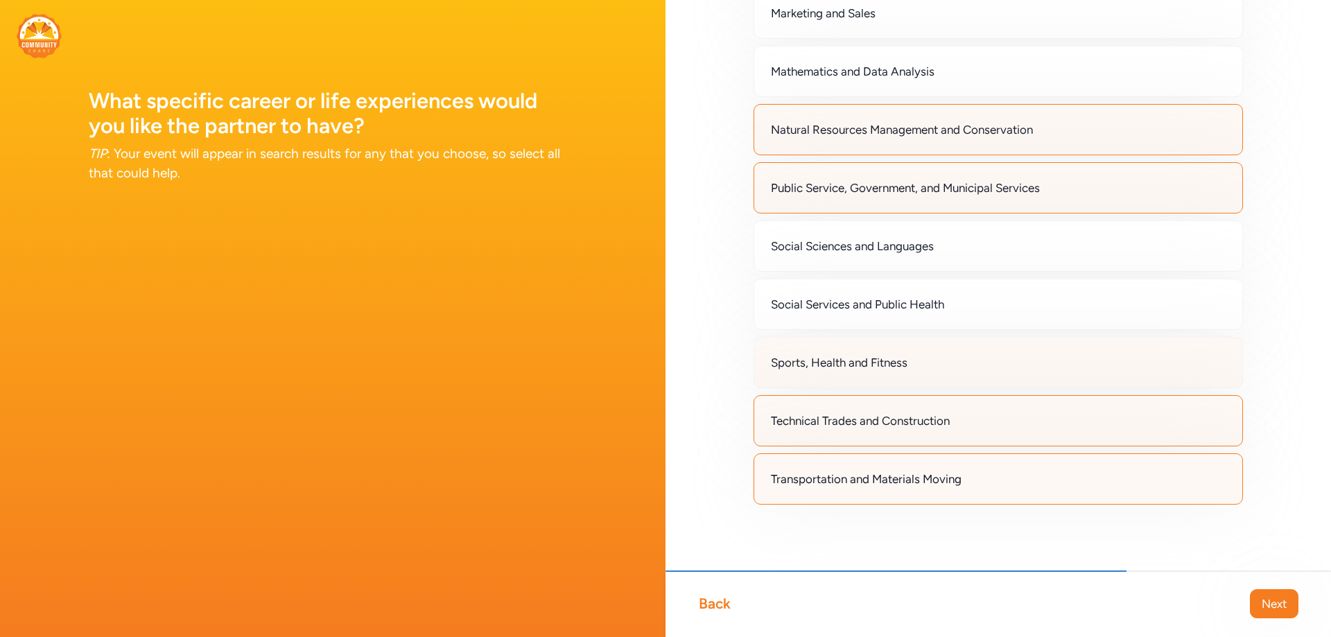
click at [914, 376] on div "Sports, Health and Fitness" at bounding box center [997, 362] width 489 height 51
click at [1256, 601] on button "Next" at bounding box center [1274, 603] width 49 height 29
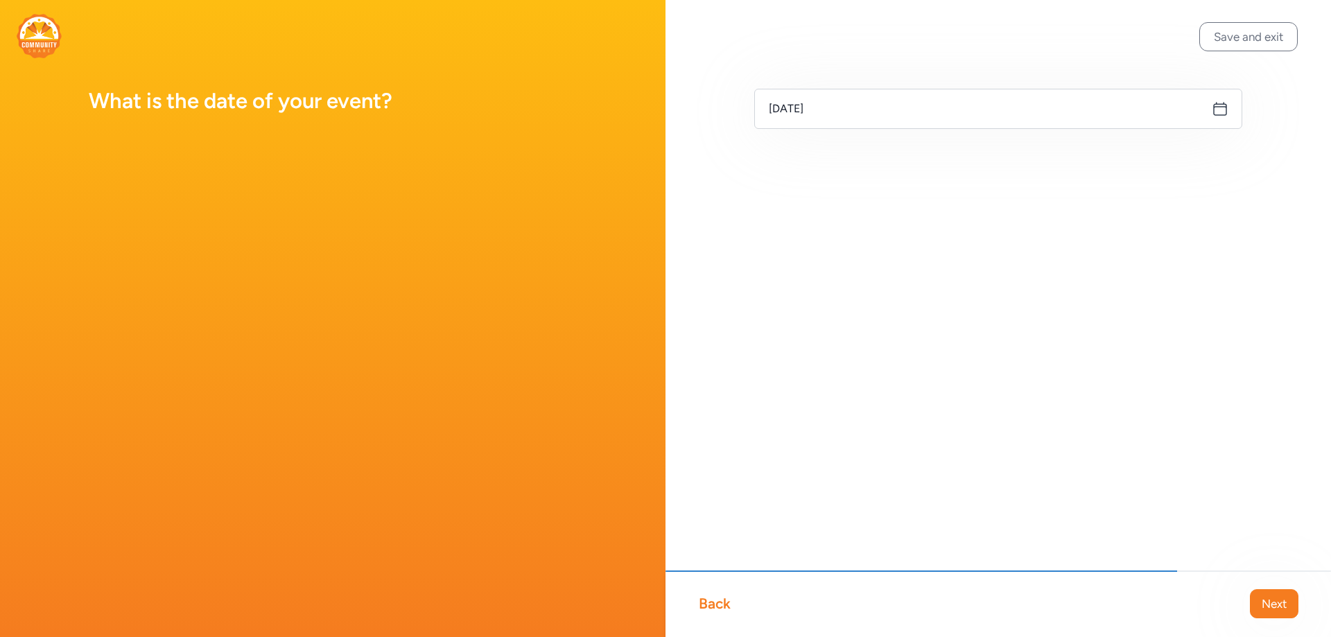
click at [1224, 107] on icon at bounding box center [1220, 109] width 17 height 17
click at [1219, 106] on icon at bounding box center [1220, 109] width 17 height 17
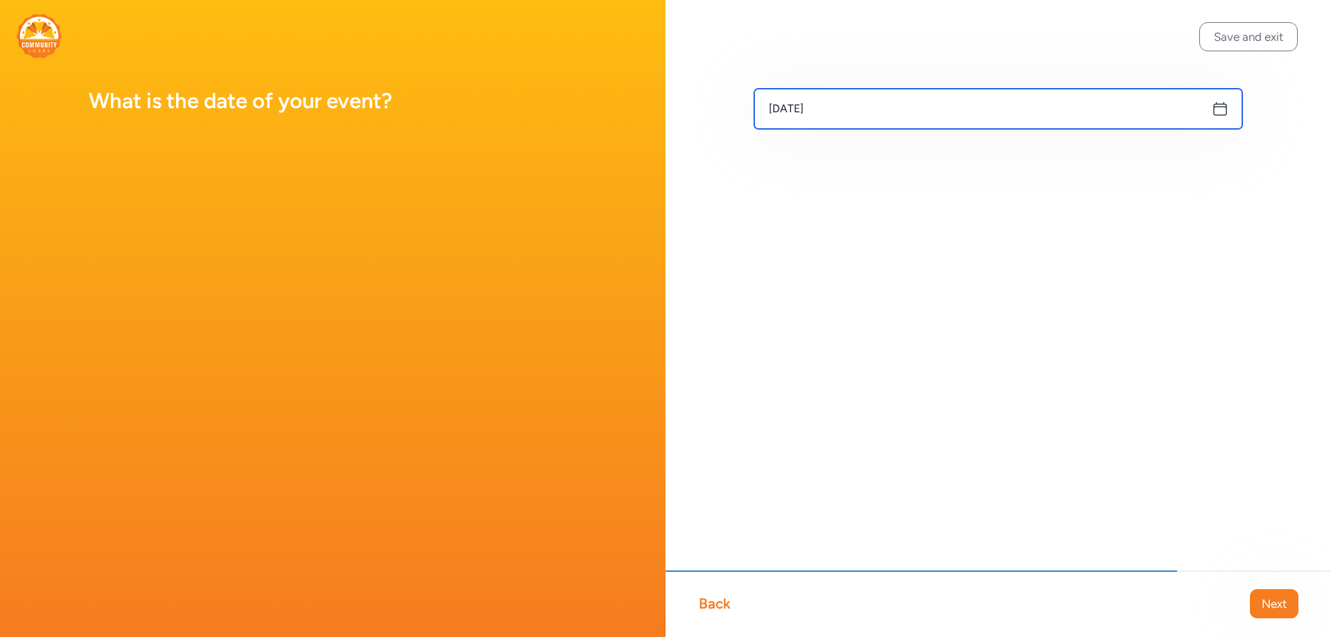
click at [842, 103] on input "[DATE]" at bounding box center [998, 109] width 488 height 40
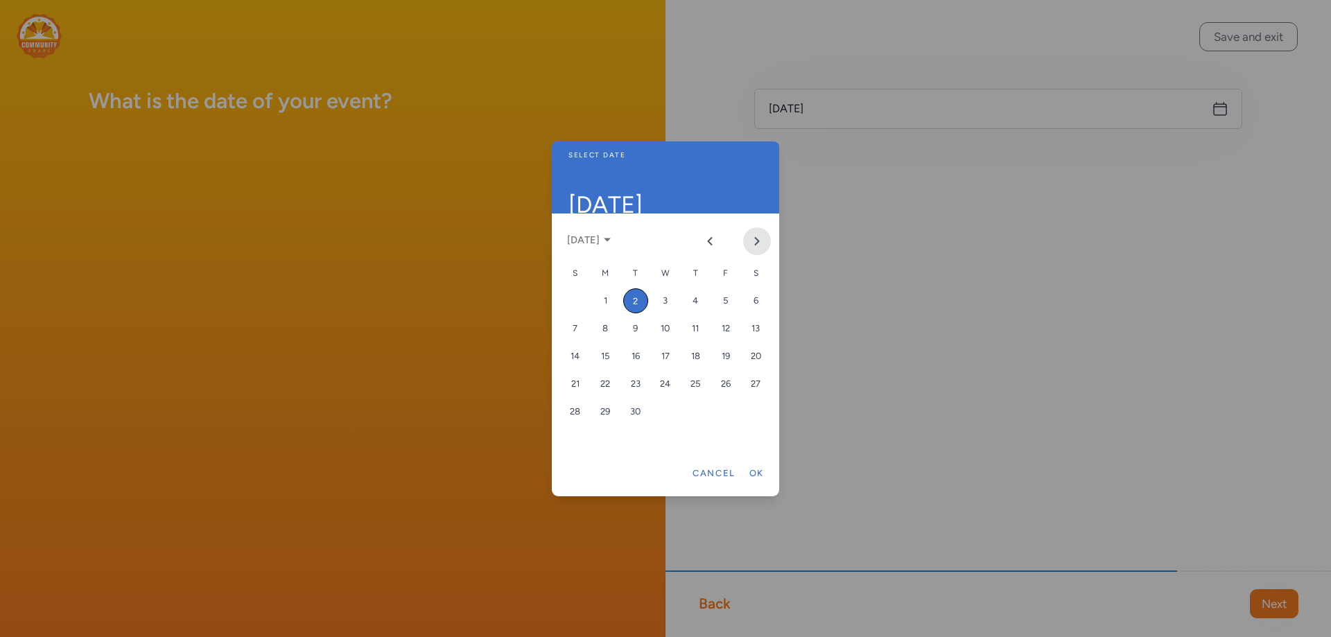
click at [751, 243] on button "Next month" at bounding box center [757, 241] width 28 height 28
click at [728, 386] on div "24" at bounding box center [725, 384] width 25 height 25
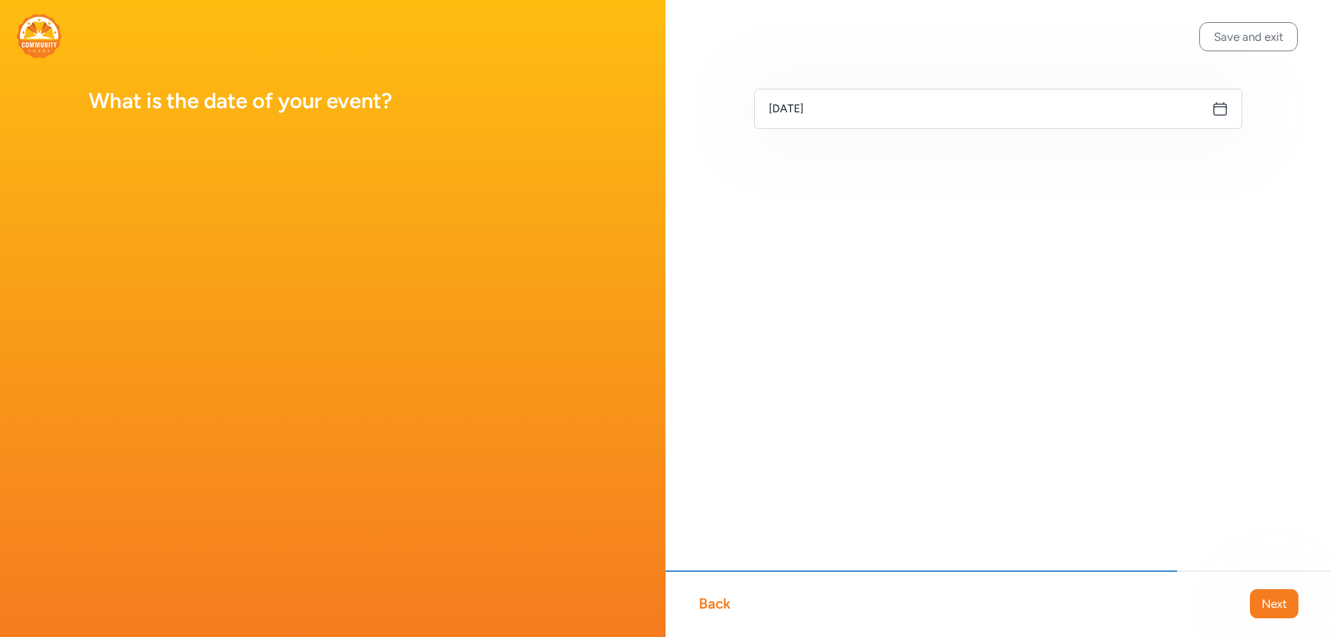
click at [719, 605] on div "Back" at bounding box center [715, 603] width 32 height 19
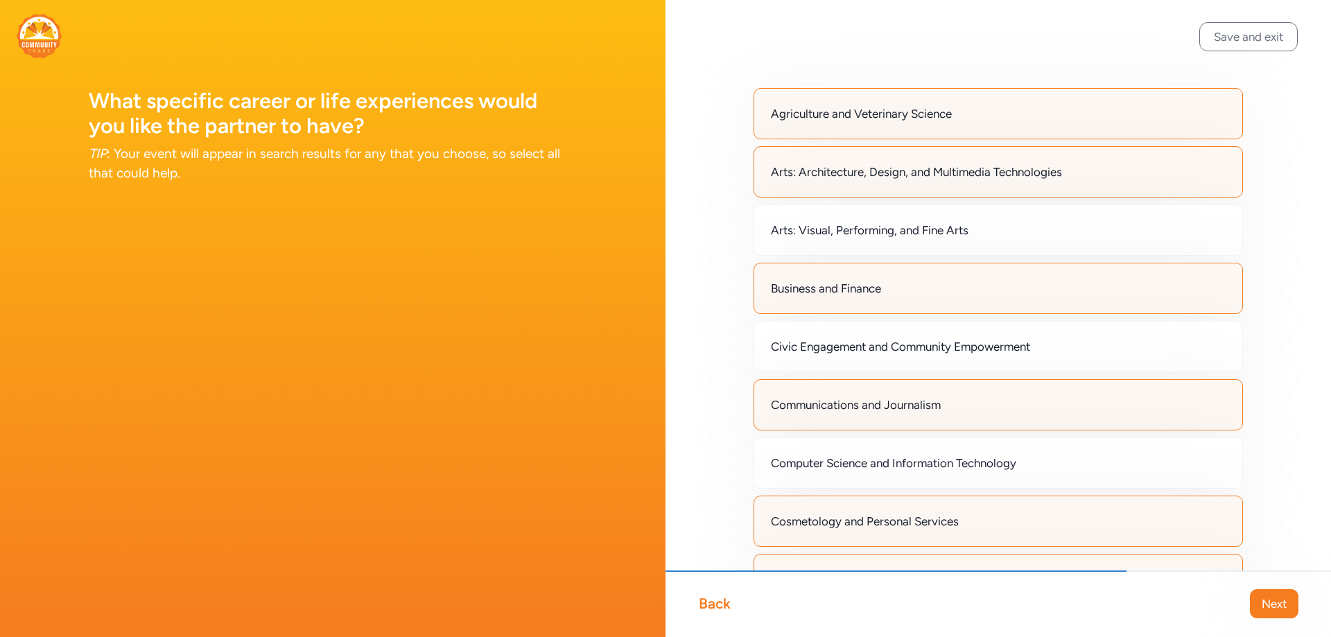
click at [719, 605] on div "Back" at bounding box center [715, 603] width 32 height 19
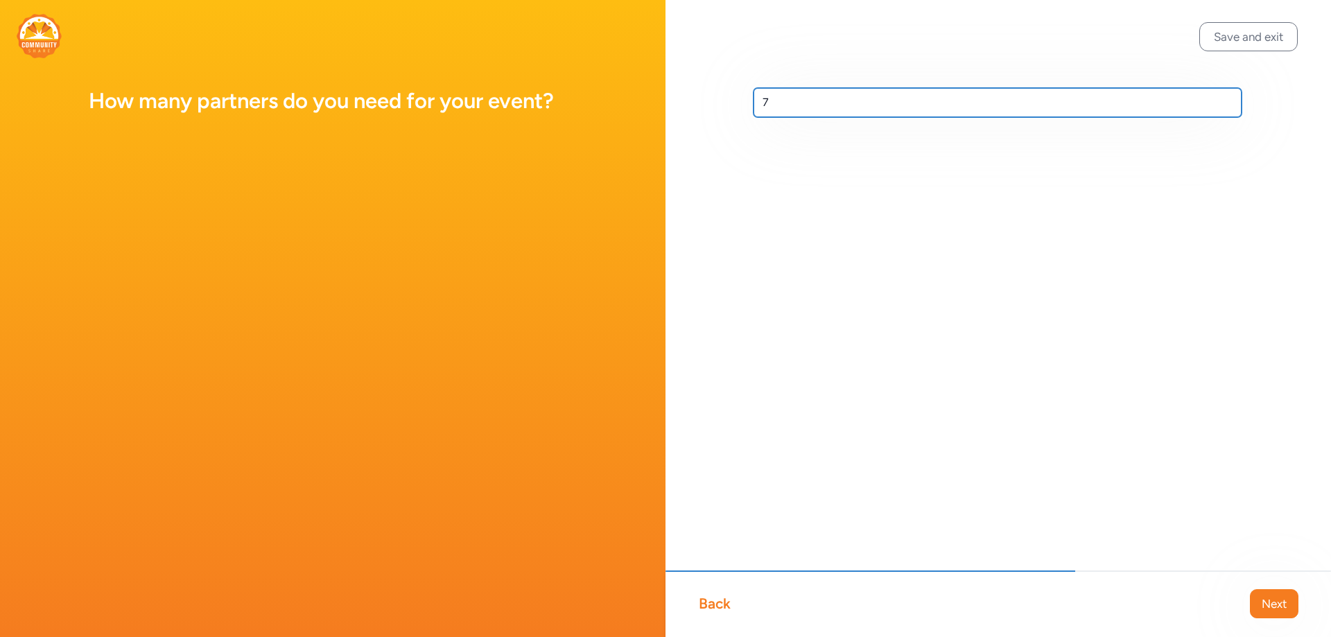
drag, startPoint x: 825, startPoint y: 98, endPoint x: 593, endPoint y: 49, distance: 237.4
click at [613, 54] on div "How many partners do you need for your event? Save and exit Back Next 7" at bounding box center [665, 318] width 1331 height 637
type input "1"
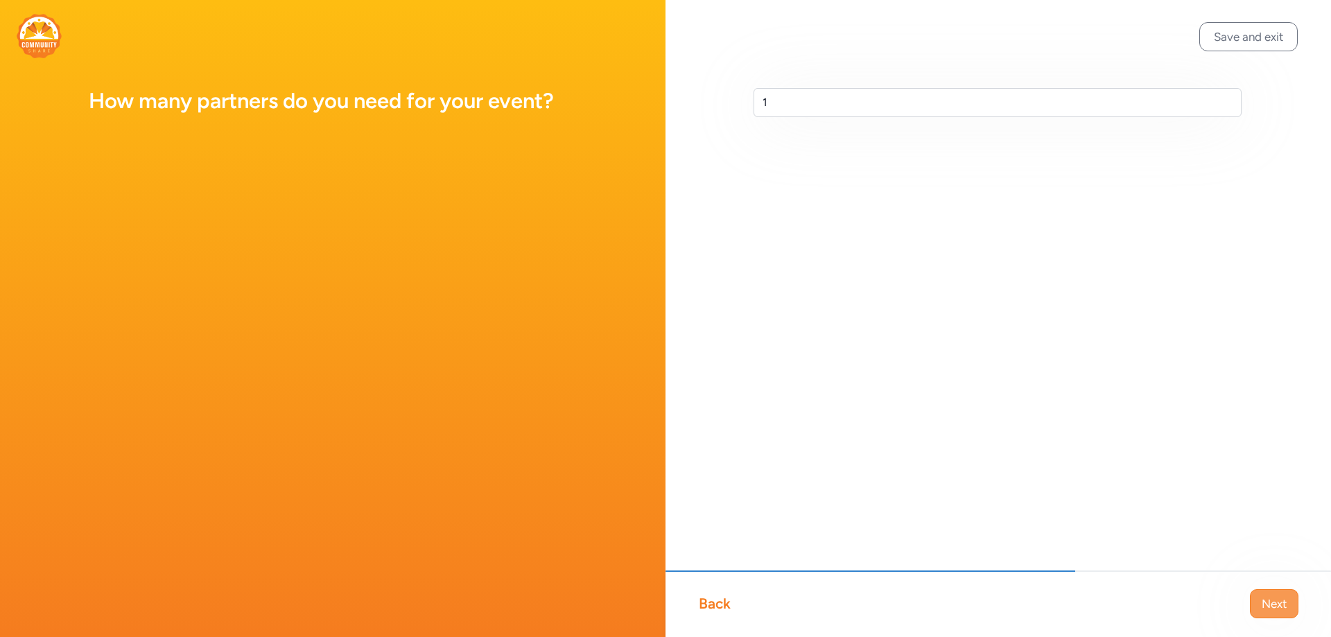
click at [1282, 604] on span "Next" at bounding box center [1274, 603] width 25 height 17
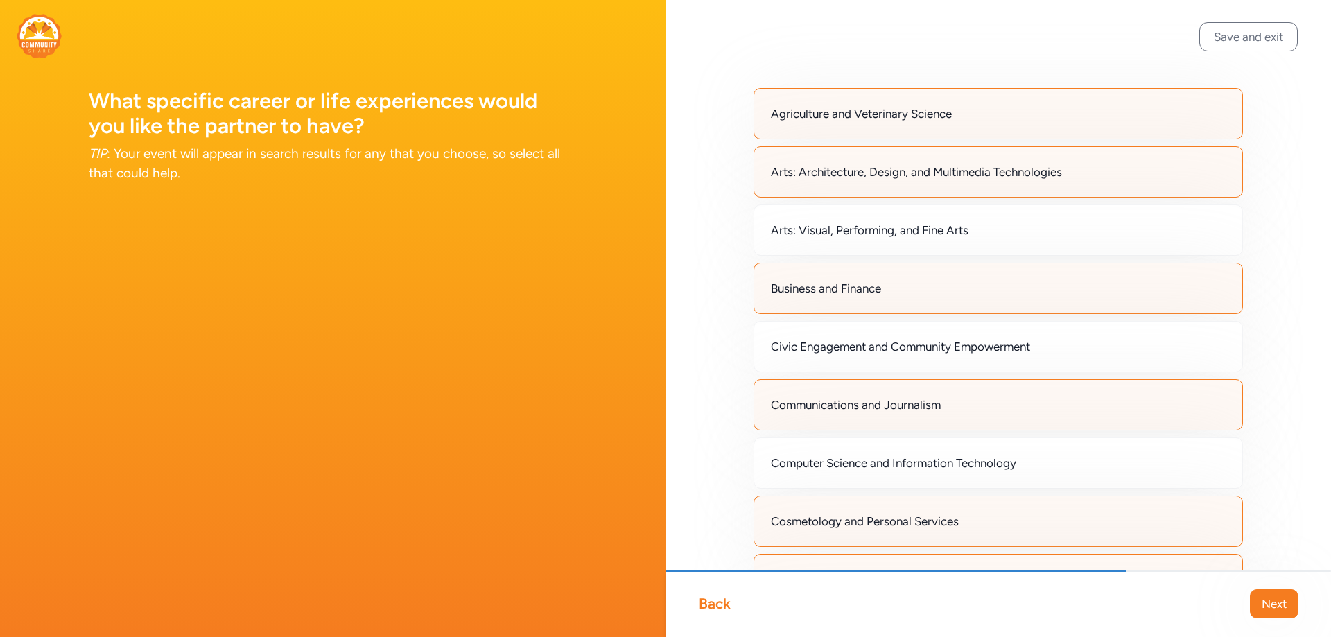
click at [1283, 603] on span "Next" at bounding box center [1274, 603] width 25 height 17
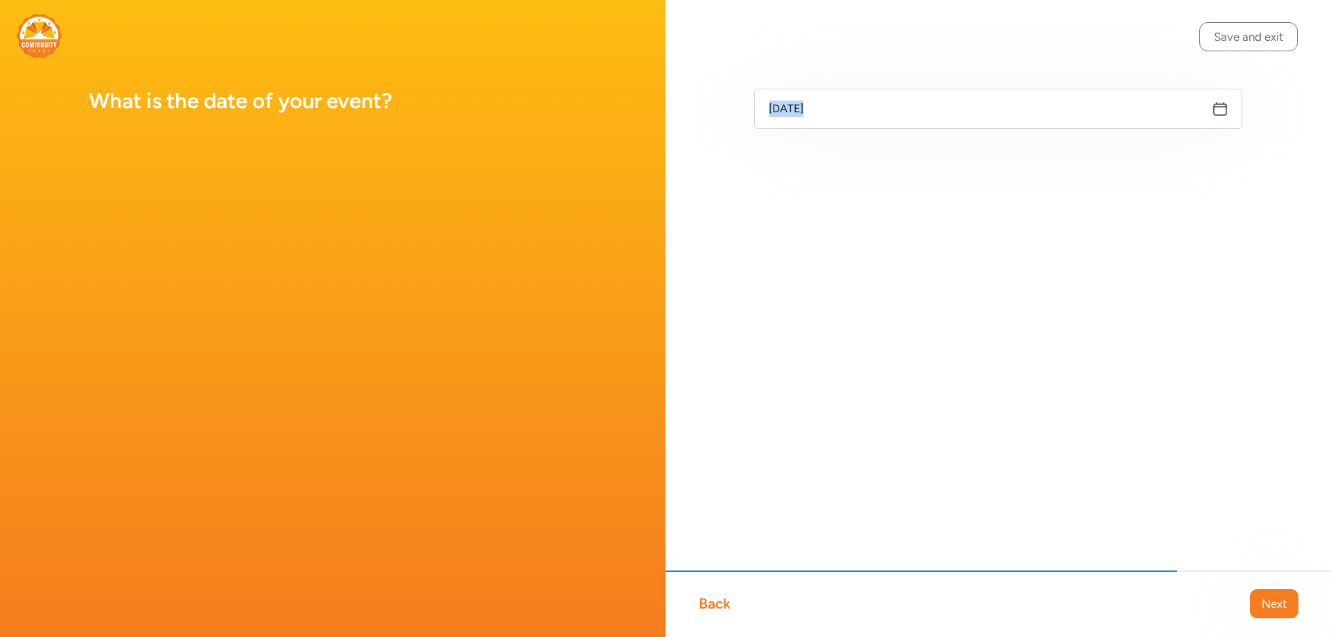
click at [1221, 113] on icon at bounding box center [1220, 109] width 17 height 17
click at [1220, 109] on icon at bounding box center [1220, 109] width 17 height 17
click at [1218, 114] on icon at bounding box center [1220, 109] width 17 height 17
click at [1219, 104] on icon at bounding box center [1220, 109] width 12 height 12
click at [1216, 110] on icon at bounding box center [1220, 109] width 17 height 17
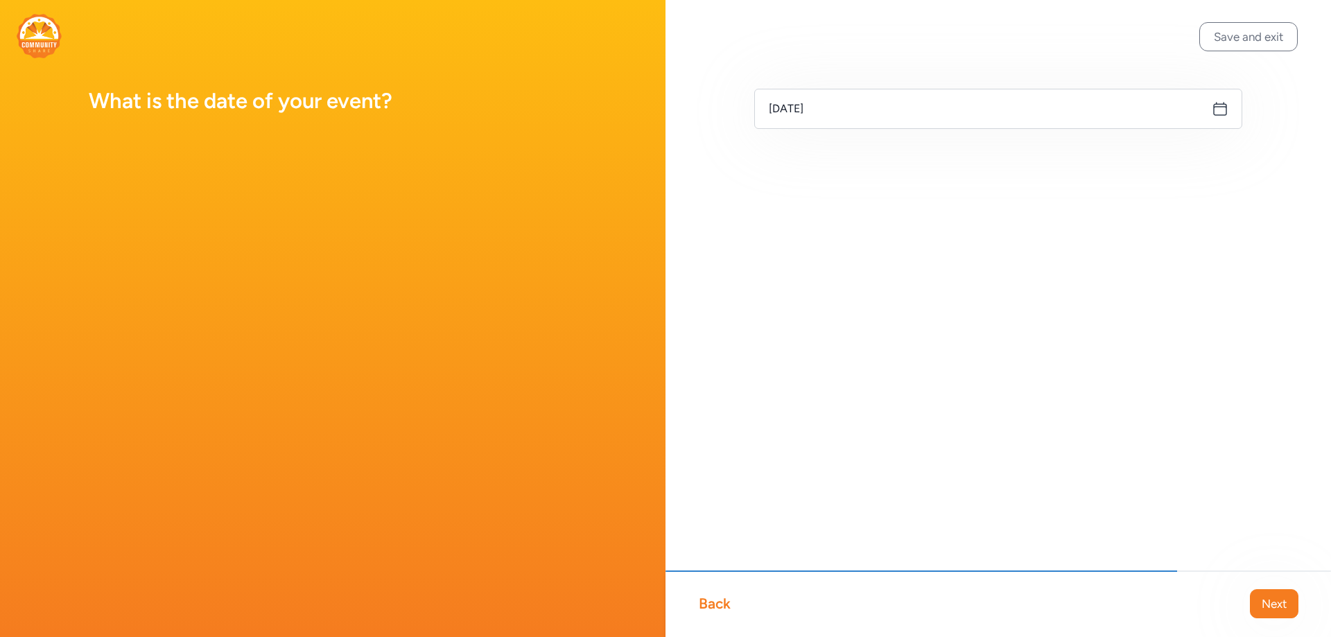
click at [1216, 110] on icon at bounding box center [1220, 109] width 17 height 17
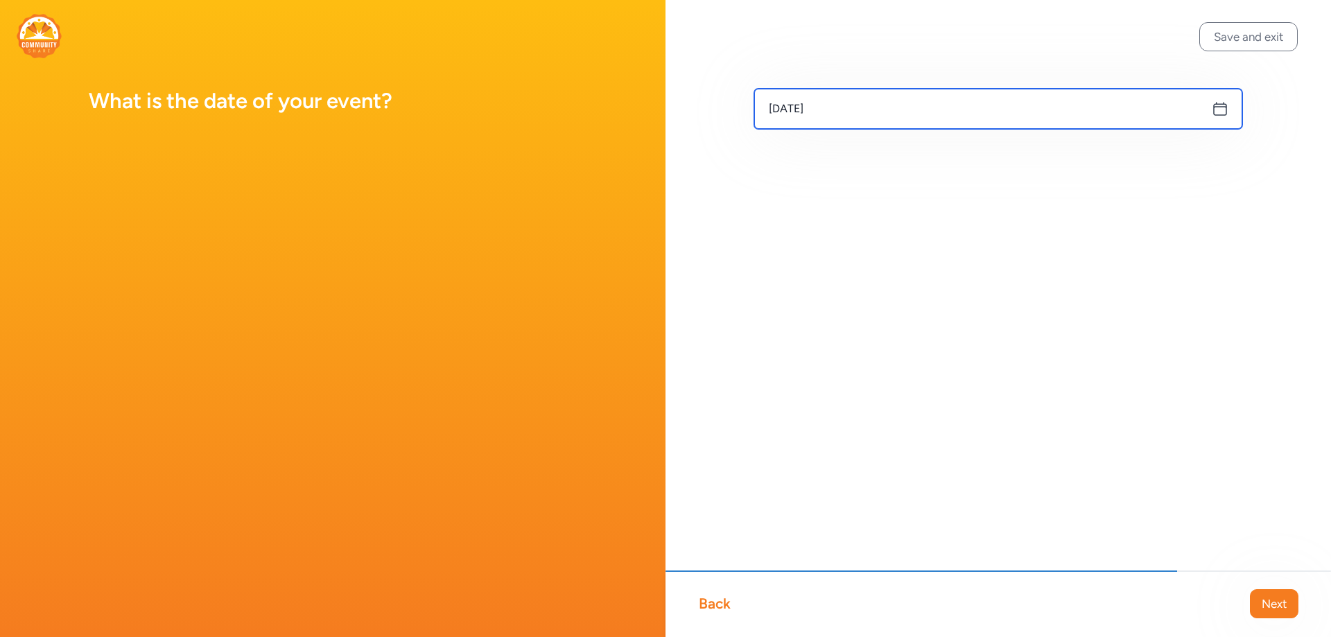
click at [880, 109] on input "[DATE]" at bounding box center [998, 109] width 488 height 40
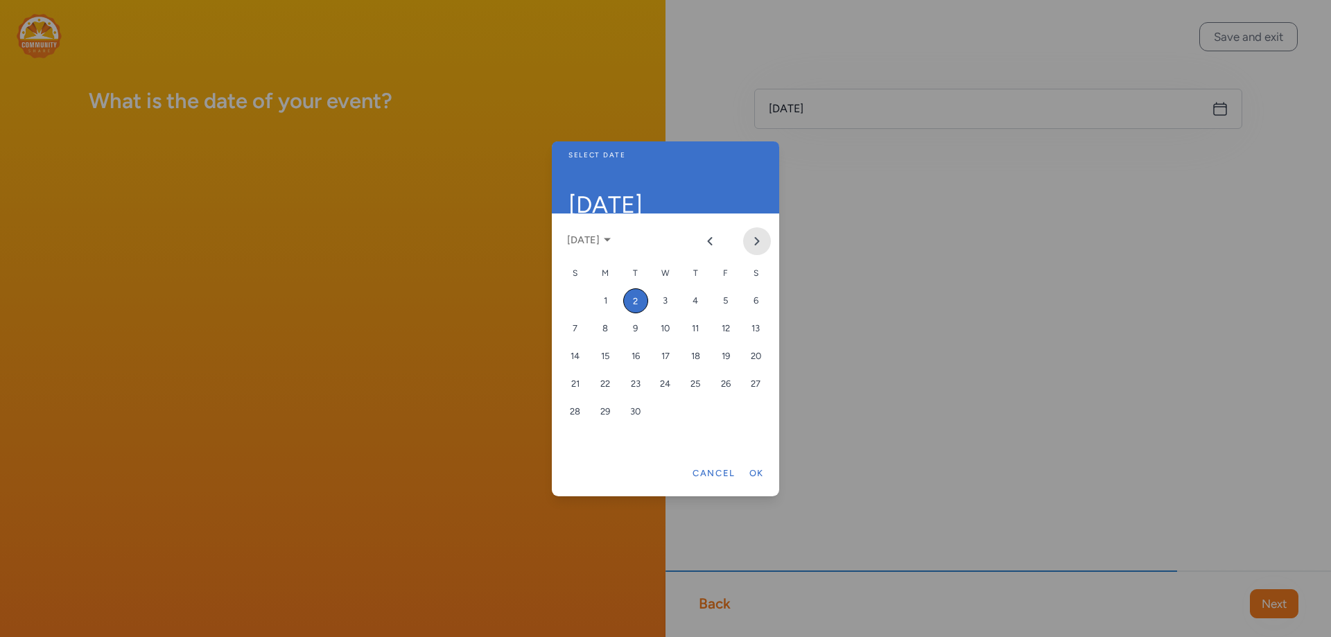
click at [763, 242] on button "Next month" at bounding box center [757, 241] width 28 height 28
click at [734, 381] on div "24" at bounding box center [725, 384] width 25 height 25
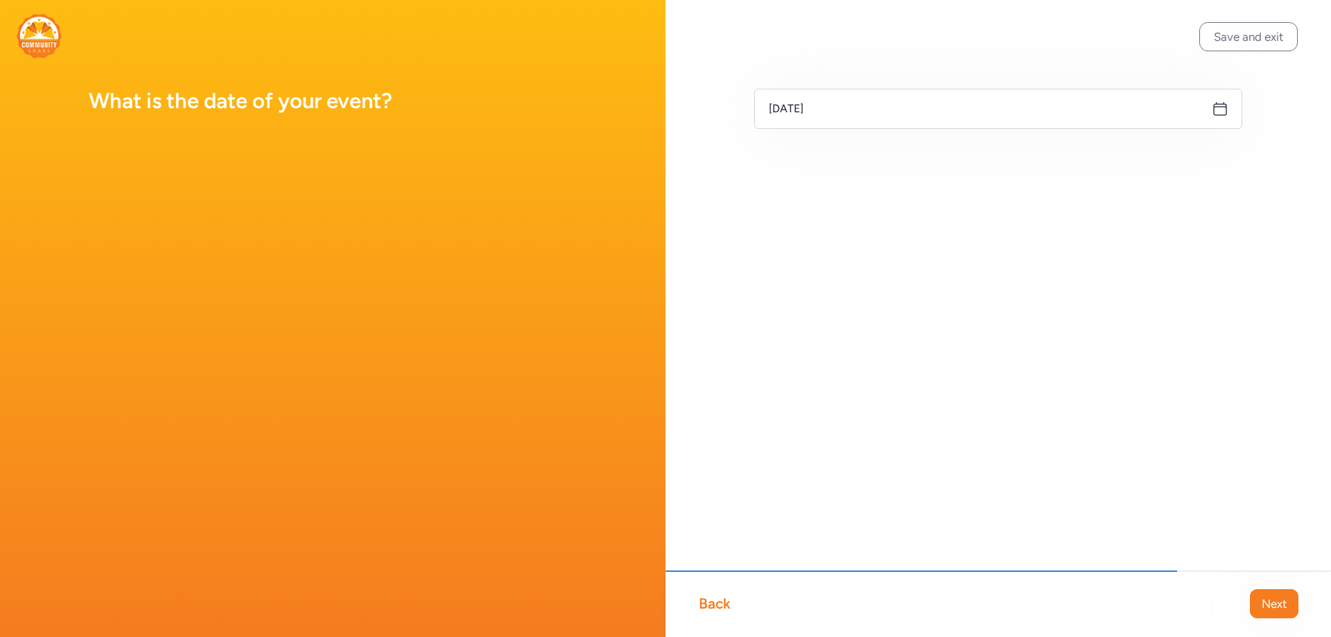
click at [1298, 600] on div "Back Next" at bounding box center [997, 603] width 665 height 67
click at [1277, 604] on span "Next" at bounding box center [1274, 603] width 25 height 17
click at [1216, 139] on icon at bounding box center [1220, 139] width 17 height 17
click at [1223, 139] on icon at bounding box center [1220, 139] width 12 height 12
click at [1219, 137] on icon at bounding box center [1220, 139] width 17 height 17
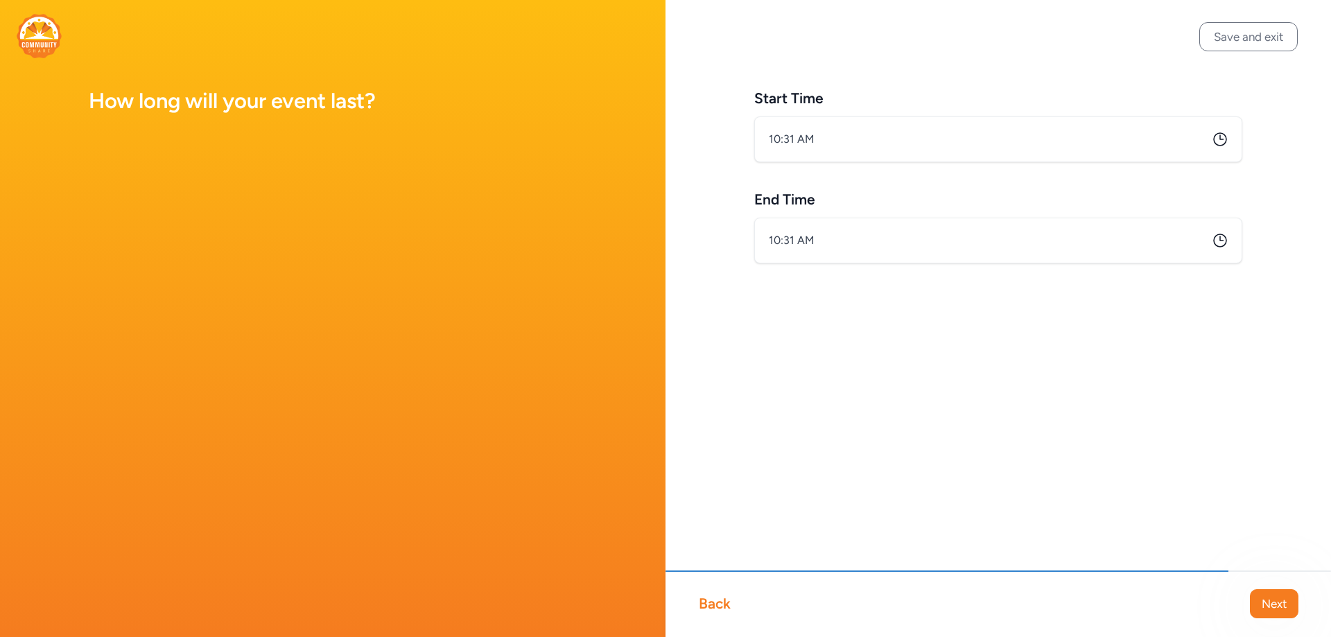
click at [1216, 139] on icon at bounding box center [1220, 139] width 17 height 17
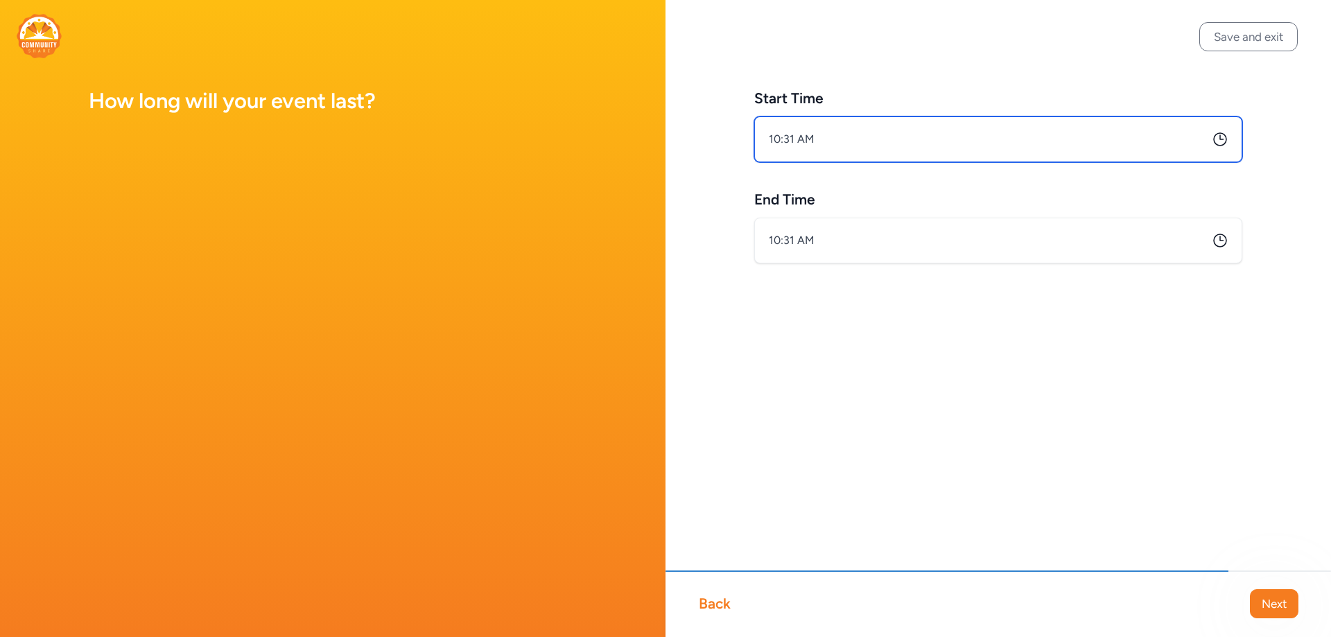
click at [837, 133] on input "10:31 AM" at bounding box center [998, 139] width 488 height 46
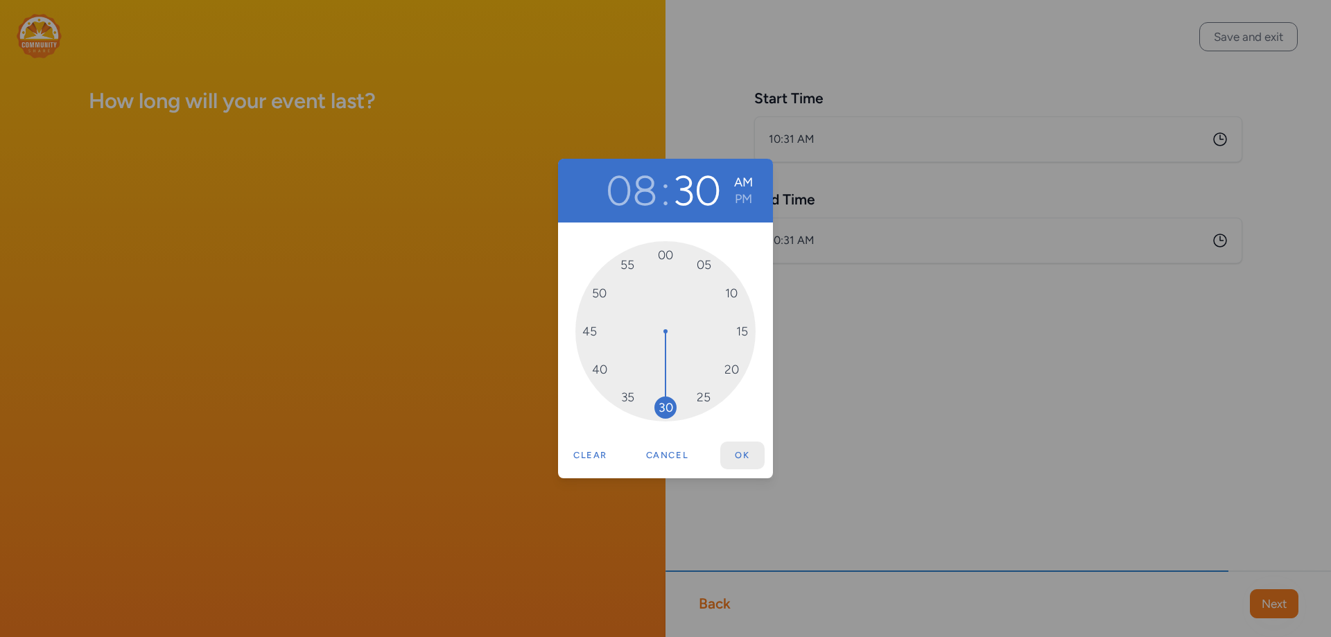
click at [738, 448] on button "Ok" at bounding box center [742, 456] width 44 height 28
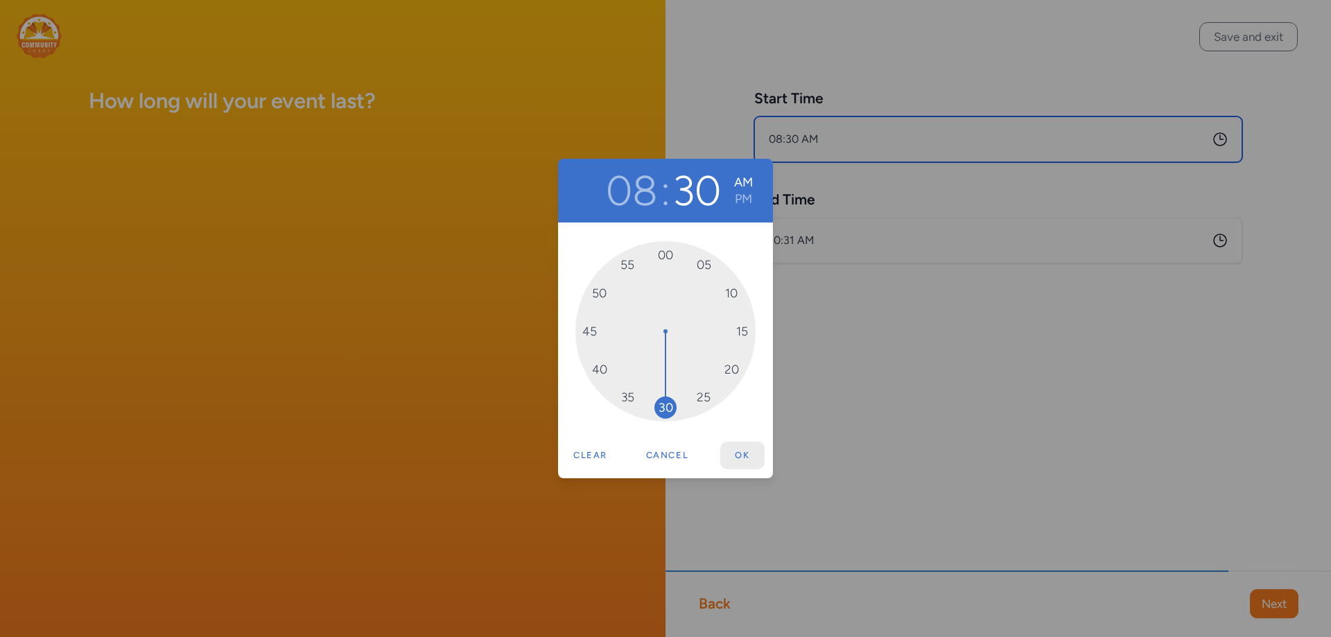
type input "8:30 AM"
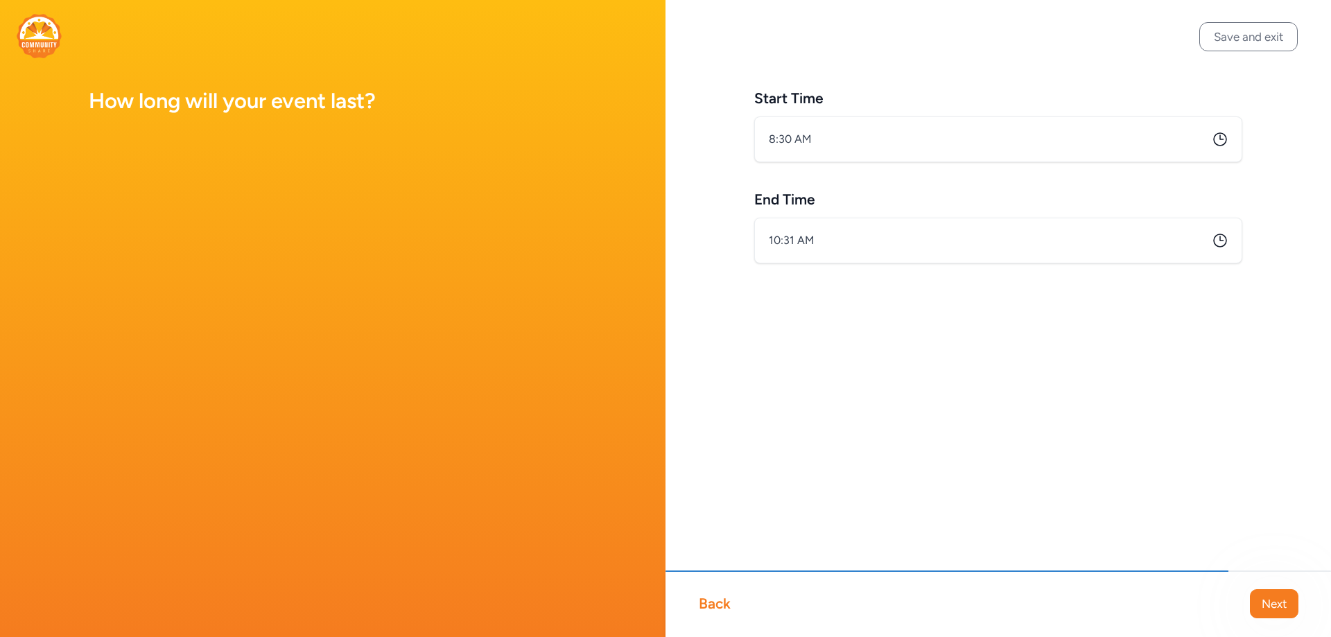
click at [1217, 242] on icon at bounding box center [1220, 240] width 17 height 17
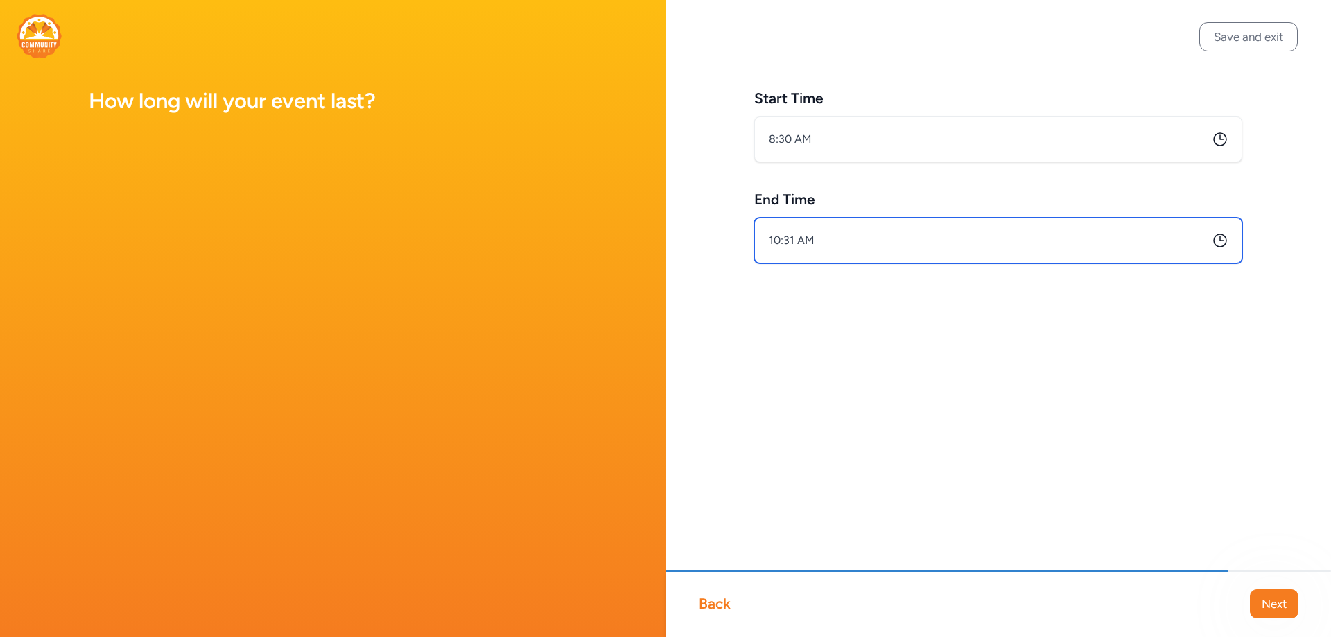
click at [905, 236] on input "10:31 AM" at bounding box center [998, 241] width 488 height 46
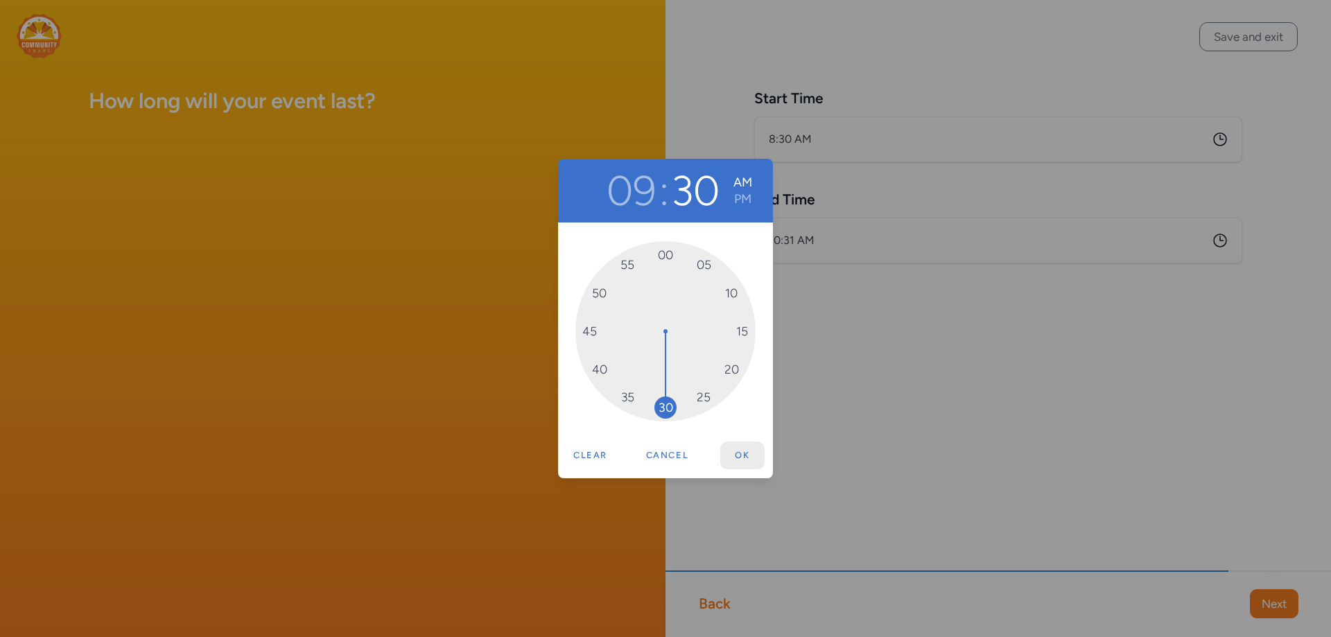
click at [749, 453] on button "Ok" at bounding box center [742, 456] width 44 height 28
type input "9:30 AM"
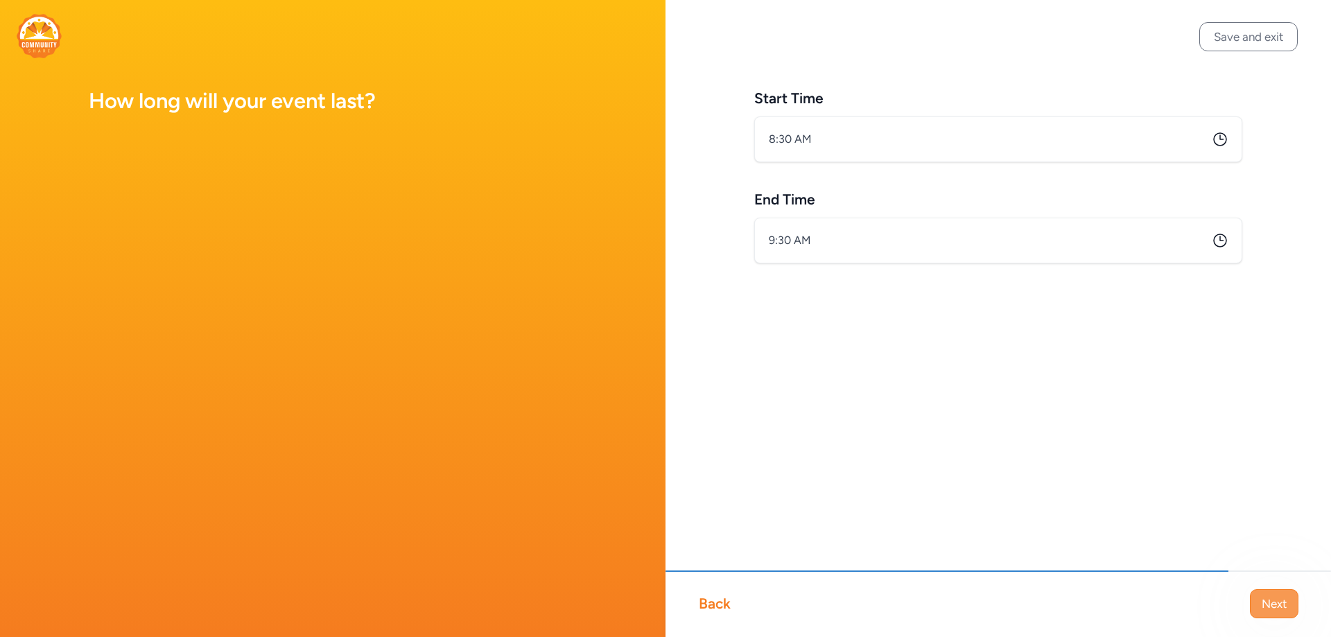
click at [1254, 600] on button "Next" at bounding box center [1274, 603] width 49 height 29
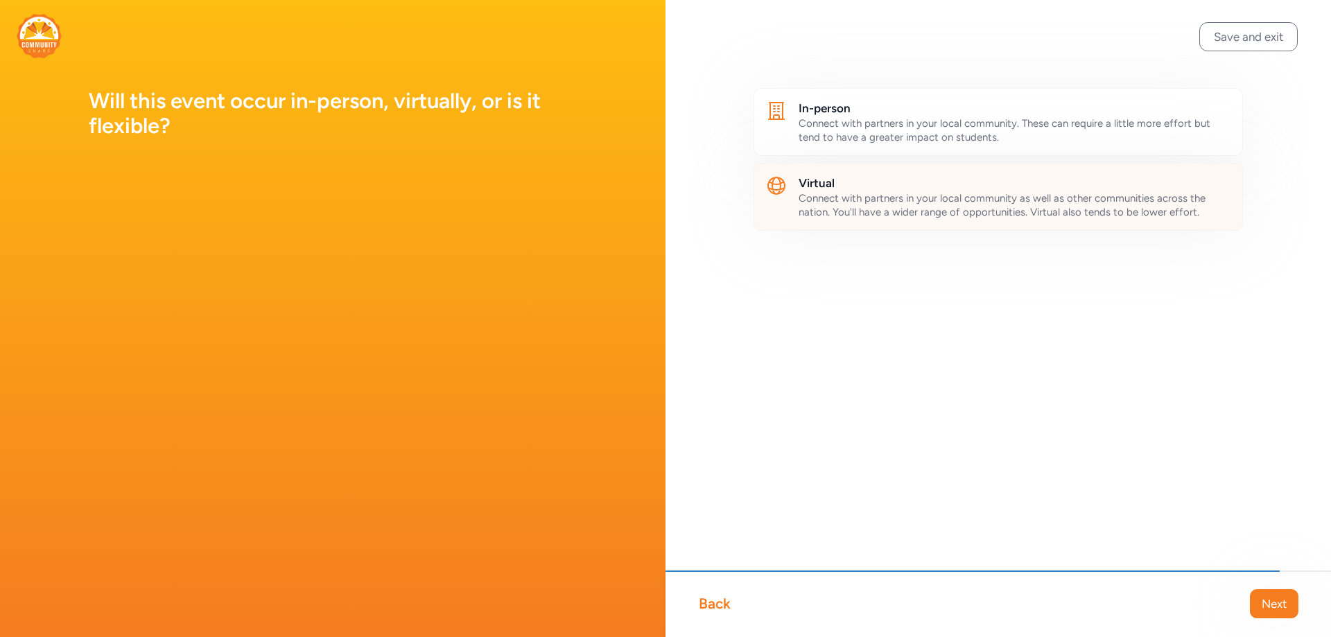
click at [943, 199] on span "Connect with partners in your local community as well as other communities acro…" at bounding box center [1002, 205] width 407 height 26
click at [1263, 598] on span "Next" at bounding box center [1274, 603] width 25 height 17
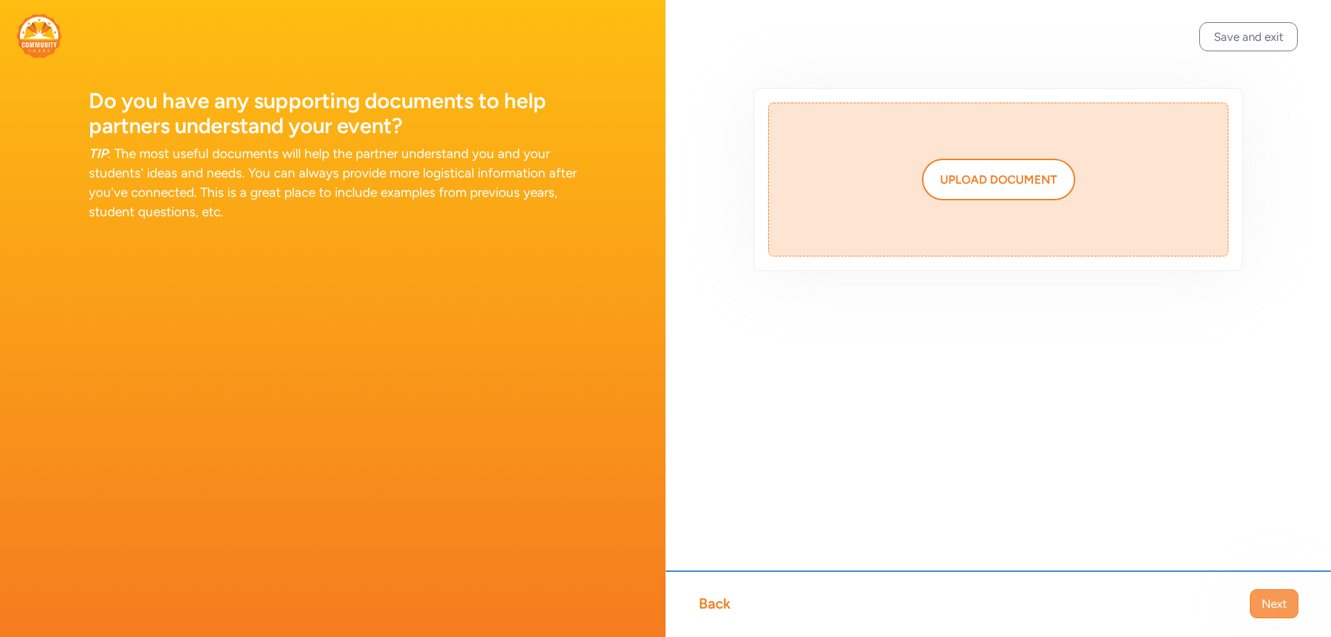
click at [1268, 596] on span "Next" at bounding box center [1274, 603] width 25 height 17
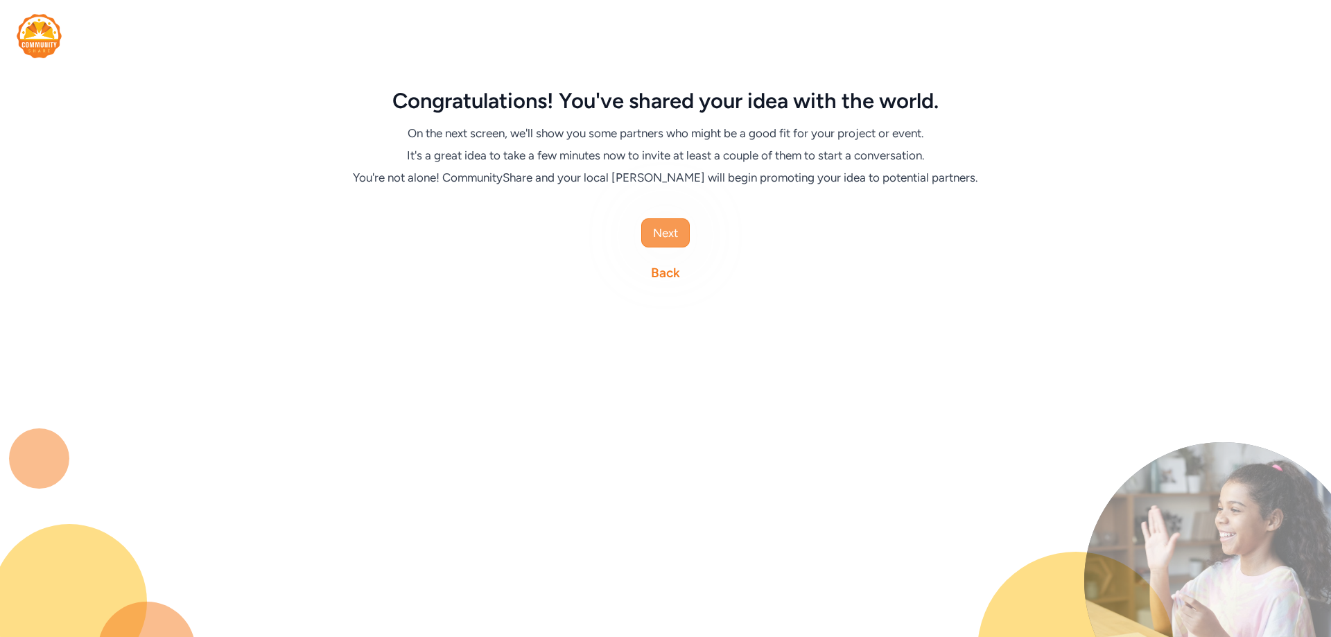
click at [673, 239] on span "Next" at bounding box center [665, 233] width 25 height 17
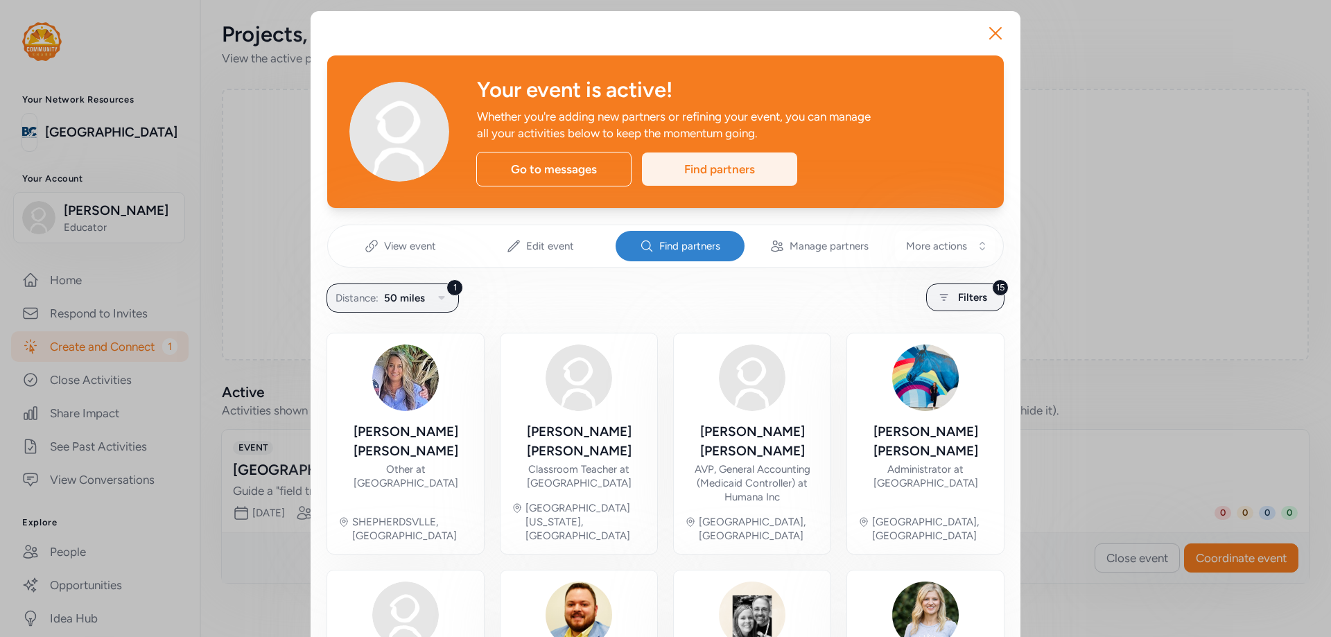
click at [760, 177] on div "Find partners" at bounding box center [719, 168] width 155 height 33
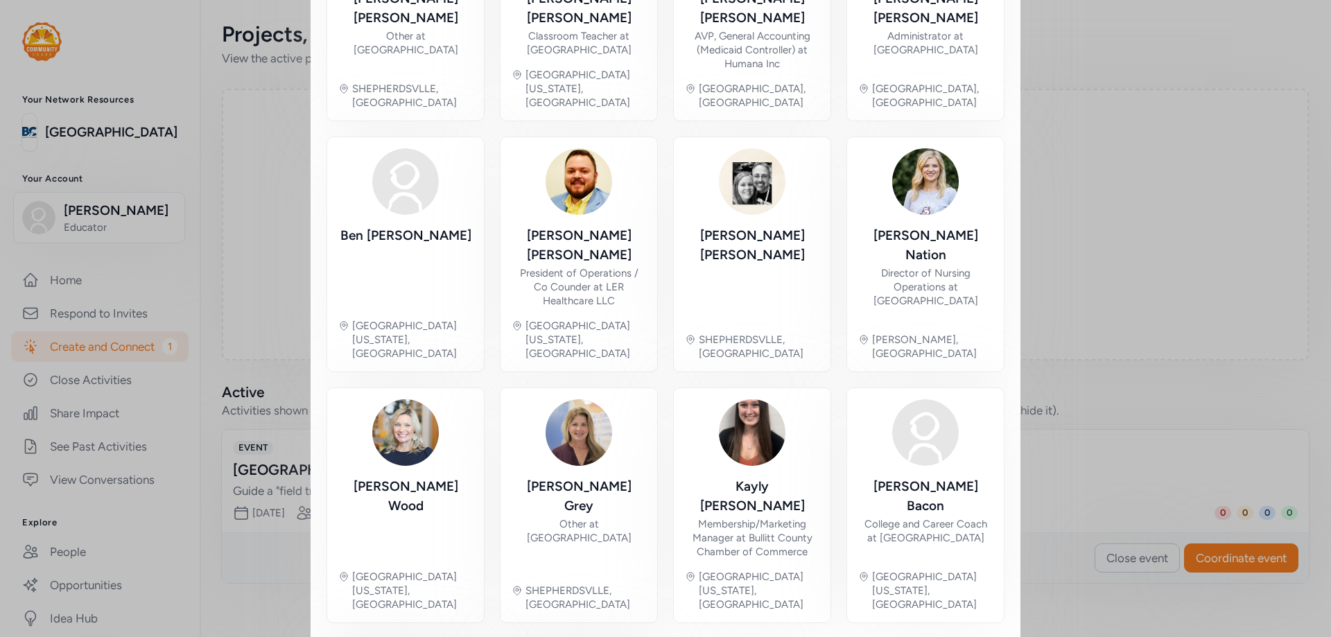
scroll to position [146, 0]
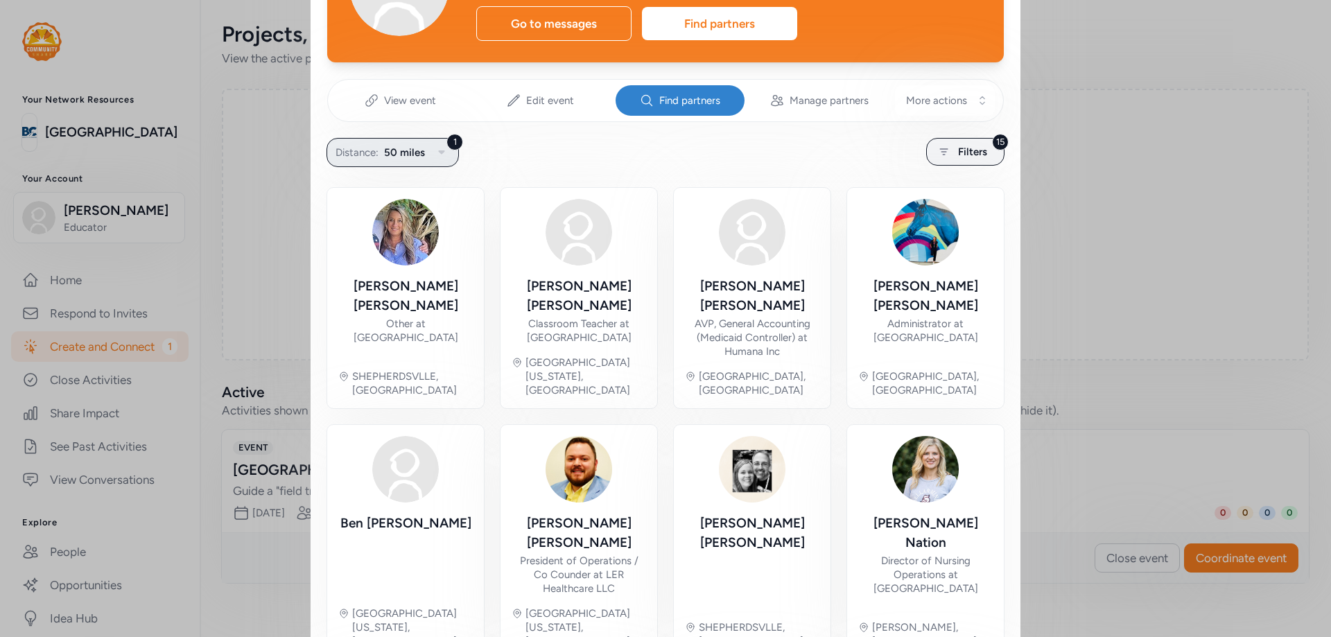
click at [393, 150] on span "50 miles" at bounding box center [404, 152] width 41 height 17
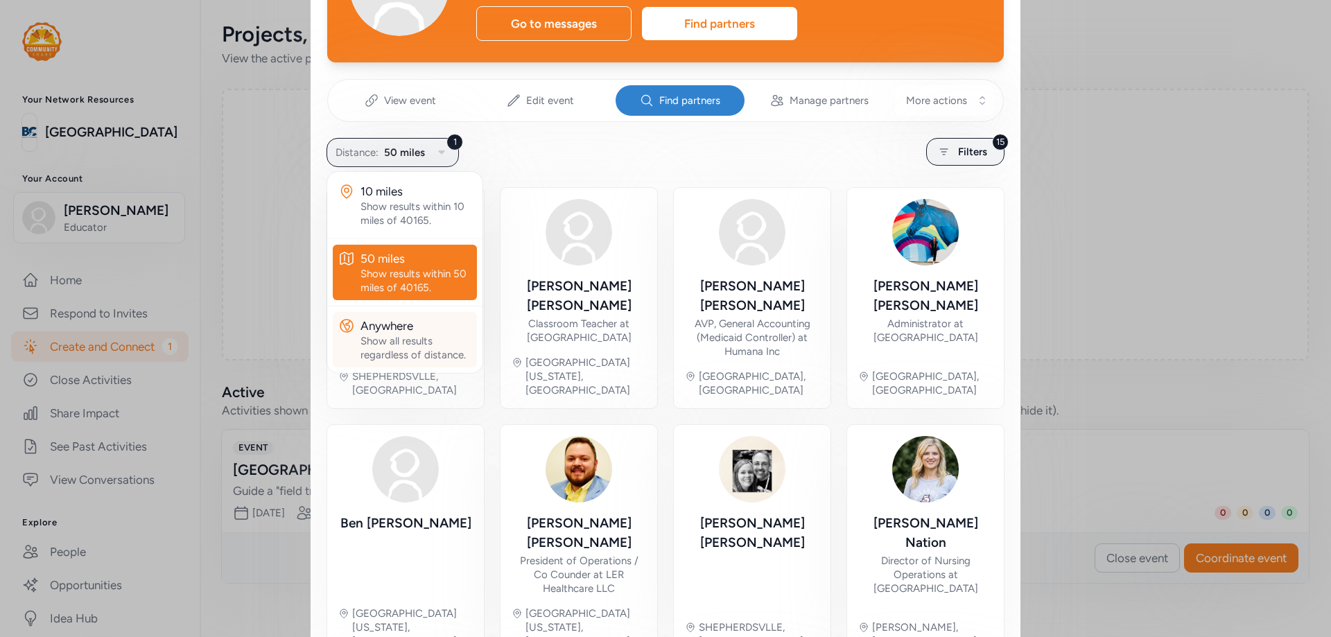
click at [431, 340] on div "Show all results regardless of distance." at bounding box center [415, 348] width 111 height 28
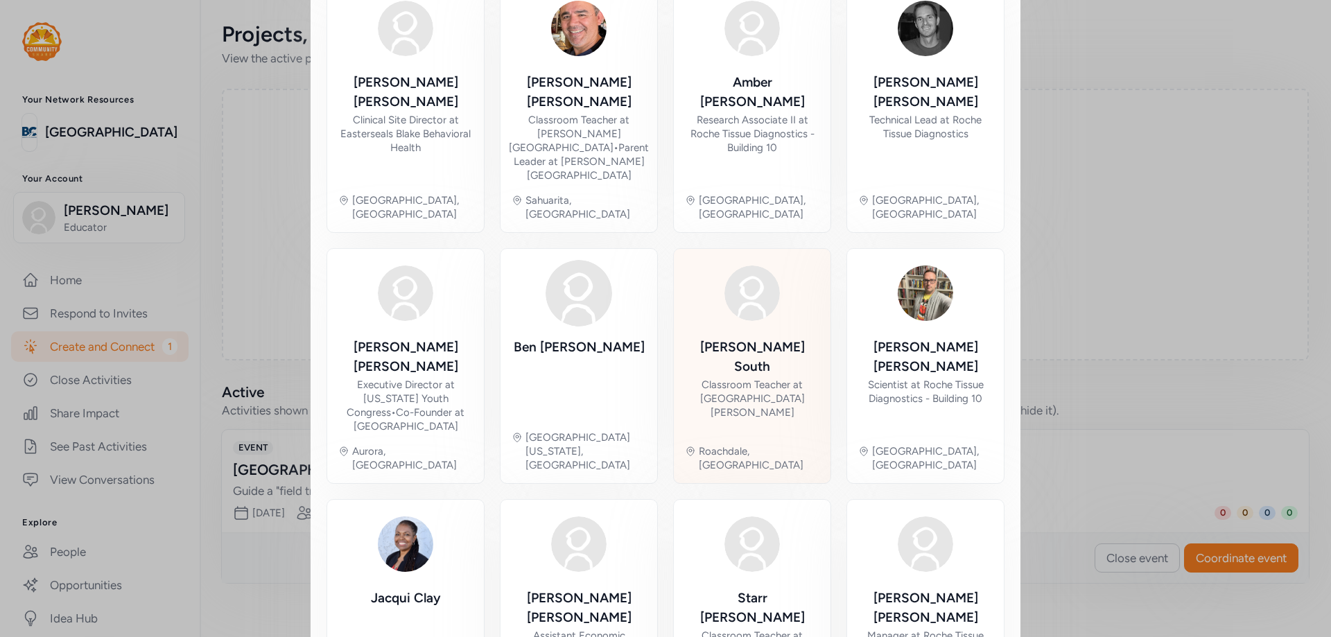
scroll to position [600, 0]
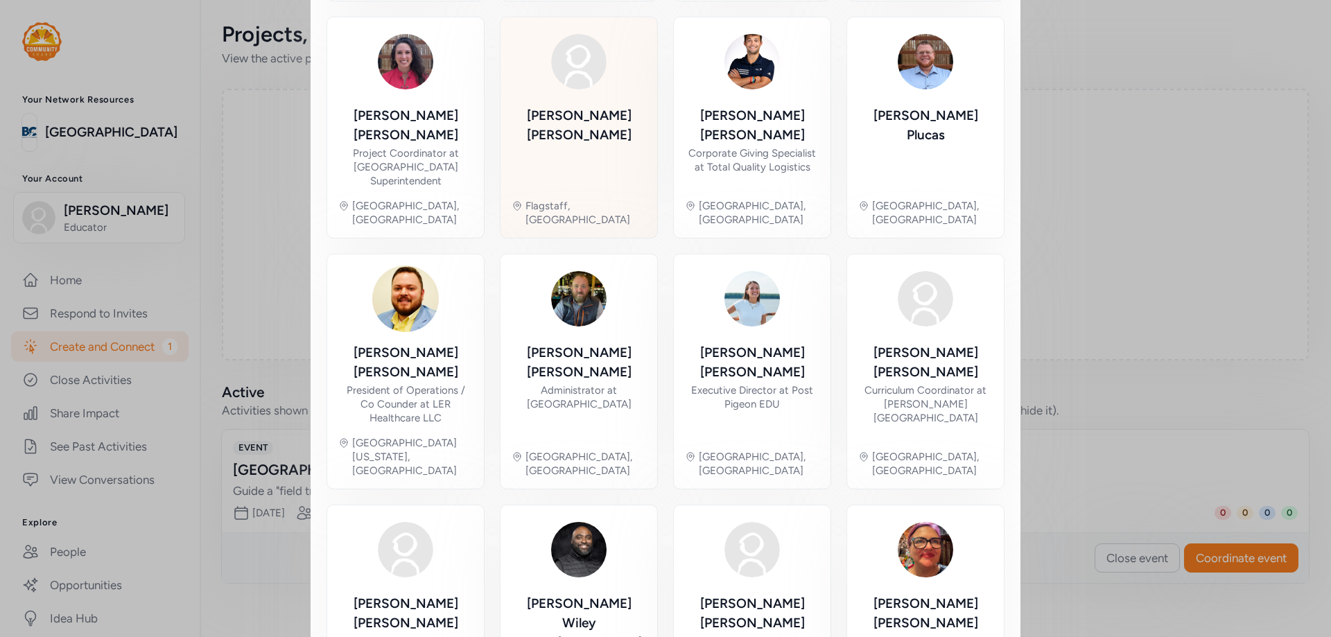
scroll to position [586, 0]
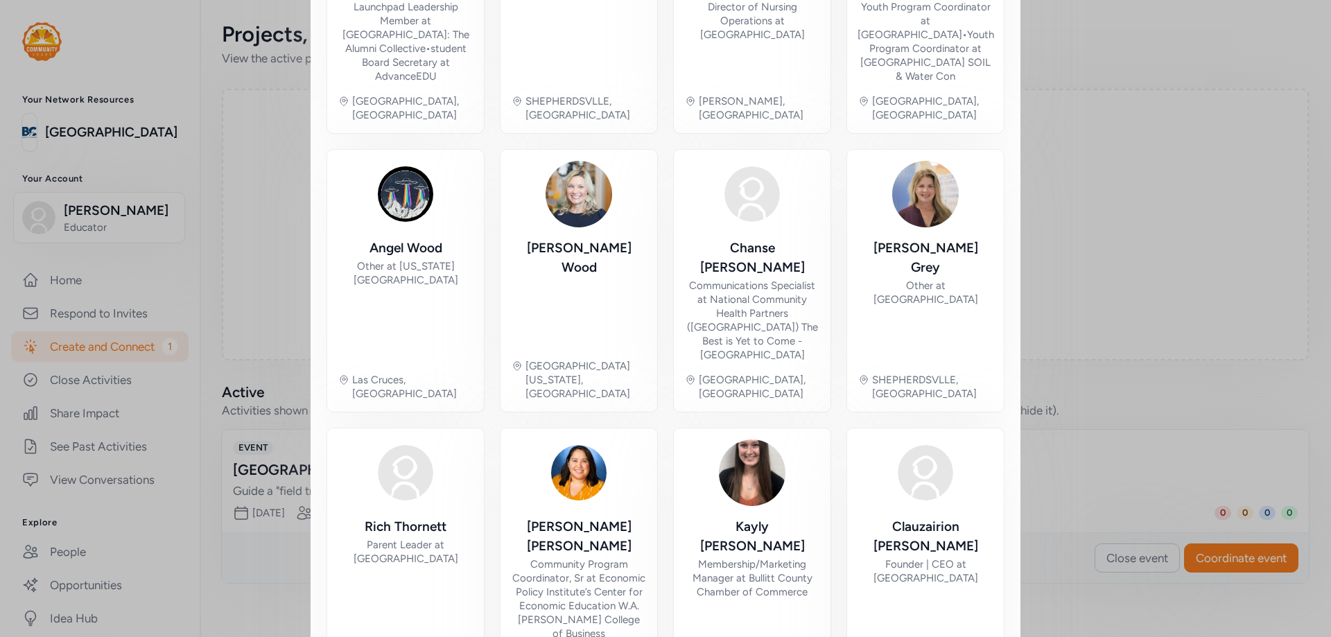
scroll to position [670, 0]
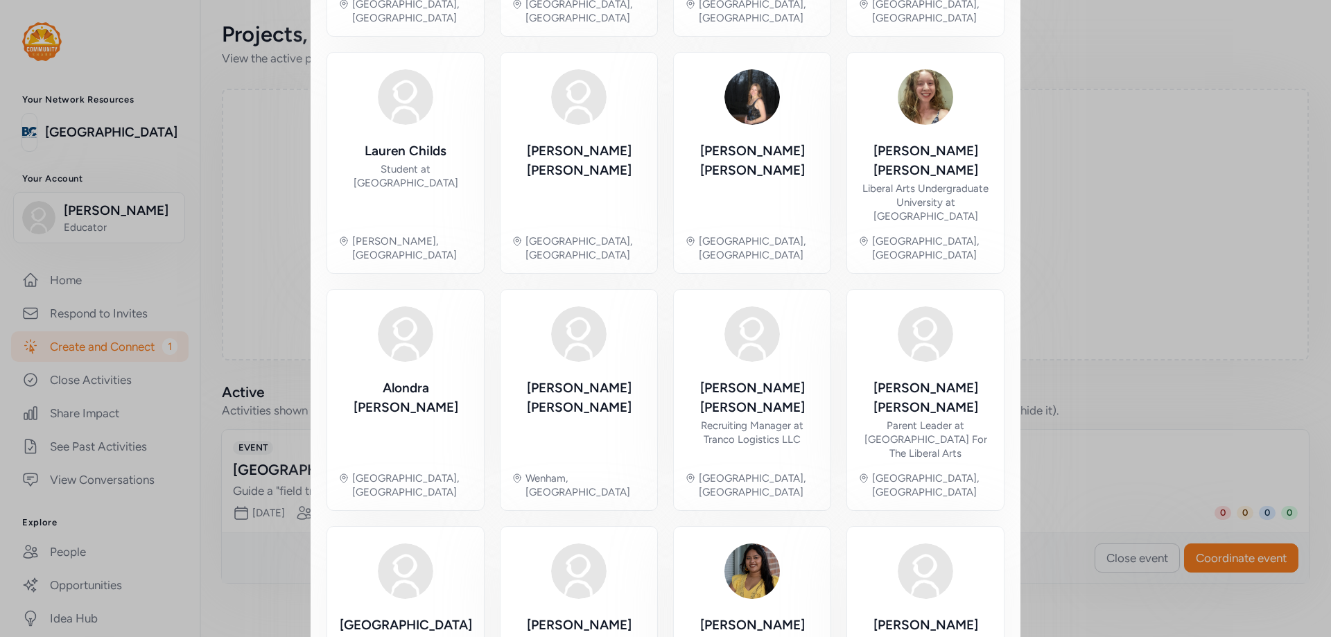
scroll to position [606, 0]
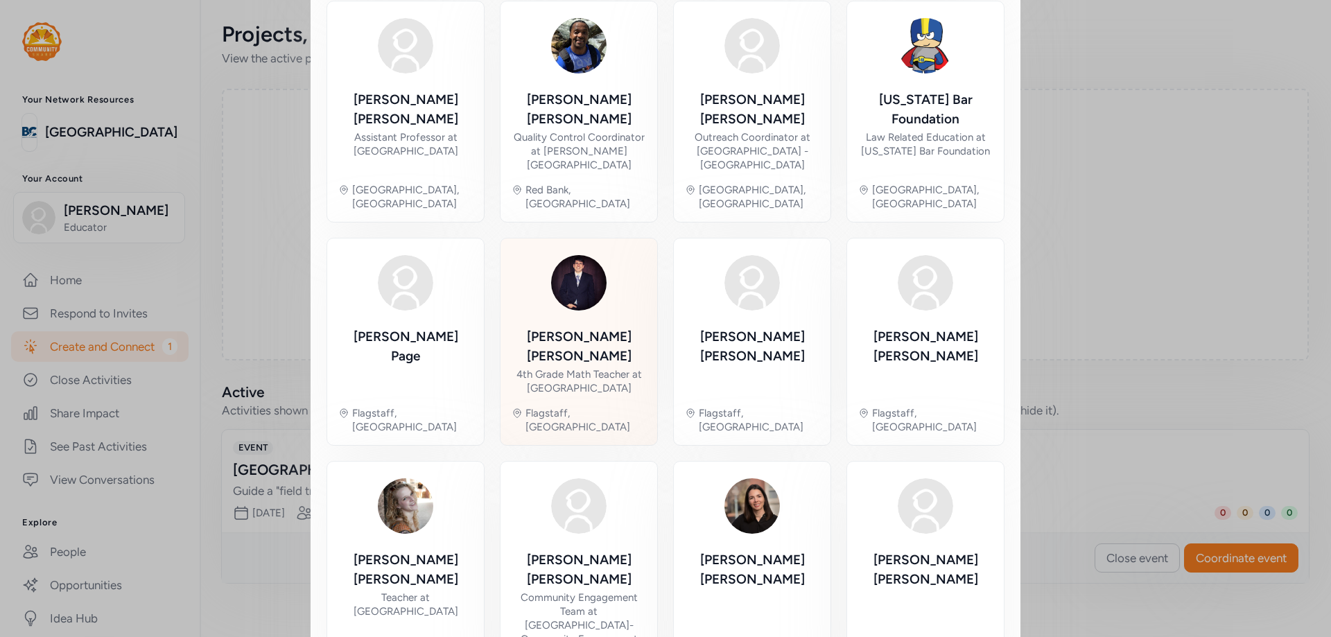
scroll to position [578, 0]
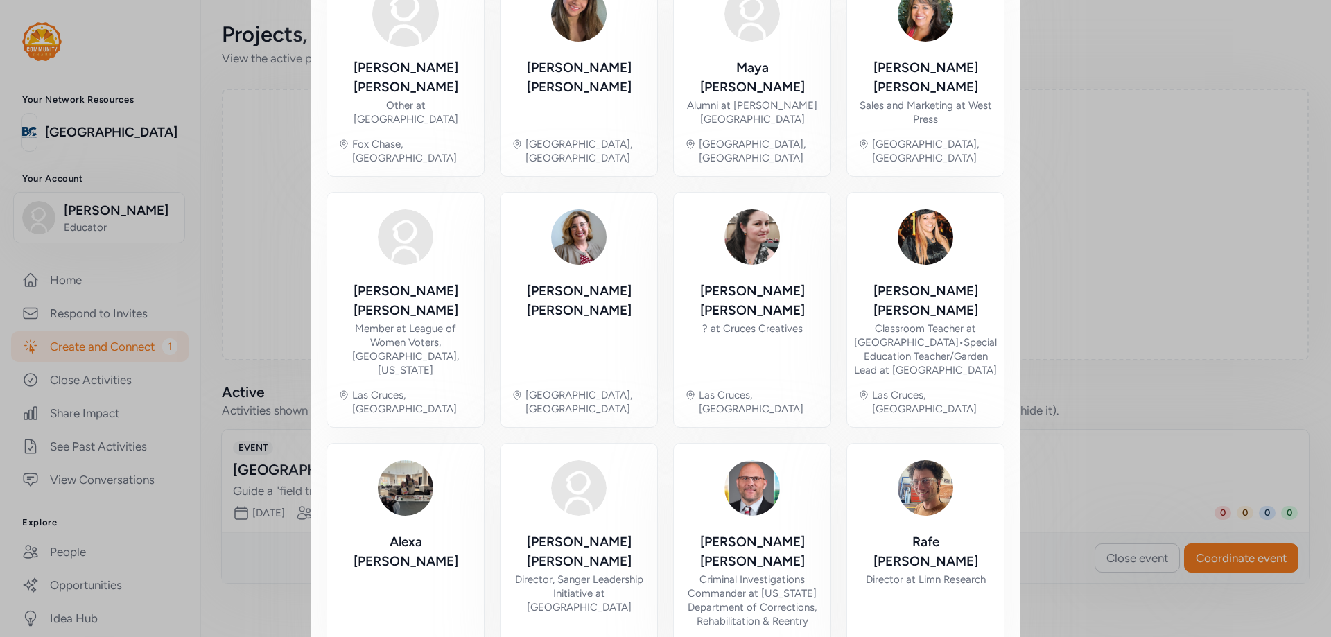
scroll to position [614, 0]
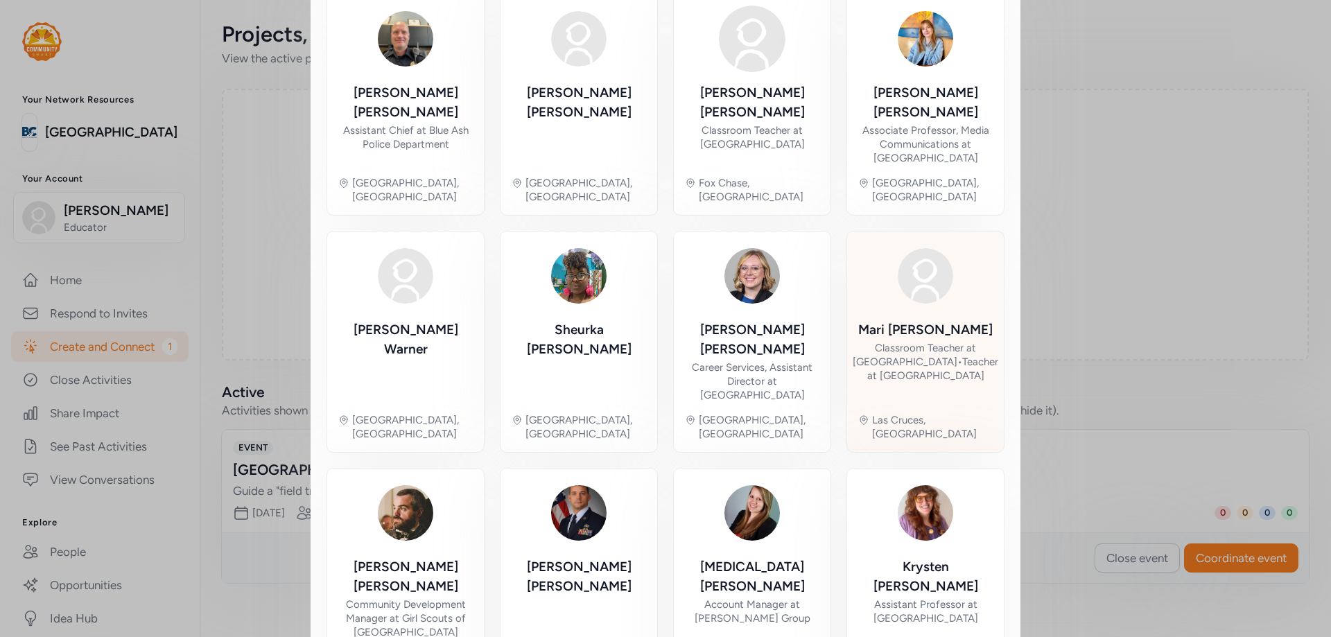
scroll to position [592, 0]
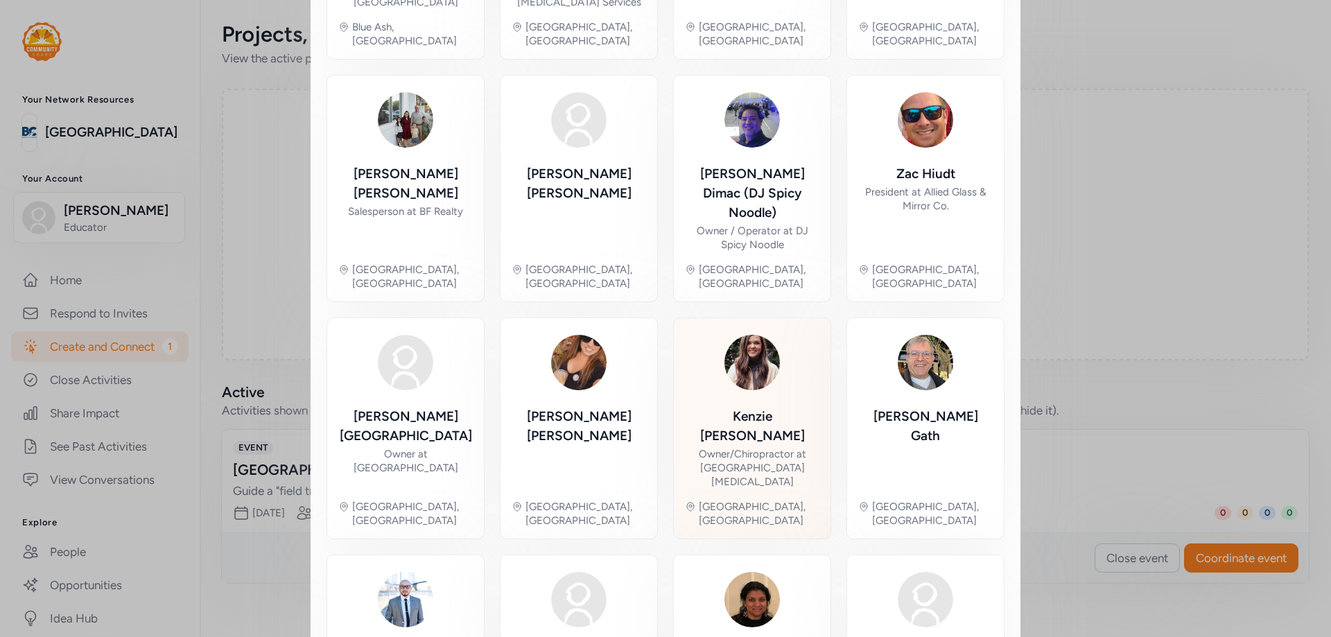
scroll to position [578, 0]
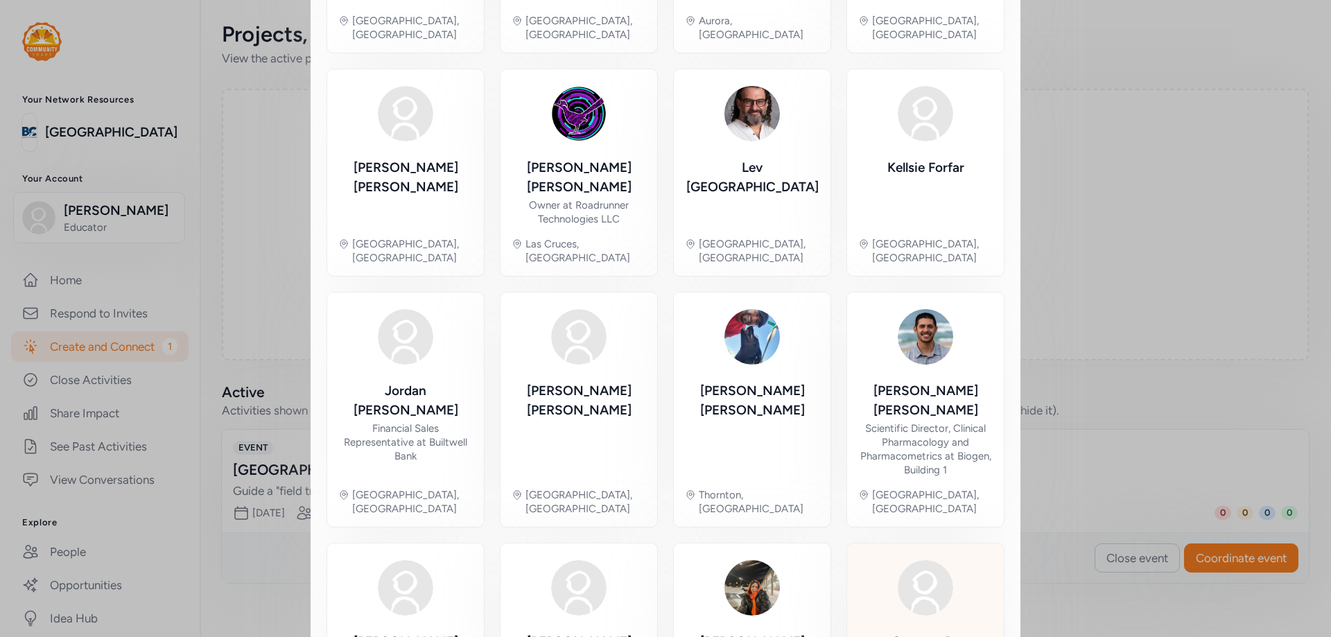
scroll to position [586, 0]
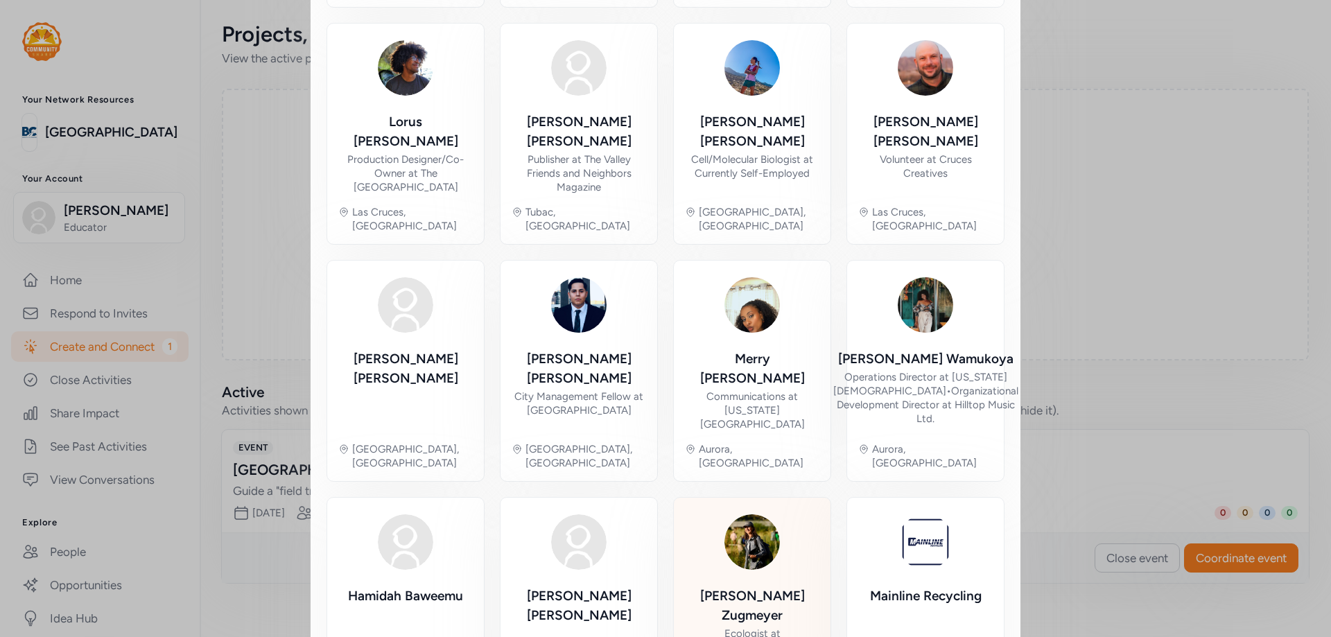
scroll to position [578, 0]
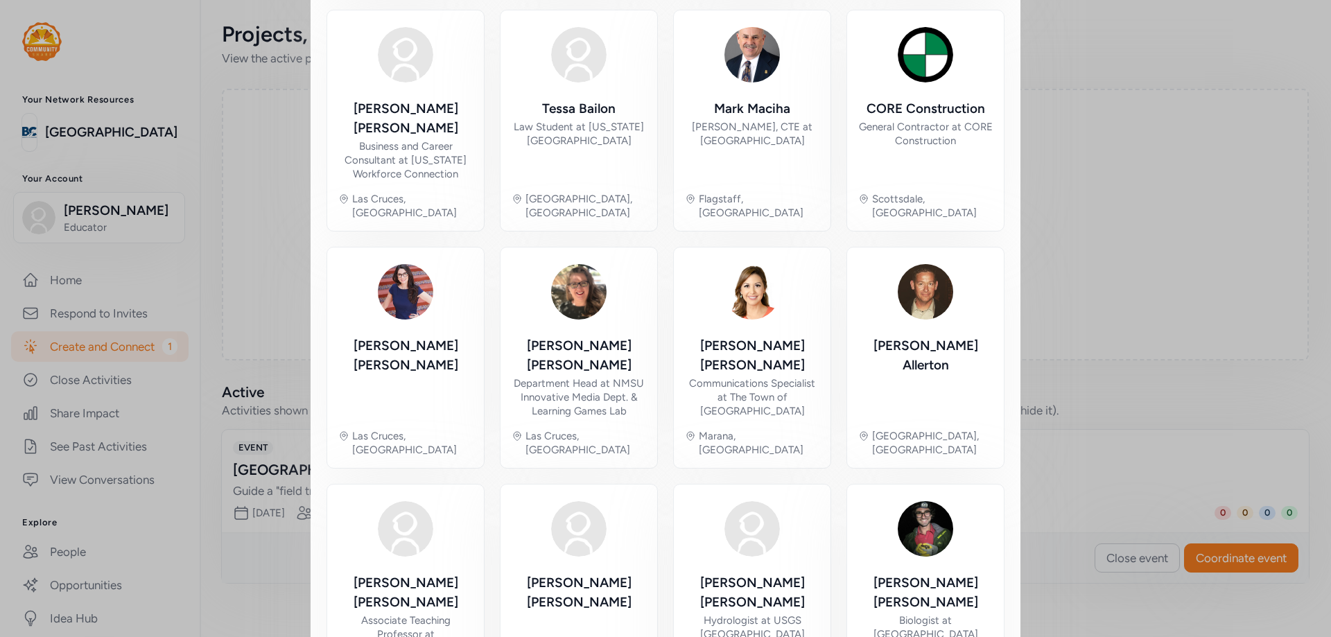
scroll to position [586, 0]
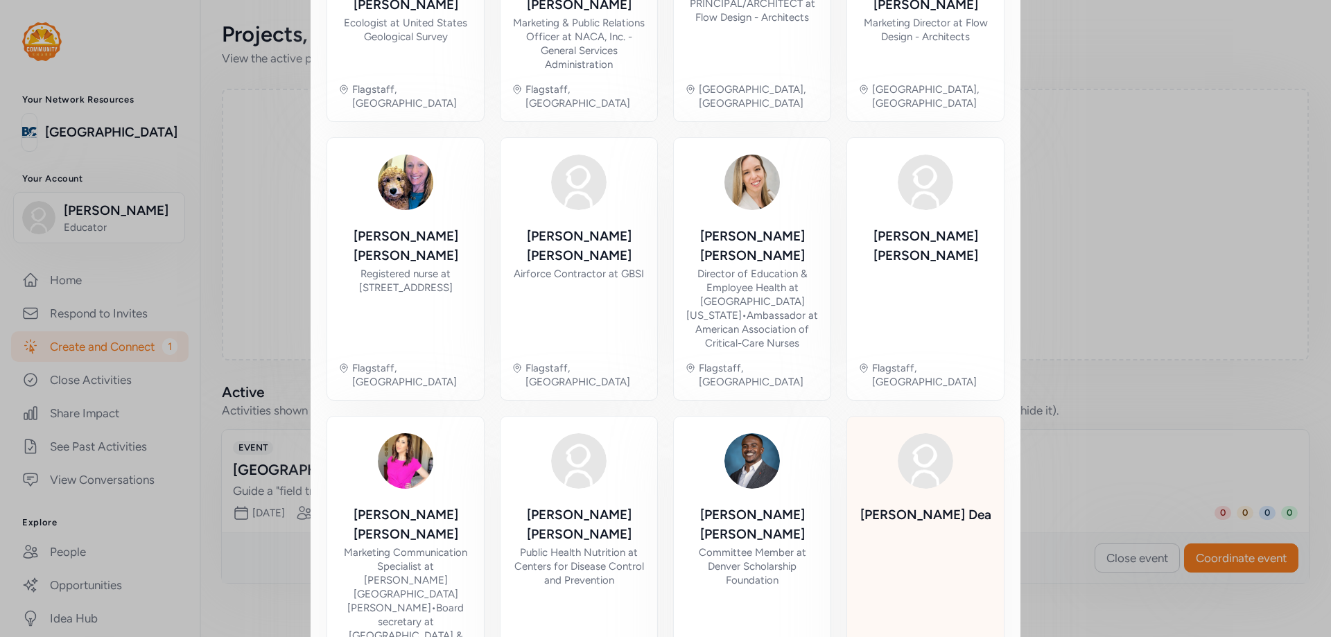
scroll to position [728, 0]
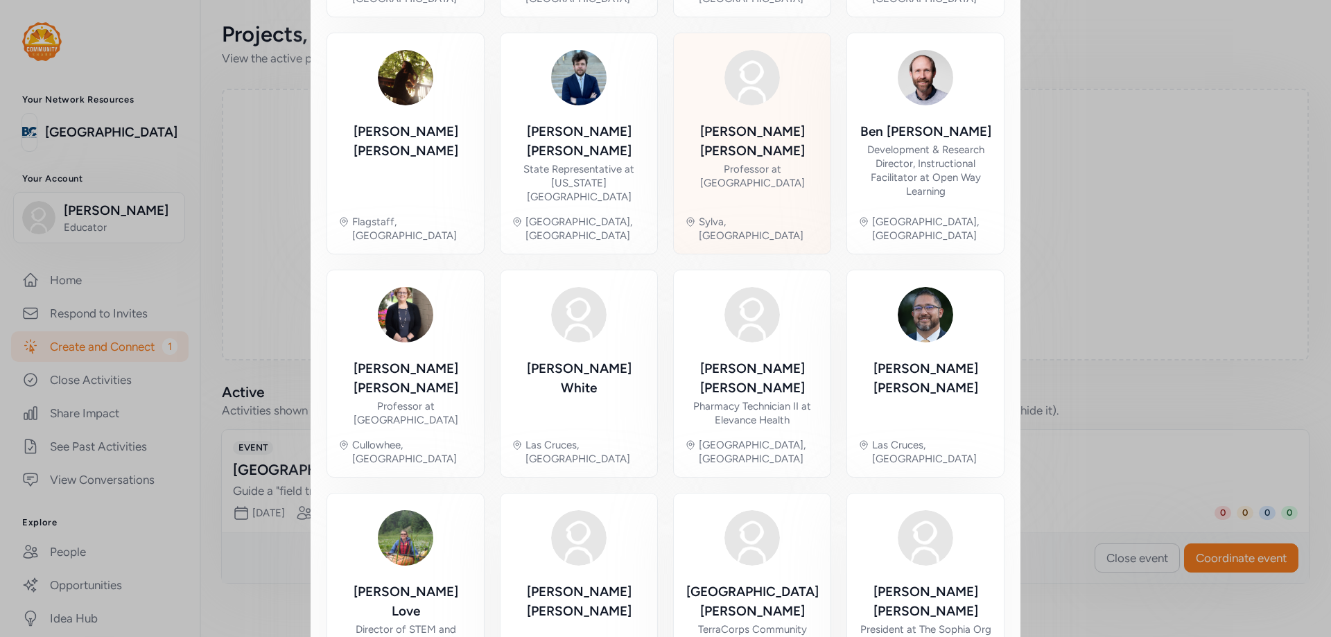
scroll to position [559, 0]
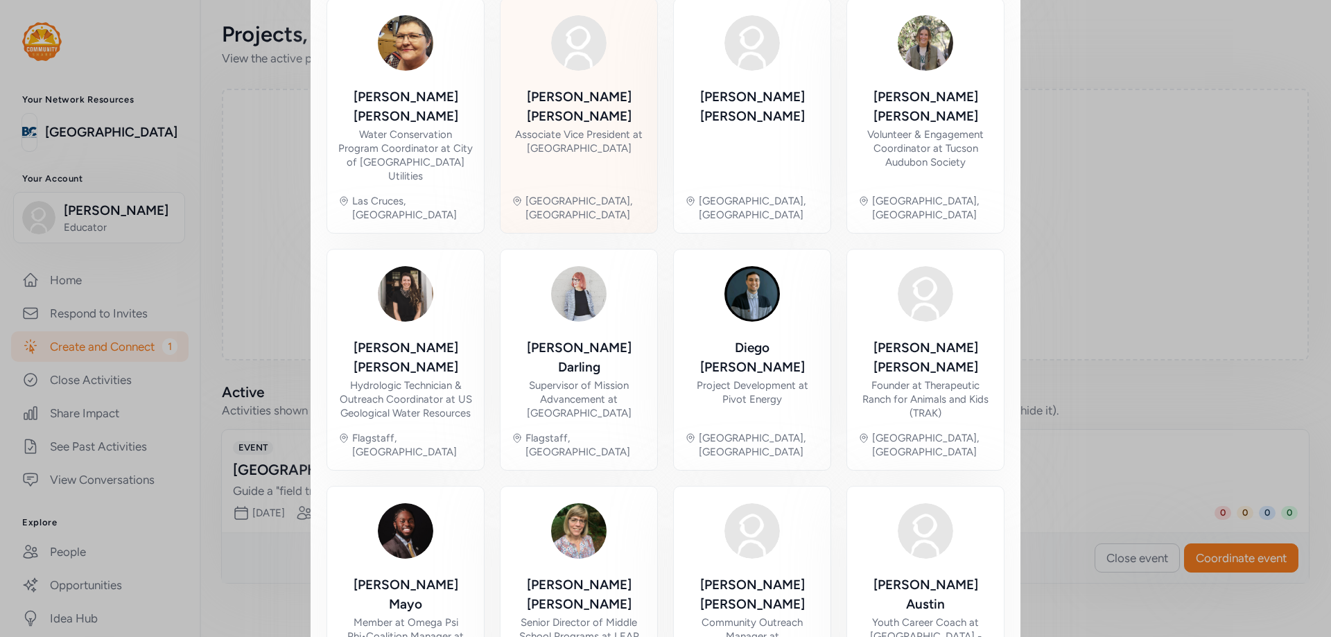
scroll to position [573, 0]
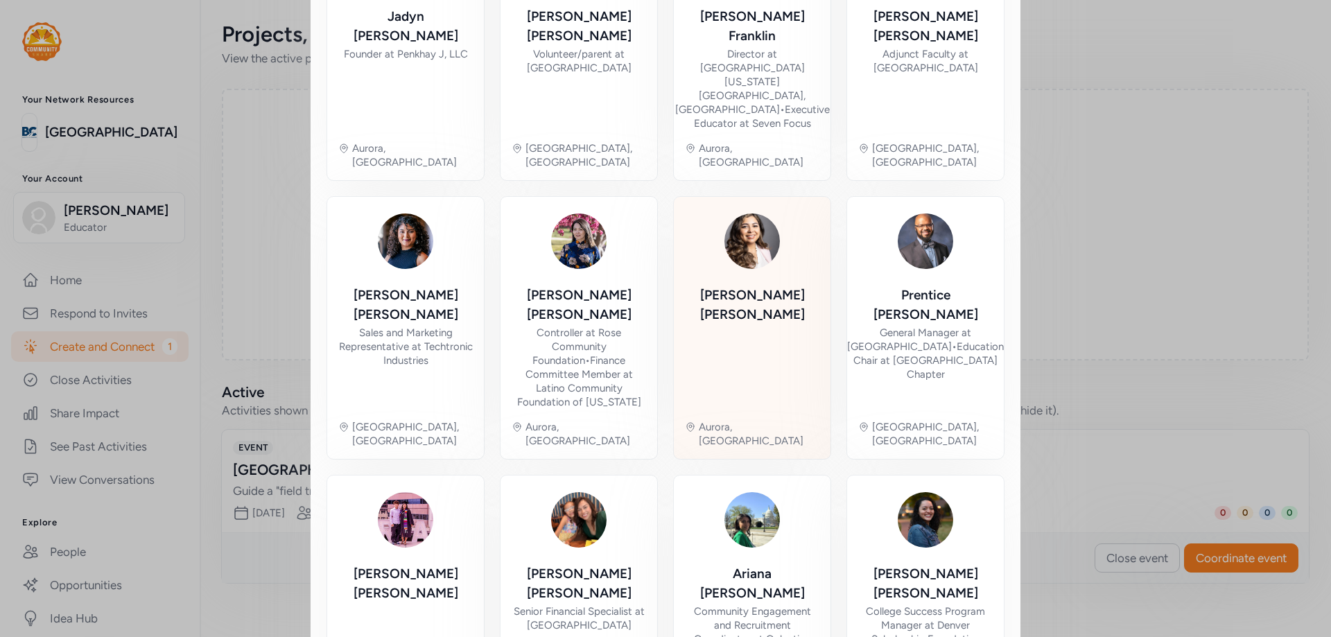
scroll to position [656, 0]
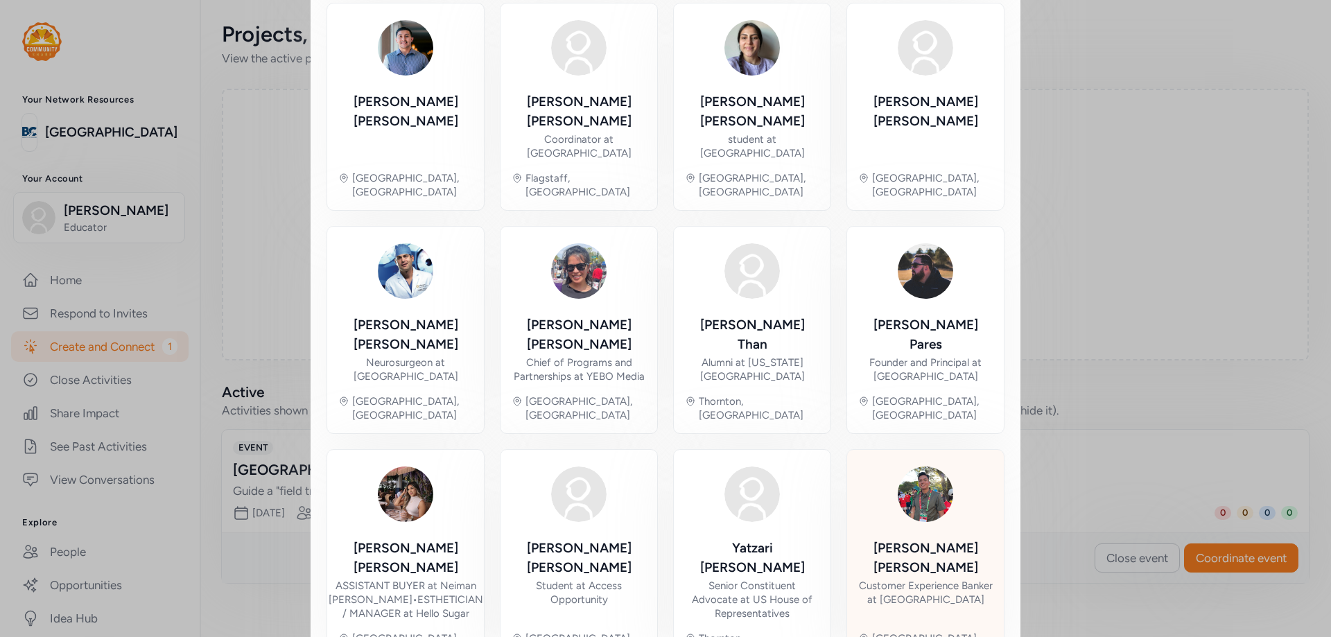
scroll to position [598, 0]
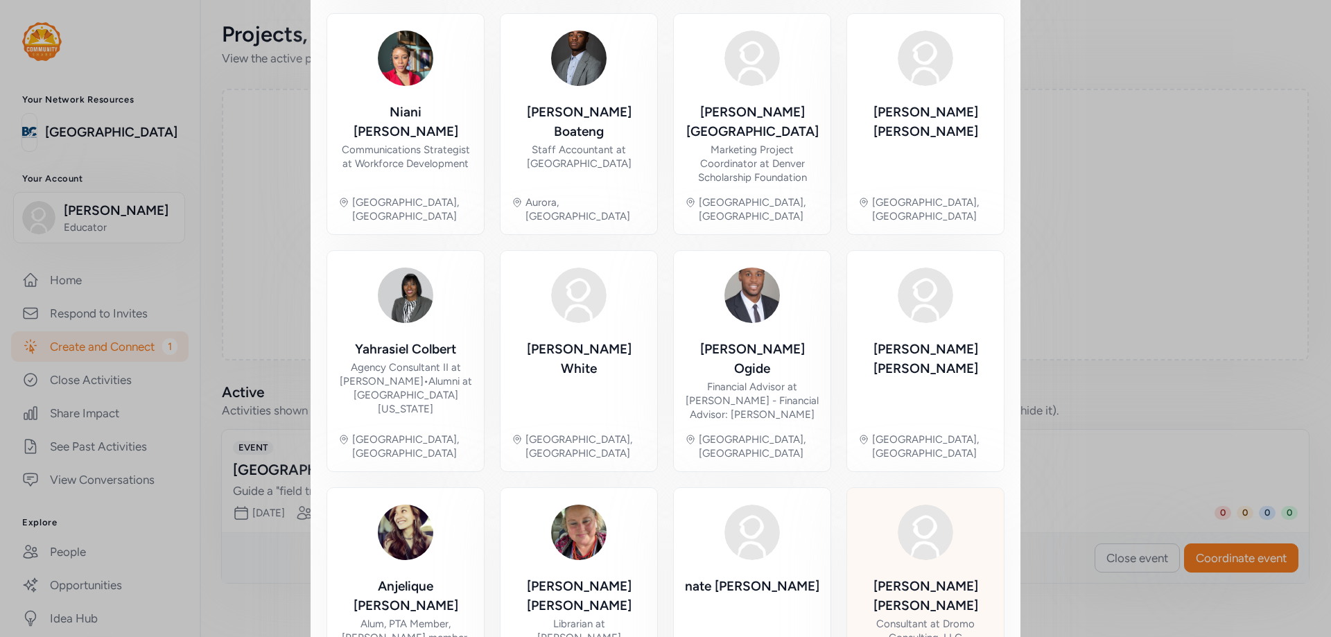
scroll to position [573, 0]
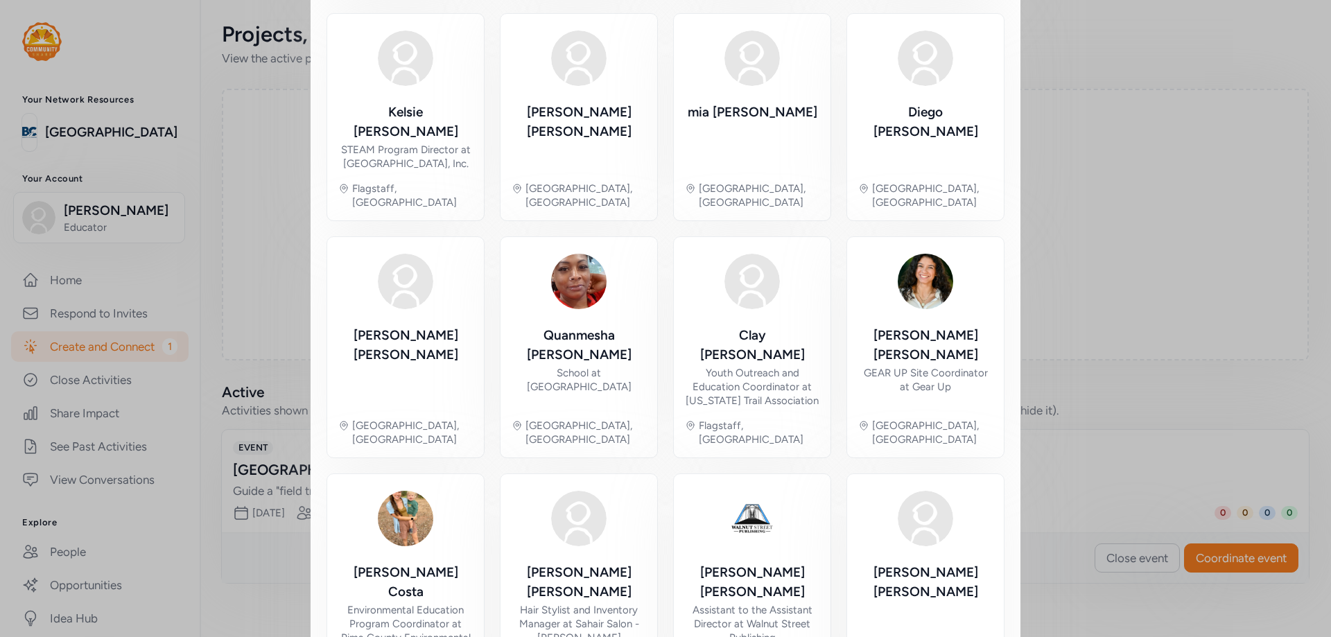
scroll to position [586, 0]
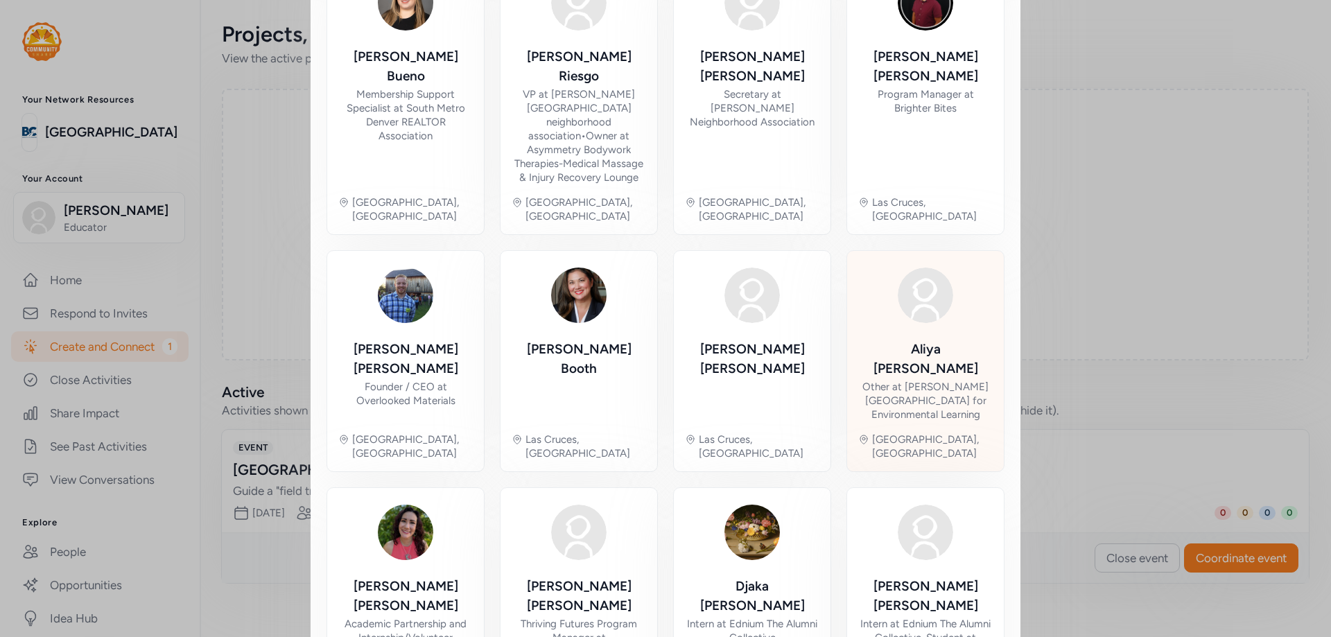
scroll to position [628, 0]
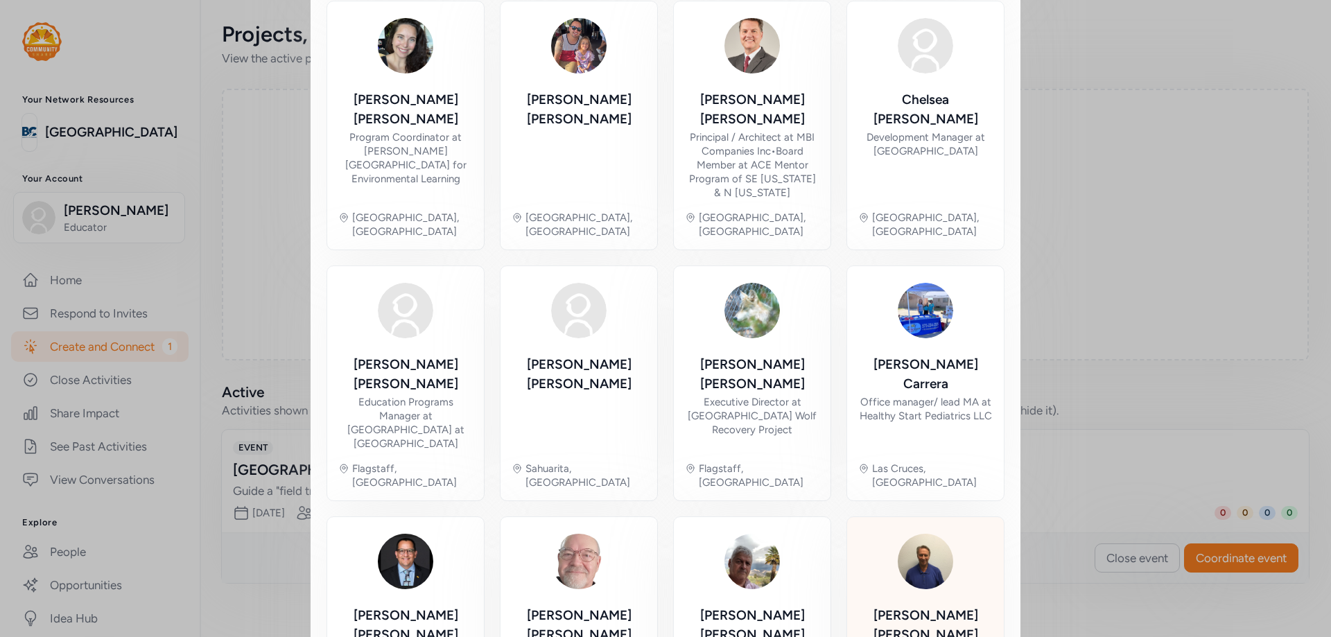
scroll to position [600, 0]
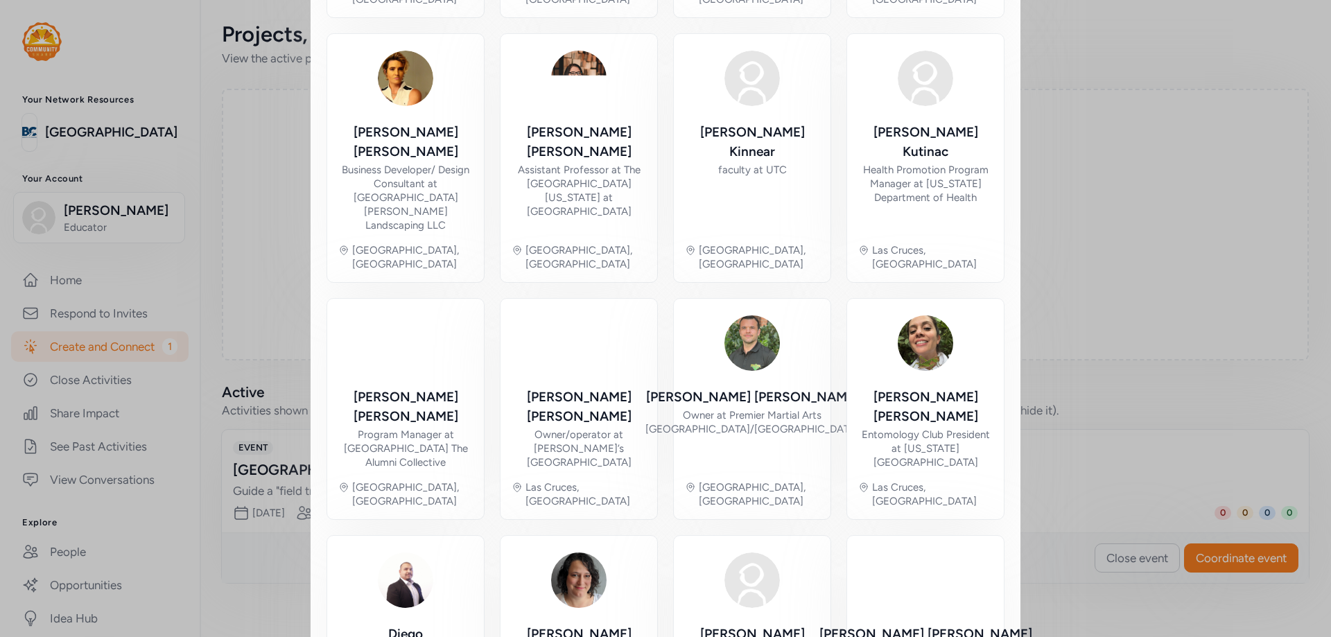
scroll to position [573, 0]
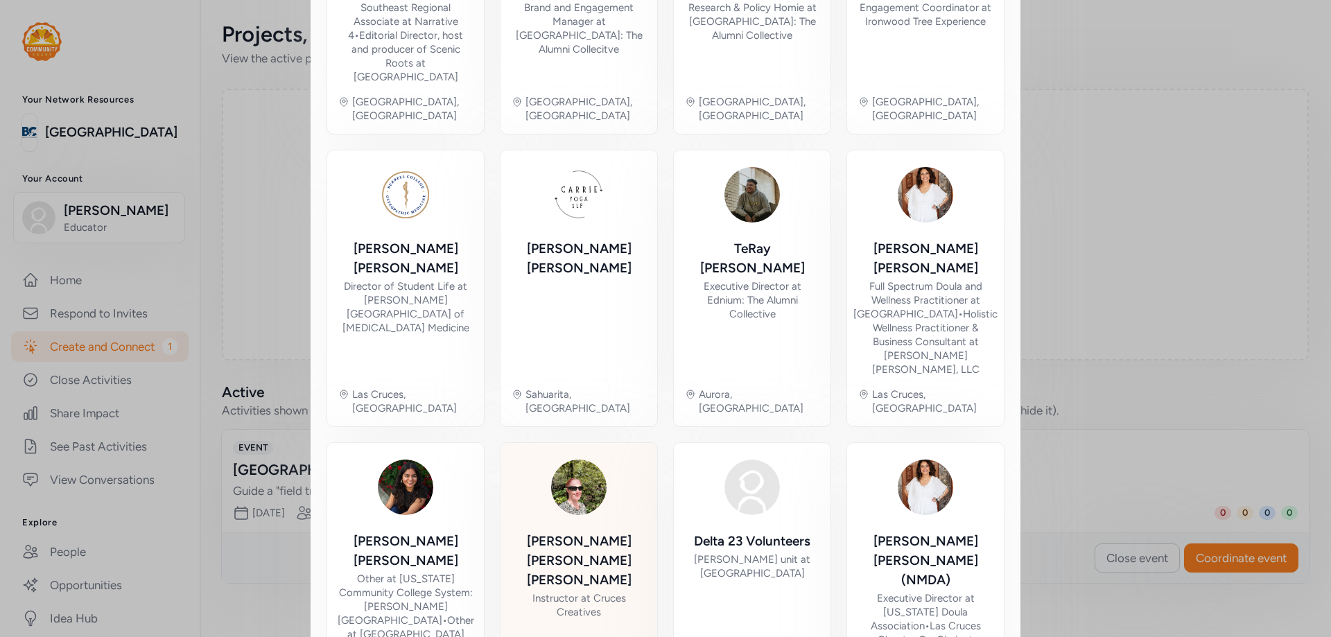
scroll to position [708, 0]
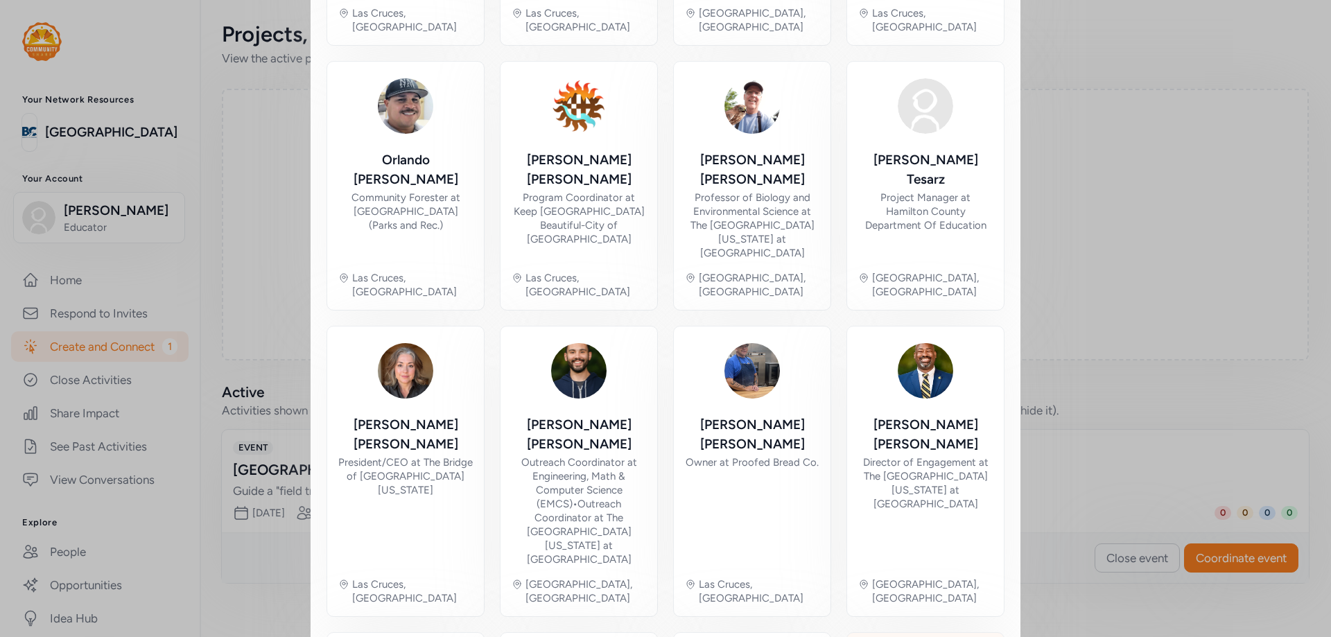
scroll to position [656, 0]
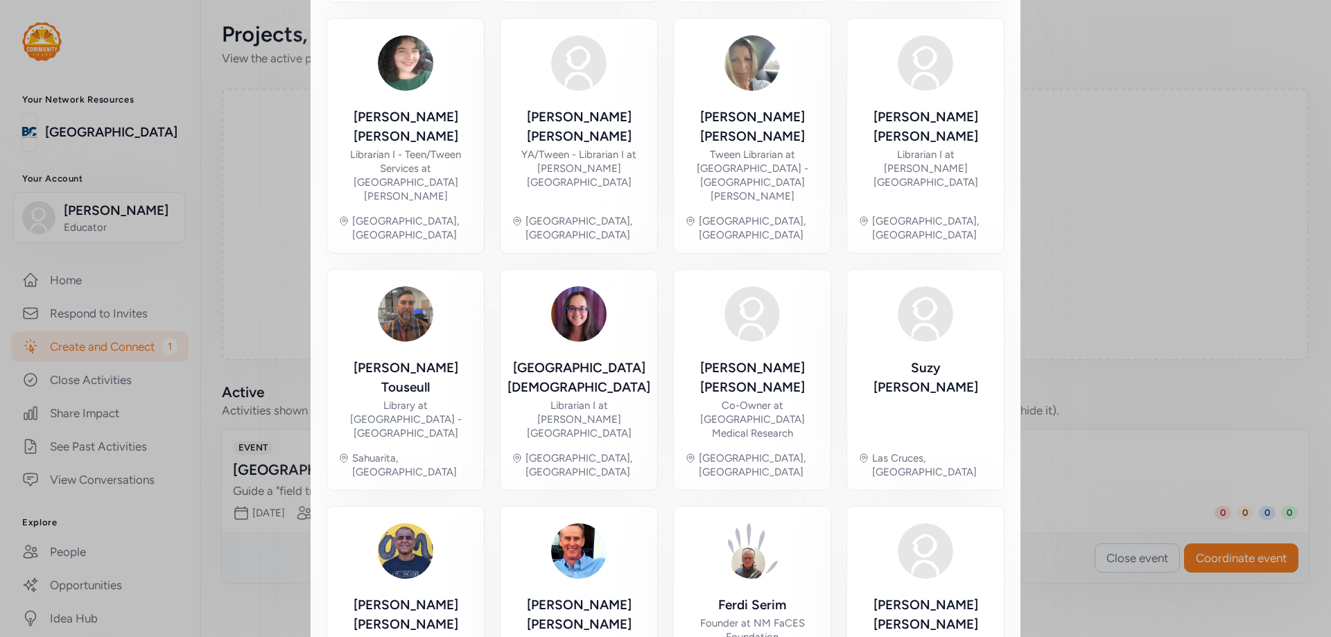
scroll to position [573, 0]
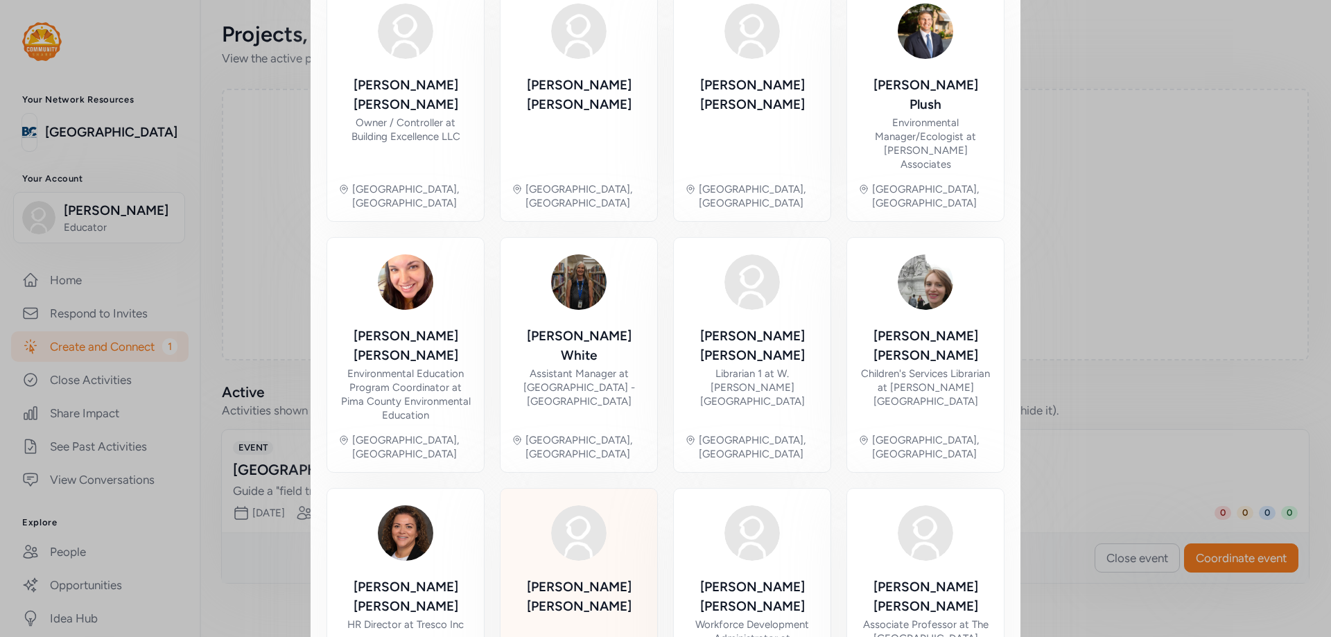
scroll to position [586, 0]
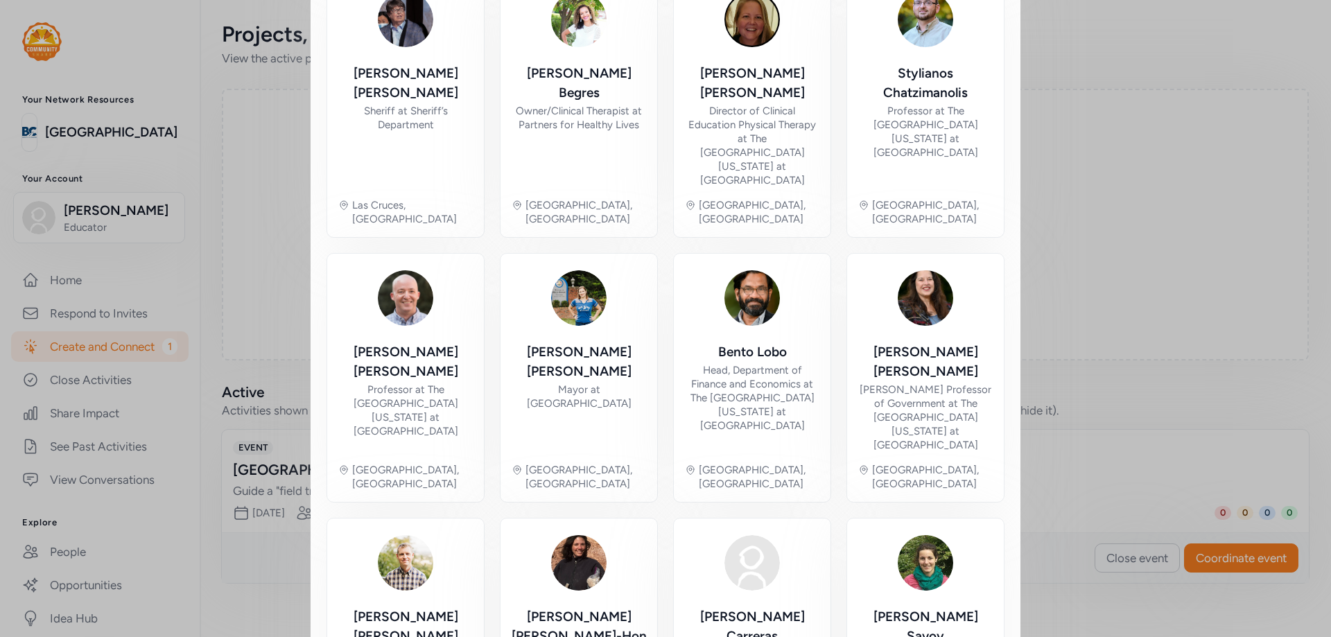
scroll to position [620, 0]
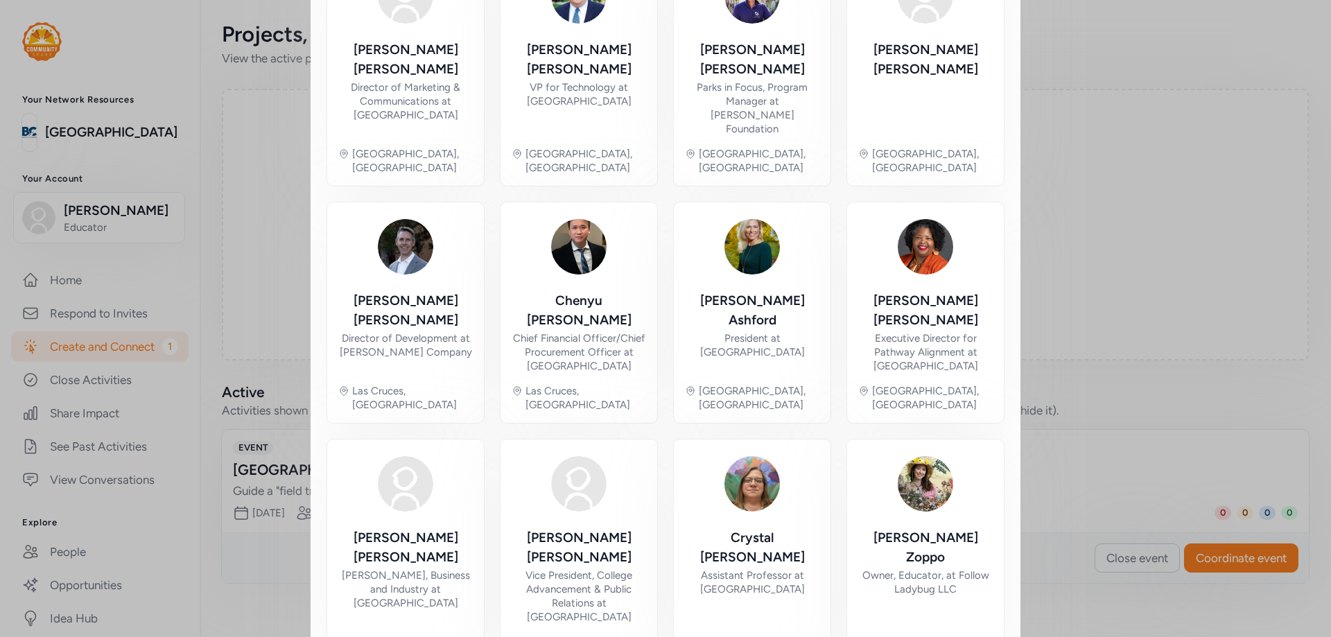
scroll to position [634, 0]
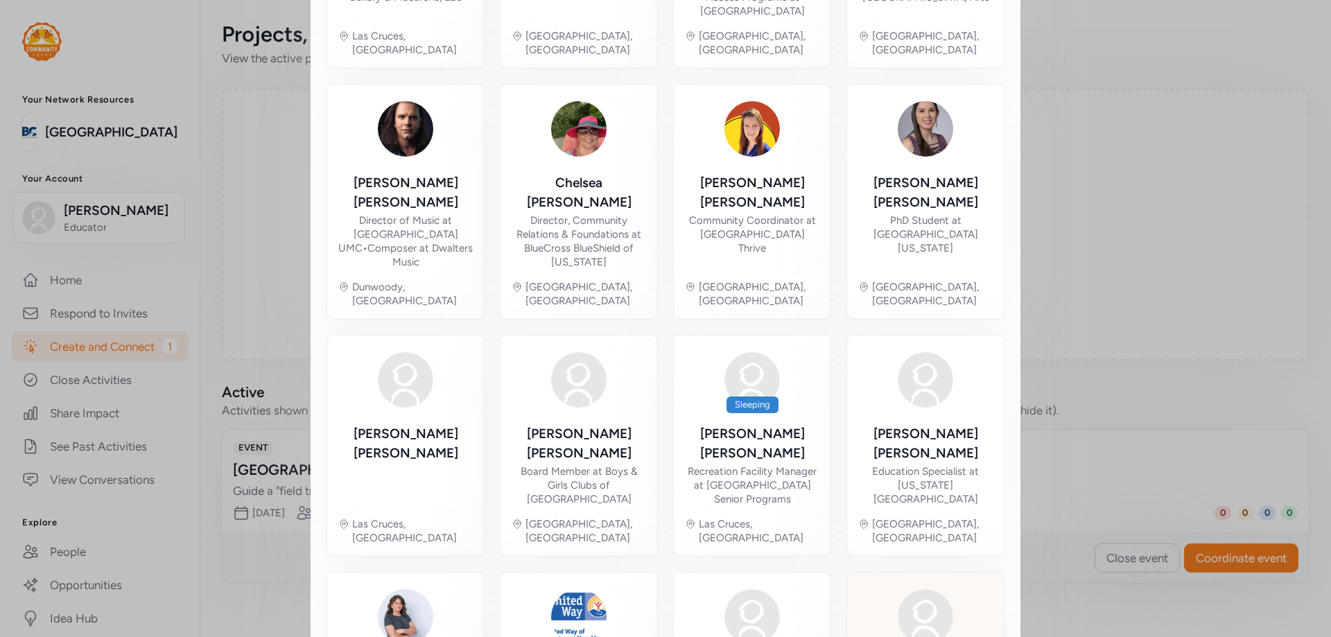
scroll to position [586, 0]
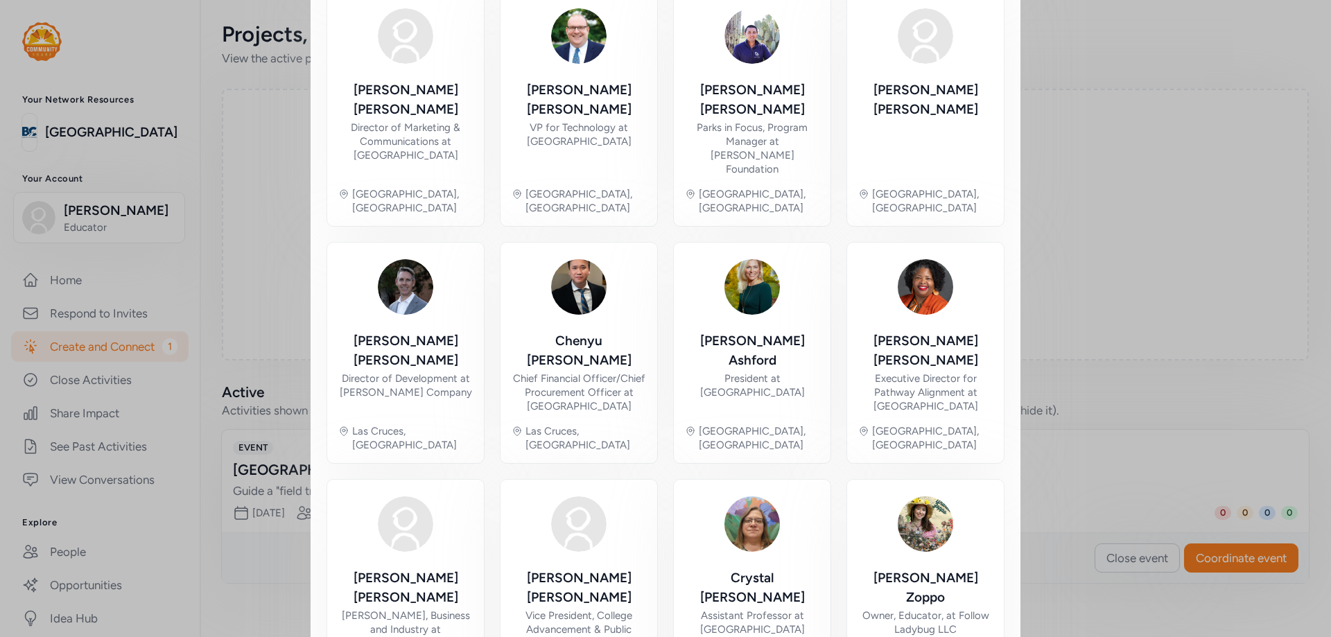
scroll to position [634, 0]
